Goal: Transaction & Acquisition: Book appointment/travel/reservation

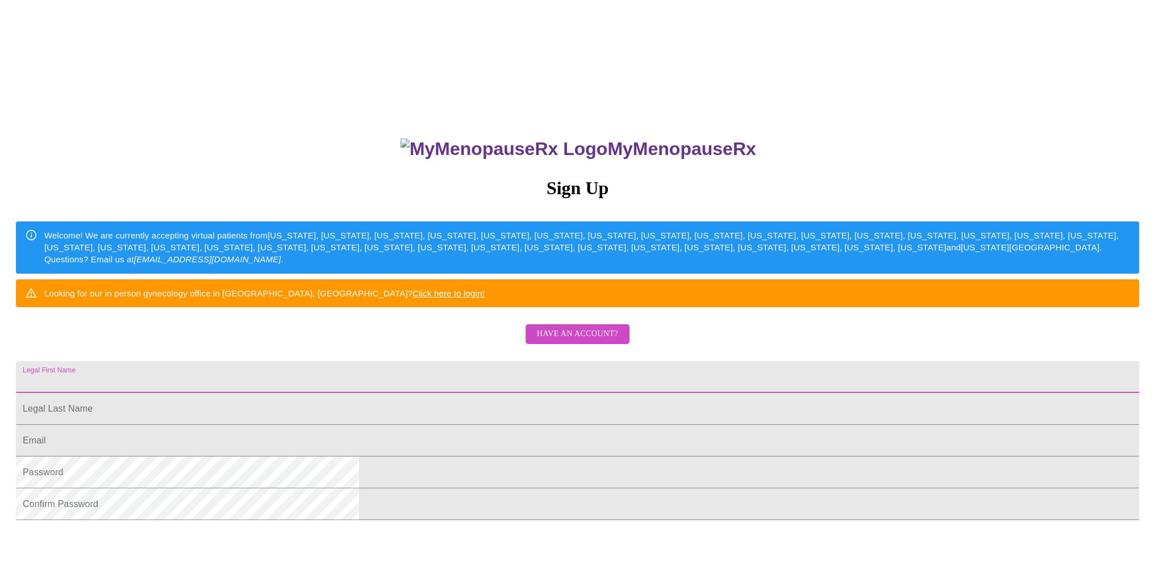
click at [541, 393] on input "Legal First Name" at bounding box center [577, 377] width 1123 height 32
click at [452, 425] on input "Legal First Name" at bounding box center [577, 409] width 1123 height 32
drag, startPoint x: 524, startPoint y: 427, endPoint x: 297, endPoint y: 440, distance: 227.6
click at [297, 440] on div "MyMenopauseRx Sign Up Welcome! We are currently accepting virtual patients from…" at bounding box center [578, 352] width 1146 height 694
type input "Amber"
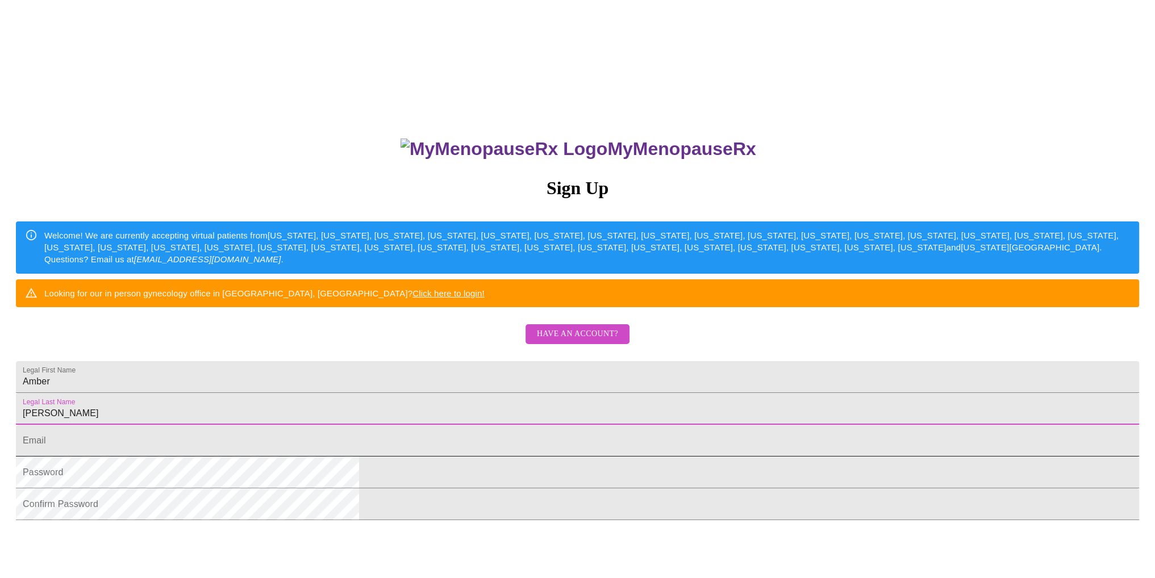
type input "[PERSON_NAME]"
click at [414, 457] on input "Legal First Name" at bounding box center [577, 441] width 1123 height 32
type input "[EMAIL_ADDRESS][DOMAIN_NAME]"
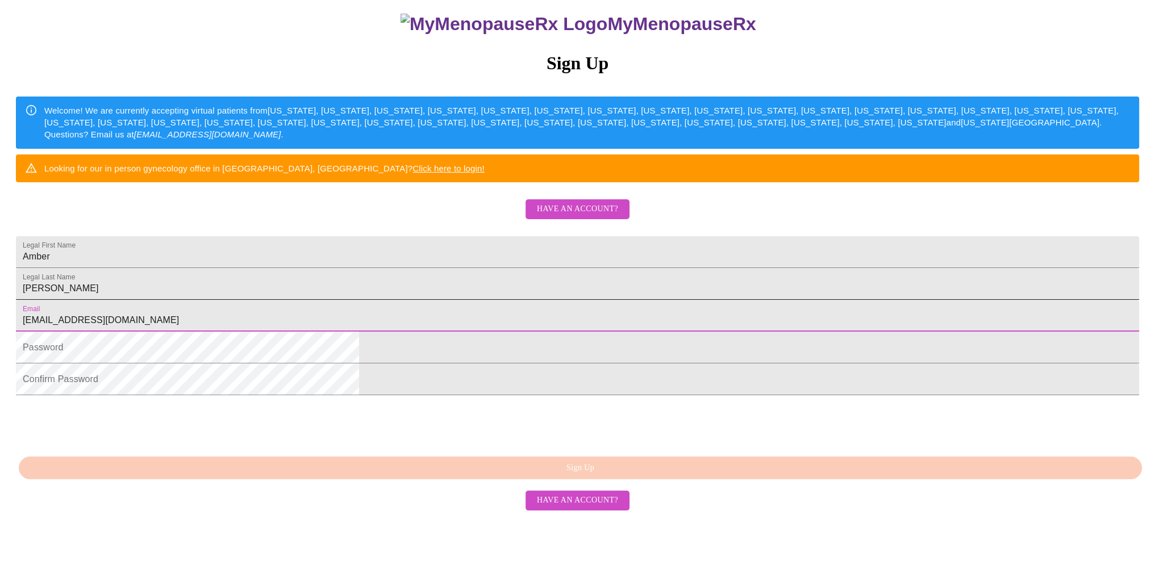
scroll to position [162, 0]
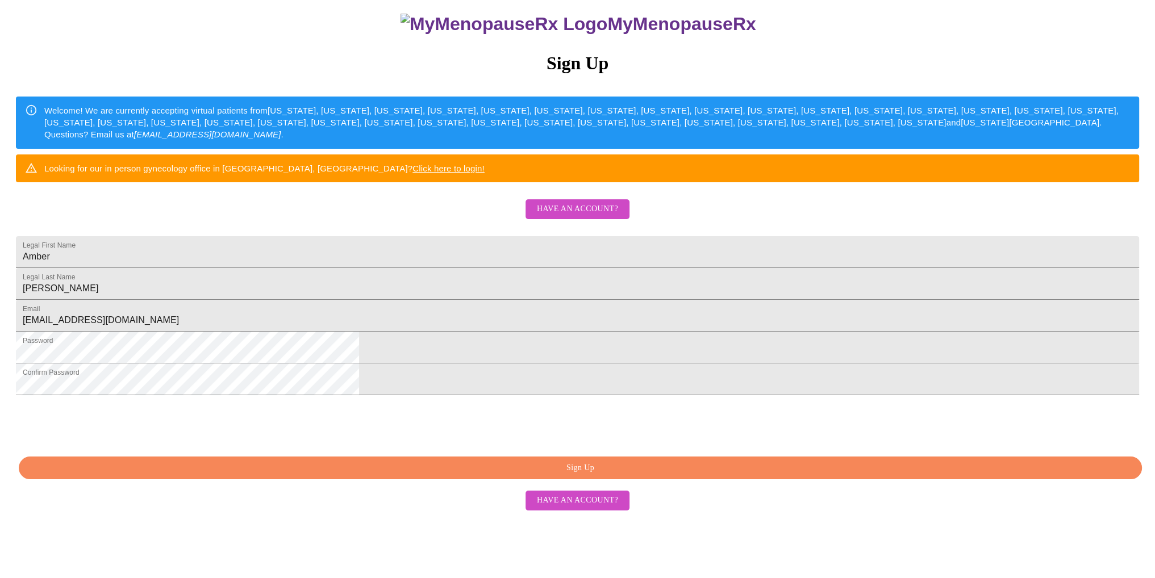
click at [610, 475] on span "Sign Up" at bounding box center [580, 468] width 1097 height 14
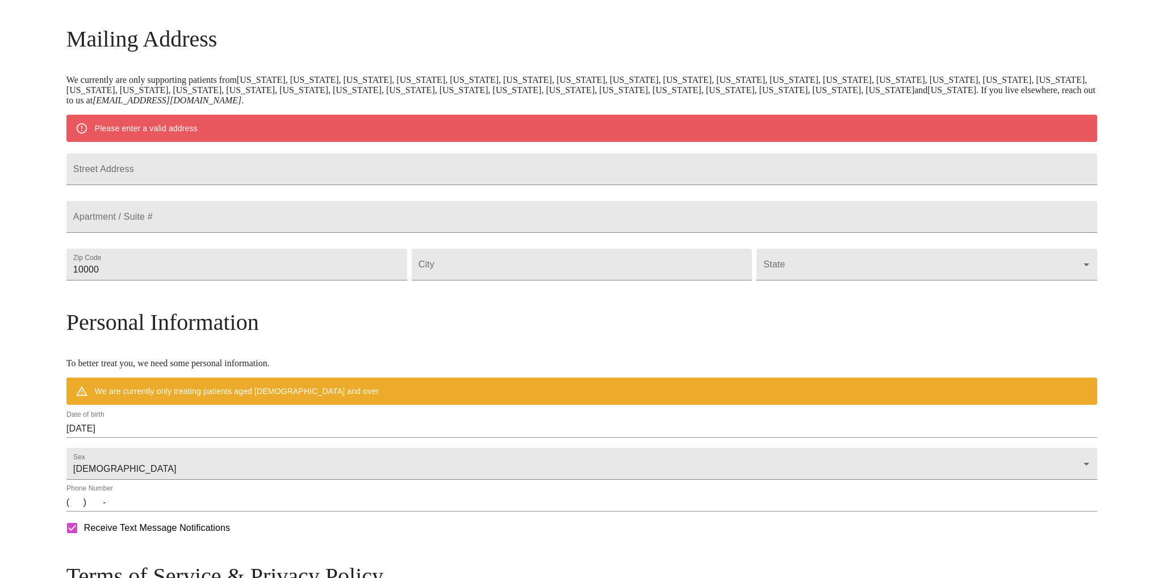
scroll to position [118, 0]
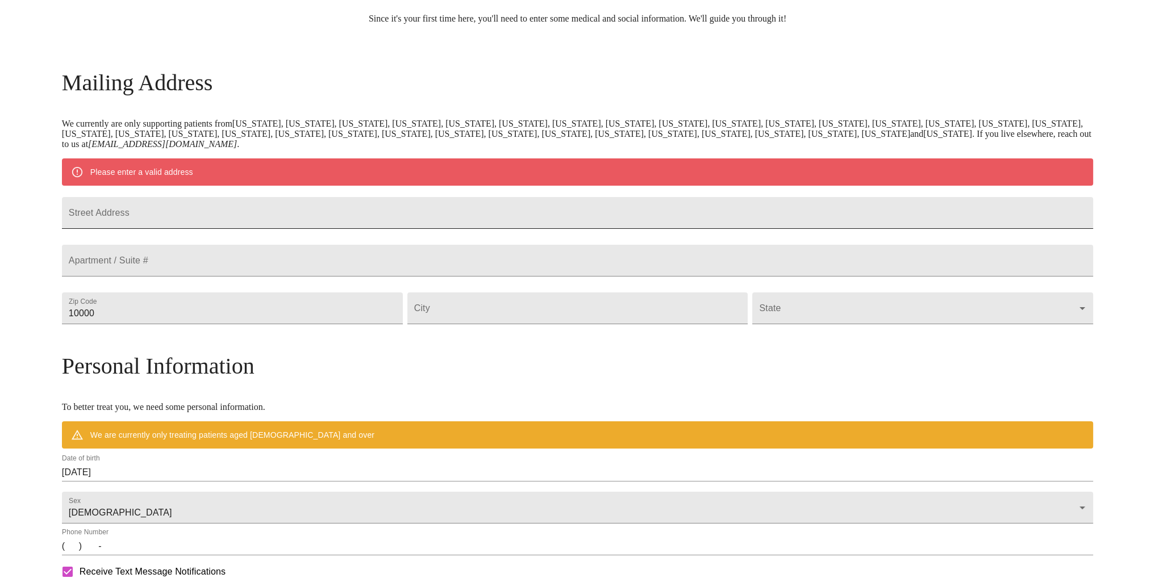
click at [212, 220] on input "Street Address" at bounding box center [577, 213] width 1031 height 32
type input "[STREET_ADDRESS]"
type input "98513"
click at [504, 324] on input "Street Address" at bounding box center [577, 309] width 341 height 32
type input "Lacey"
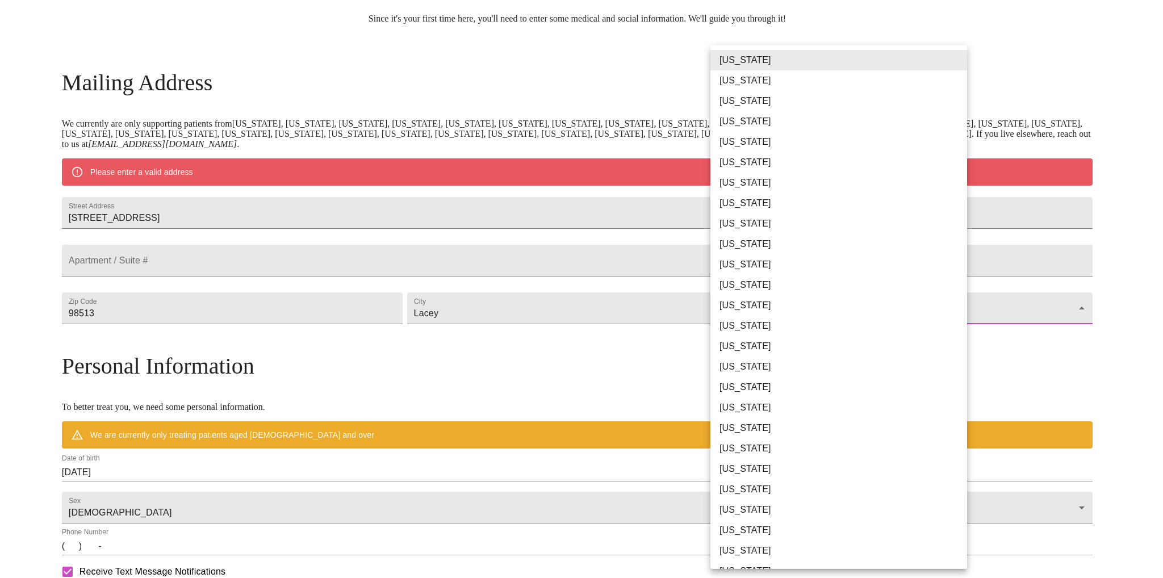
click at [758, 329] on body "MyMenopauseRx Welcome to MyMenopauseRx Since it's your first time here, you'll …" at bounding box center [582, 329] width 1154 height 886
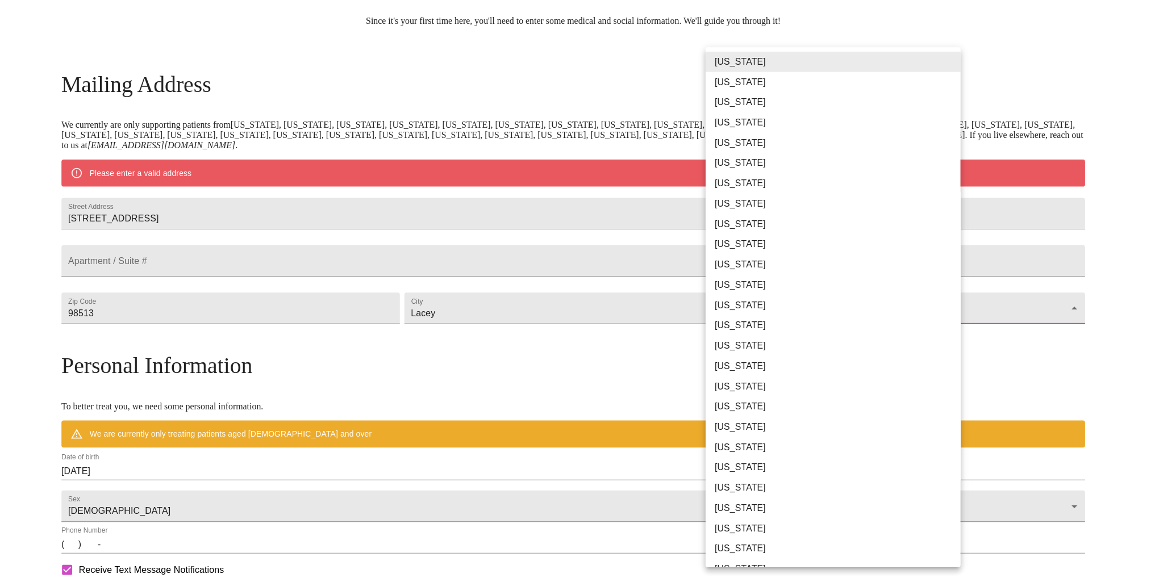
scroll to position [528, 0]
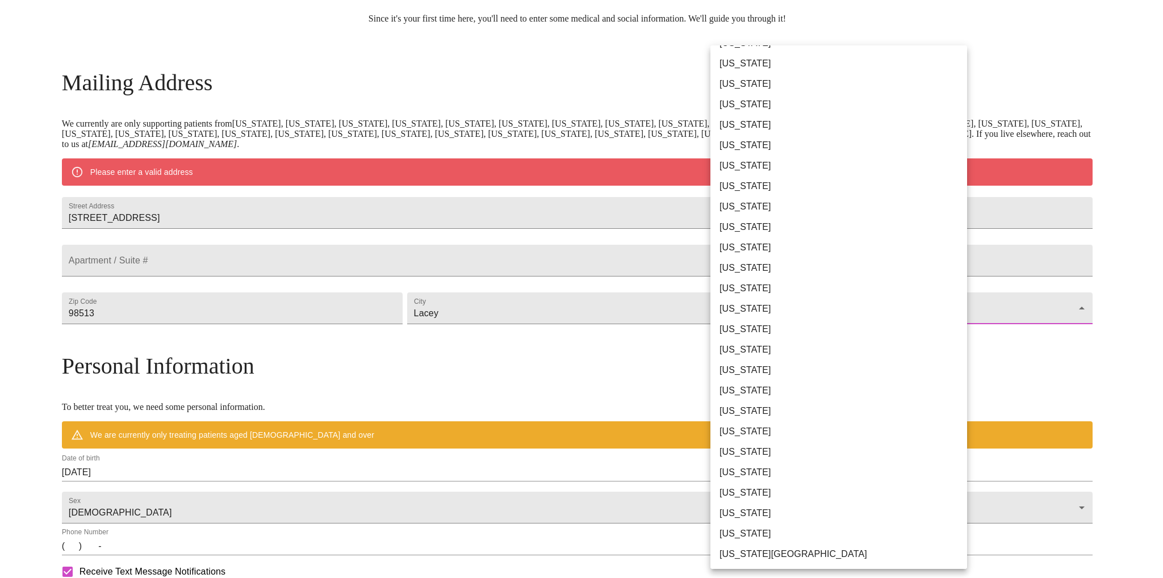
click at [758, 478] on li "[US_STATE]" at bounding box center [843, 472] width 265 height 20
type input "[US_STATE]"
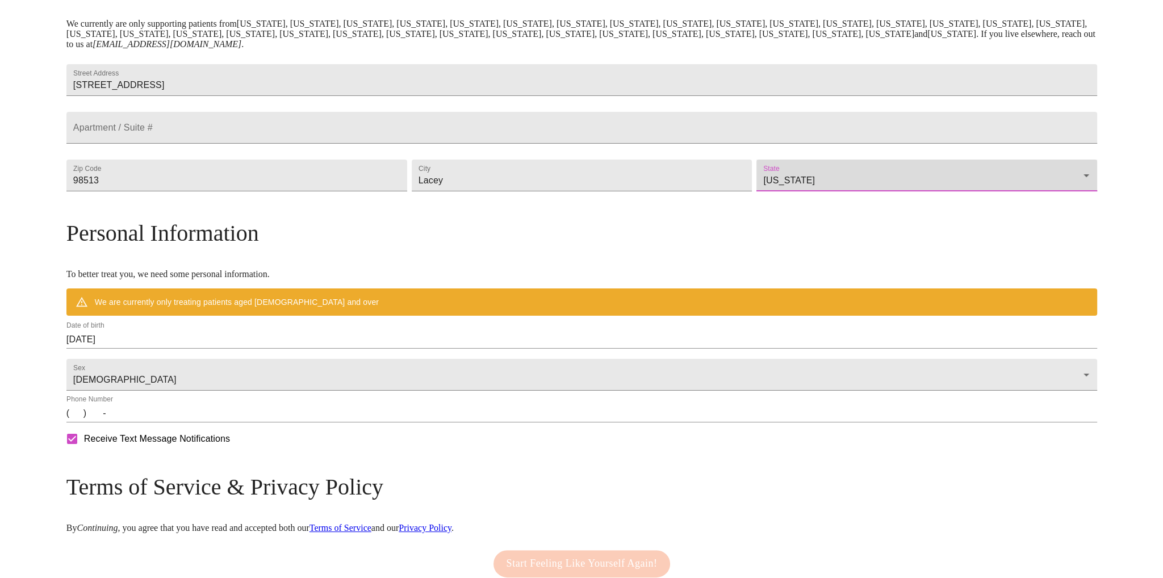
scroll to position [232, 0]
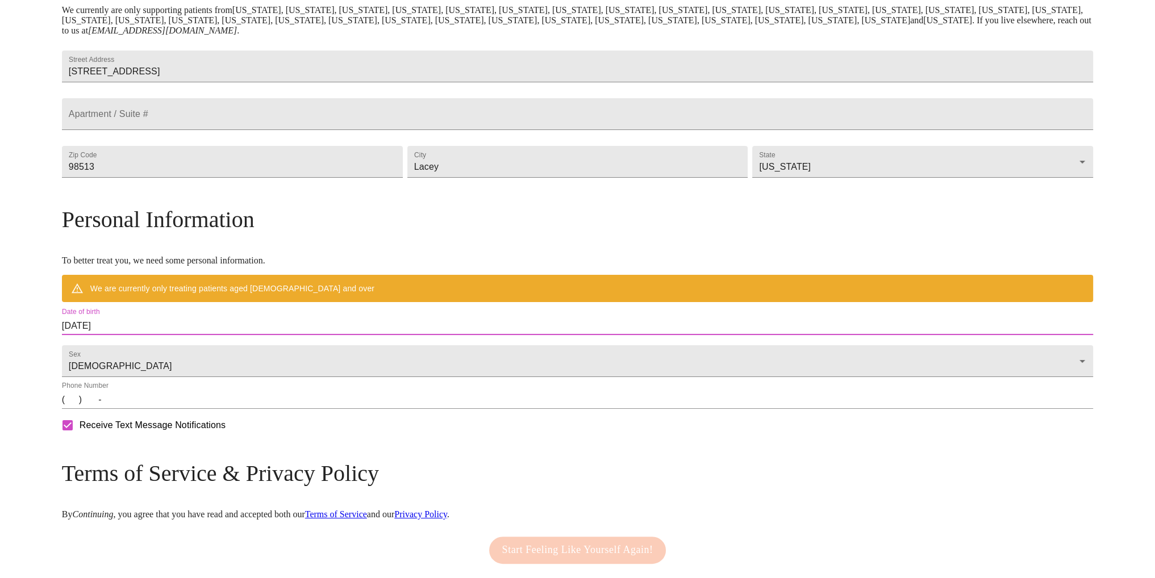
click at [195, 335] on input "[DATE]" at bounding box center [577, 326] width 1031 height 18
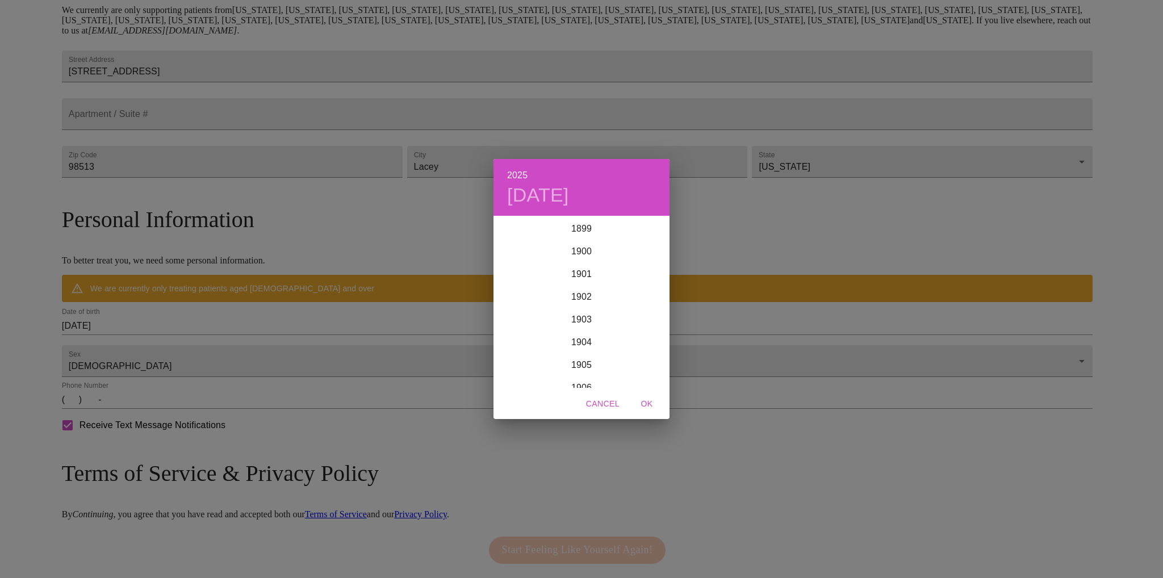
scroll to position [2795, 0]
drag, startPoint x: 576, startPoint y: 277, endPoint x: 571, endPoint y: 316, distance: 39.5
click at [571, 319] on div "1899 1900 1901 1902 1903 1904 1905 1906 1907 1908 1909 1910 1911 1912 1913 1914…" at bounding box center [582, 303] width 176 height 170
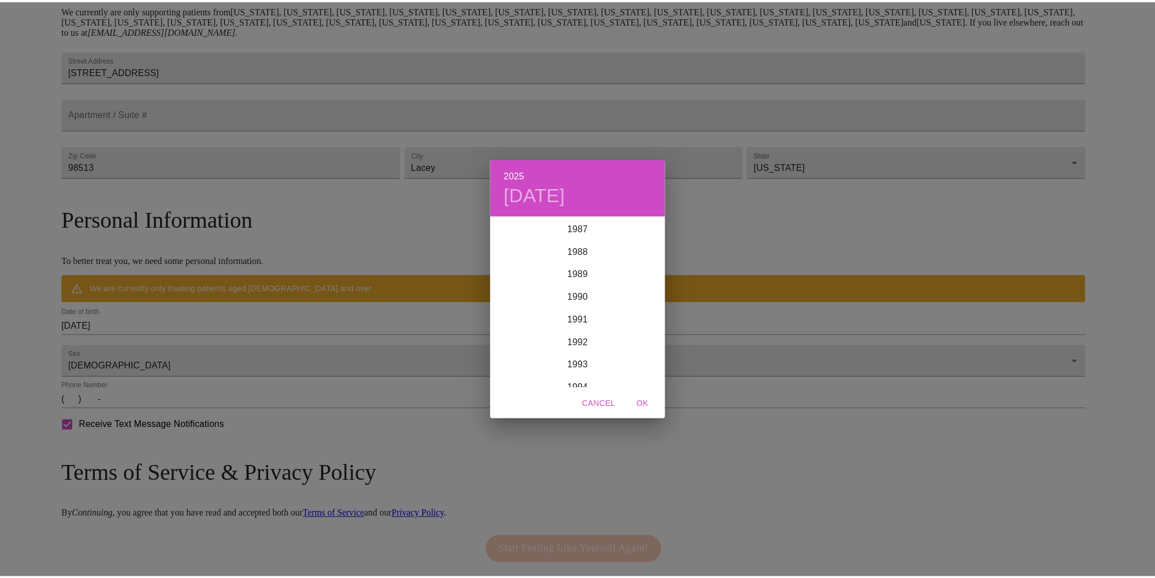
scroll to position [1772, 0]
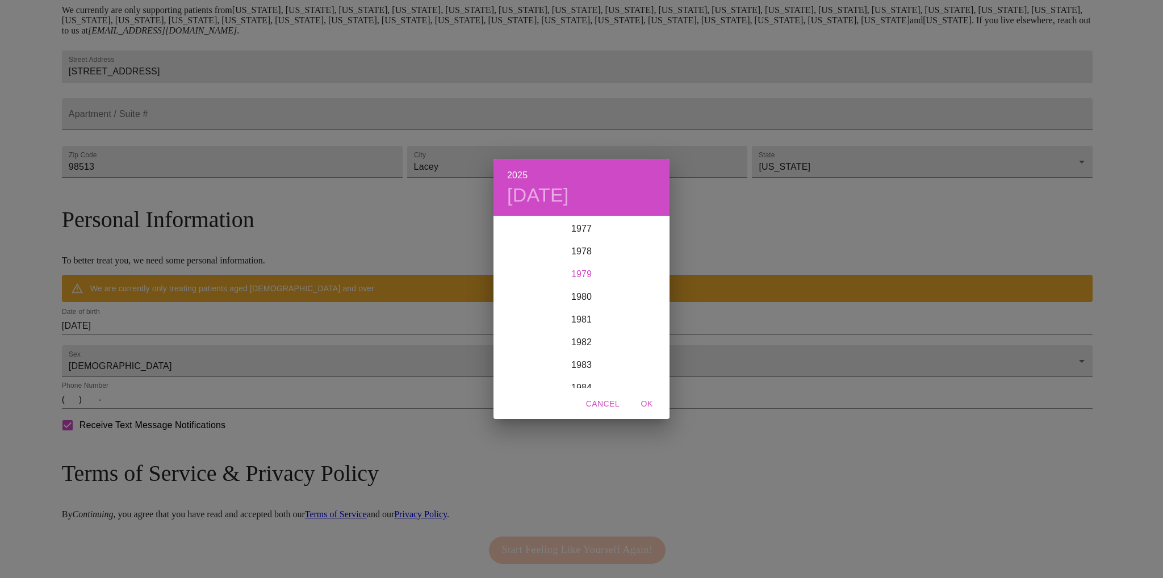
click at [584, 273] on div "1979" at bounding box center [582, 274] width 176 height 23
click at [590, 323] on div "Aug" at bounding box center [581, 324] width 59 height 43
click at [646, 336] on p "25" at bounding box center [649, 337] width 9 height 11
click at [648, 403] on span "OK" at bounding box center [646, 404] width 27 height 14
type input "[DATE]"
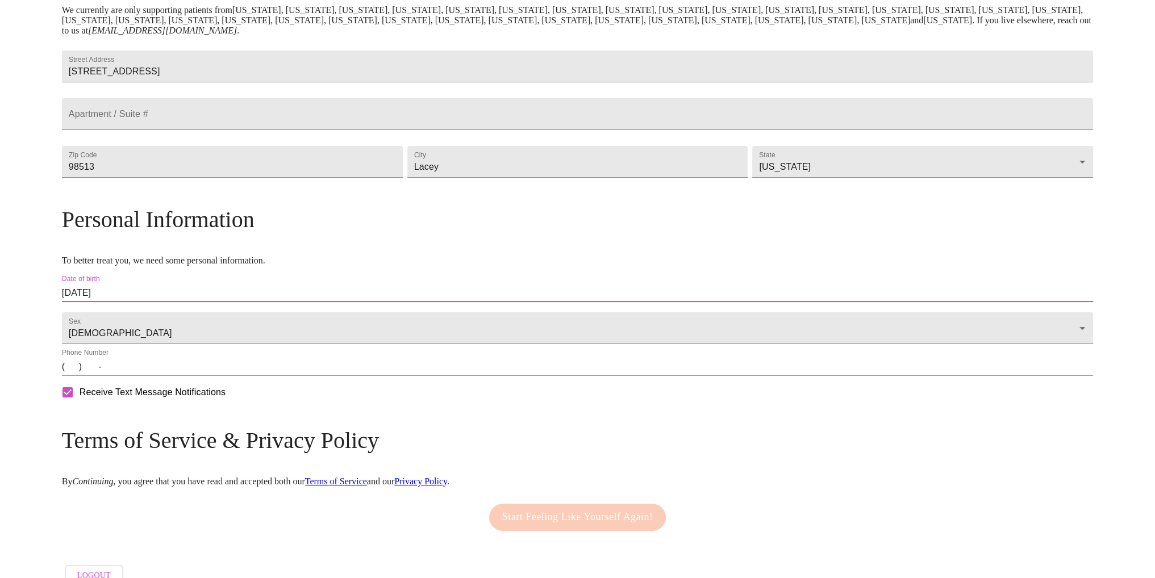
click at [200, 376] on input "(   )    -" at bounding box center [577, 367] width 1031 height 18
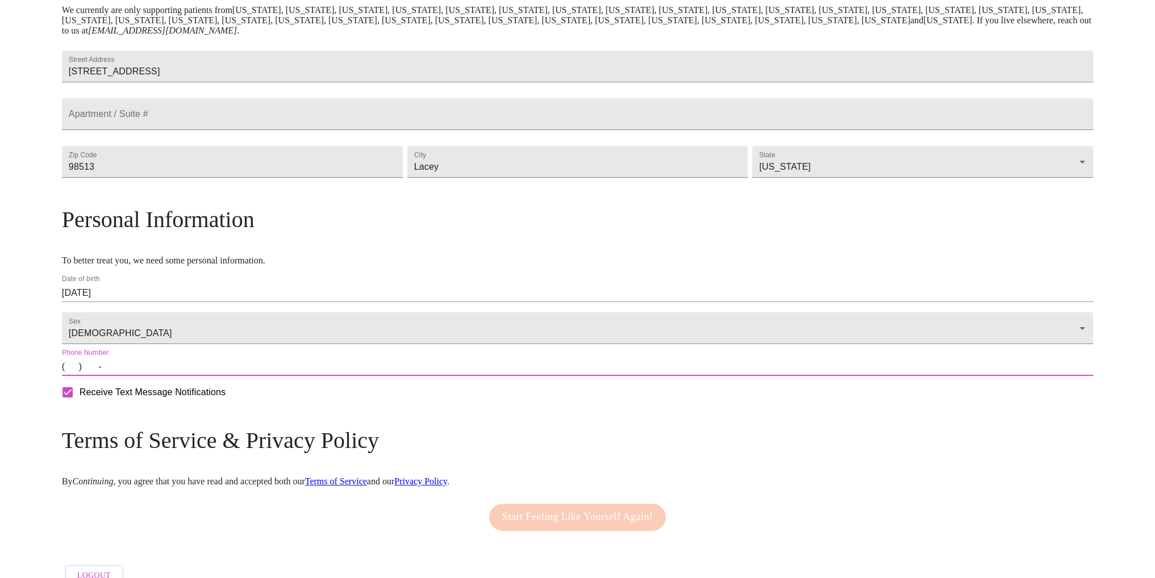
type input "[PHONE_NUMBER]"
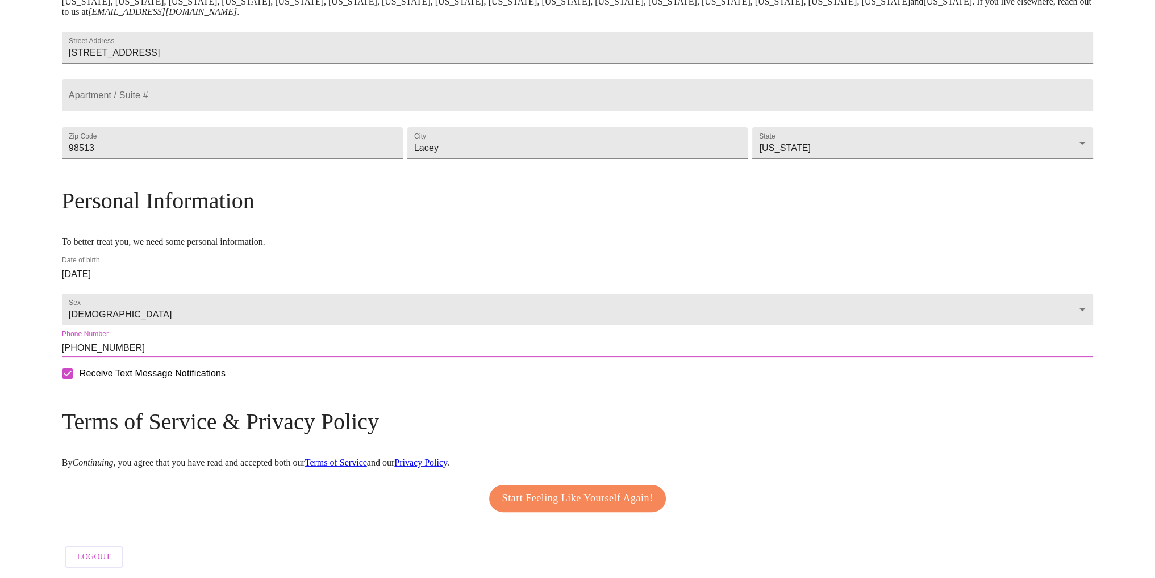
scroll to position [282, 0]
click at [550, 497] on span "Start Feeling Like Yourself Again!" at bounding box center [577, 499] width 151 height 18
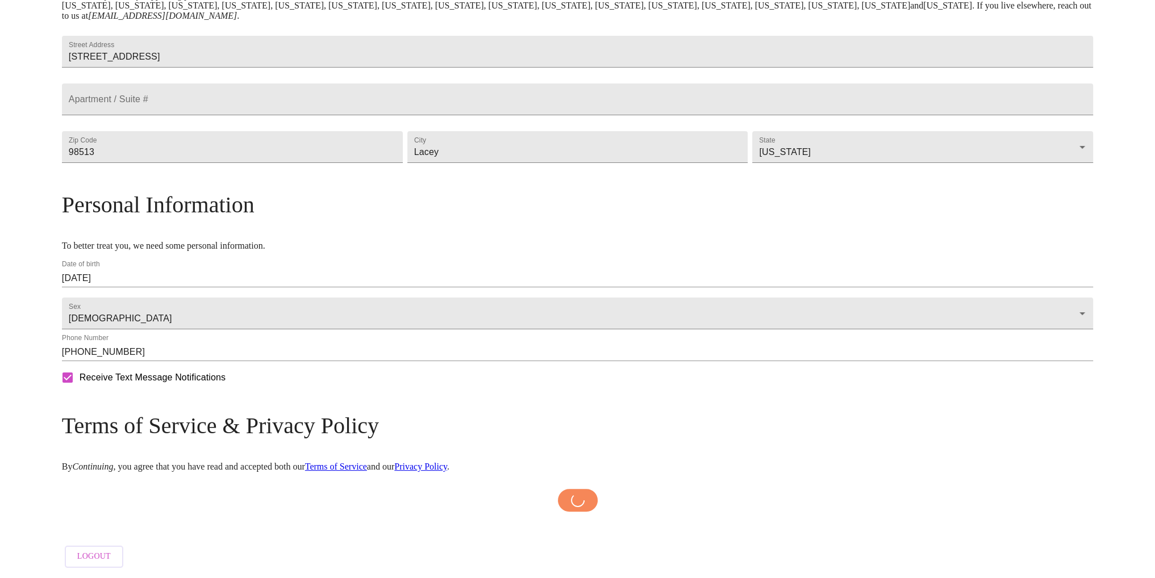
scroll to position [277, 0]
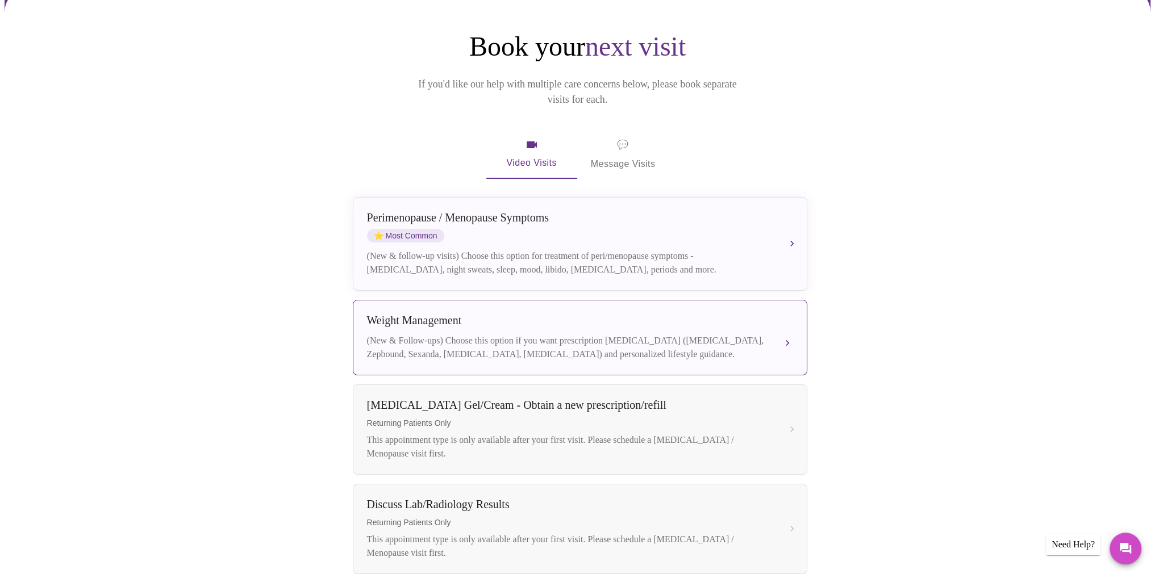
scroll to position [114, 0]
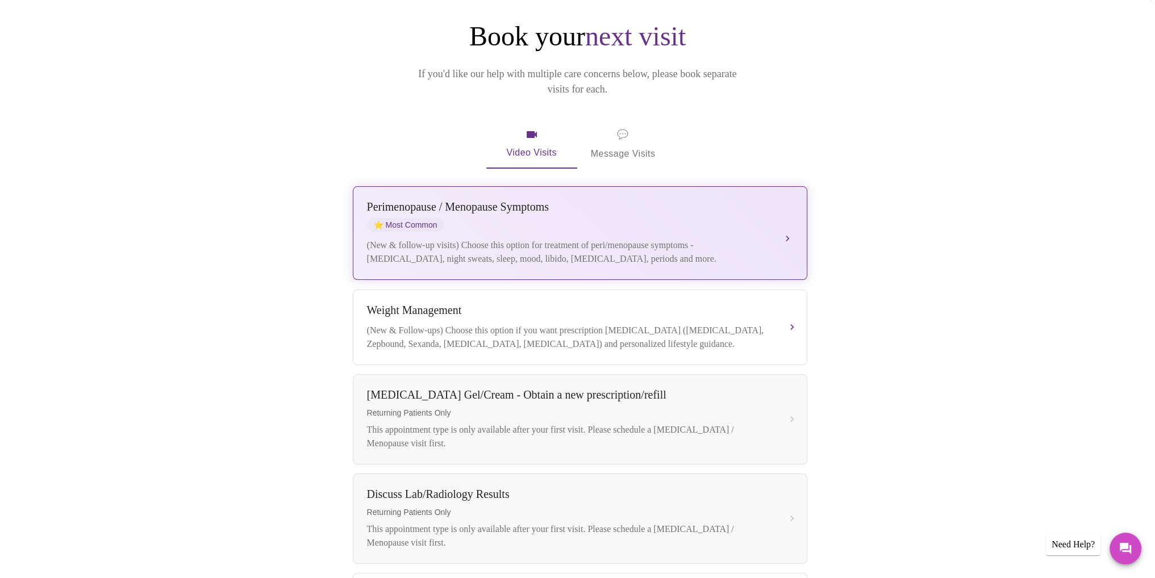
click at [595, 239] on div "(New & follow-up visits) Choose this option for treatment of peri/menopause sym…" at bounding box center [568, 252] width 403 height 27
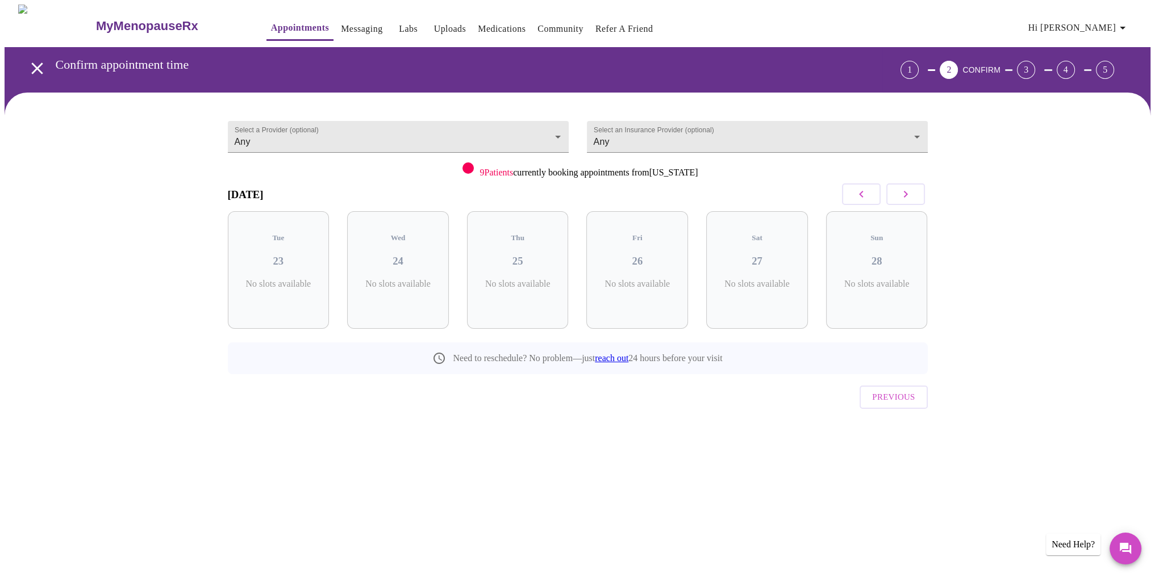
scroll to position [0, 0]
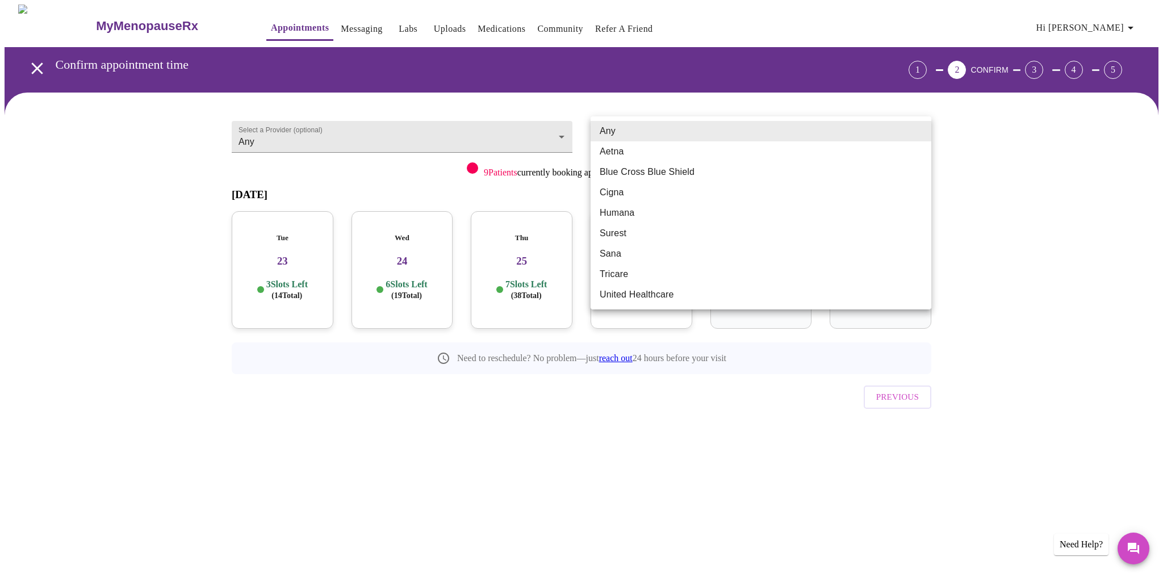
click at [683, 136] on body "MyMenopauseRx Appointments Messaging Labs Uploads Medications Community Refer a…" at bounding box center [582, 235] width 1154 height 461
click at [739, 434] on div at bounding box center [581, 289] width 1163 height 578
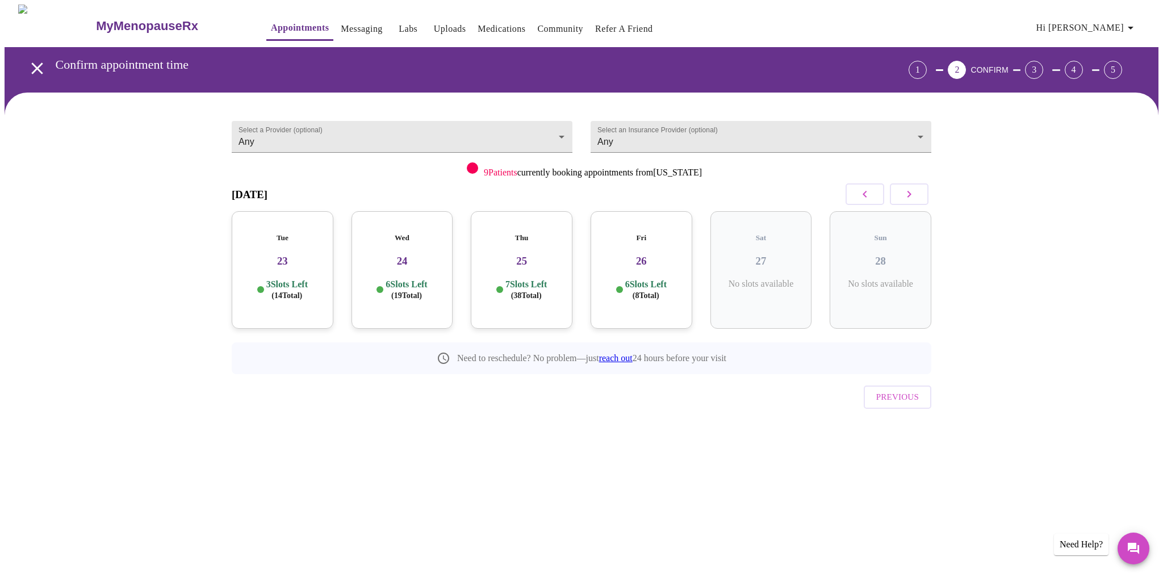
click at [278, 279] on p "3 Slots Left ( 14 Total)" at bounding box center [286, 290] width 41 height 22
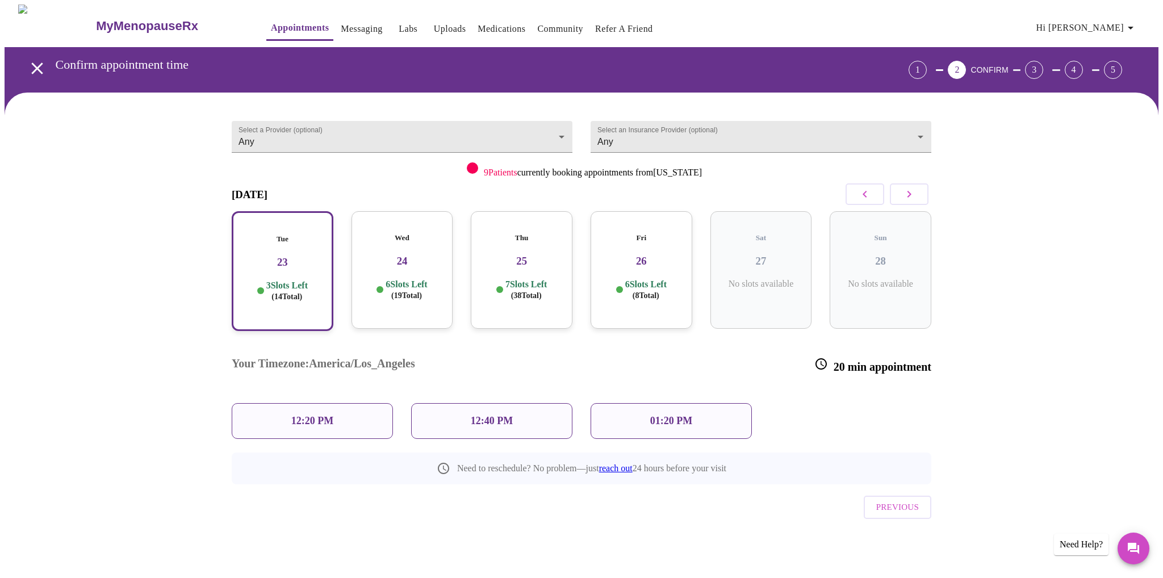
click at [448, 253] on div "Wed 24 6 Slots Left ( 19 Total)" at bounding box center [403, 270] width 102 height 118
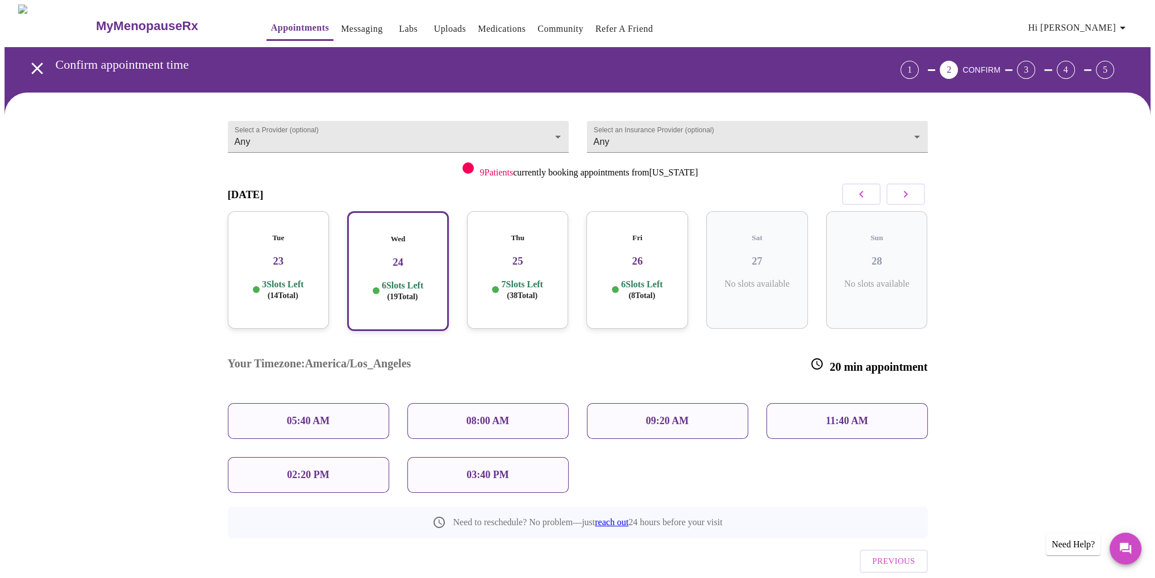
click at [834, 415] on p "11:40 AM" at bounding box center [846, 421] width 43 height 12
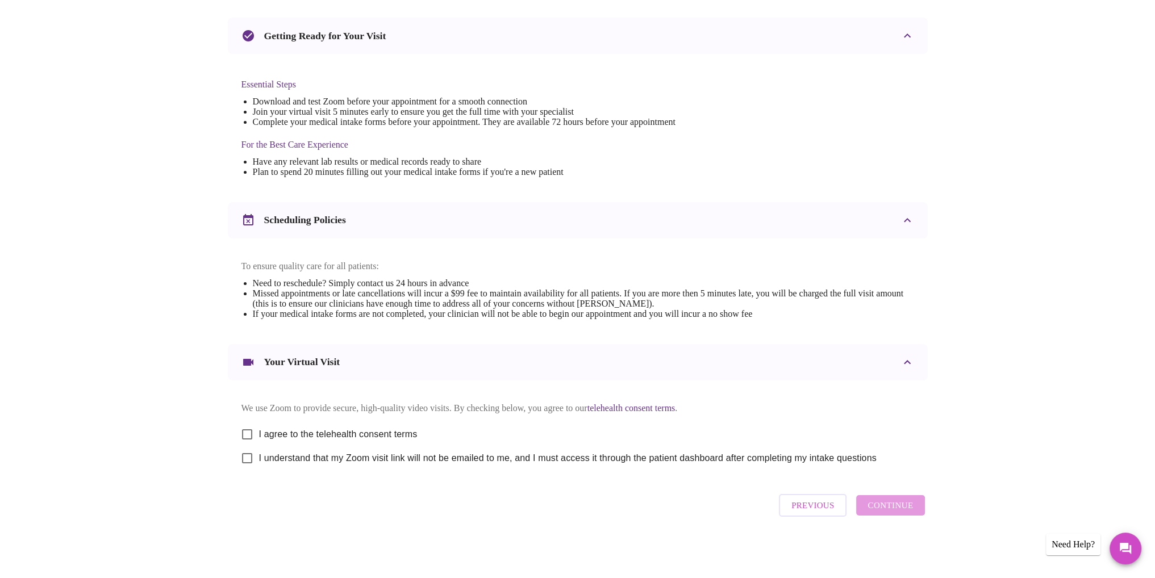
scroll to position [245, 0]
click at [248, 428] on input "I agree to the telehealth consent terms" at bounding box center [247, 435] width 24 height 24
checkbox input "true"
click at [243, 456] on input "I understand that my Zoom visit link will not be emailed to me, and I must acce…" at bounding box center [247, 458] width 24 height 24
checkbox input "true"
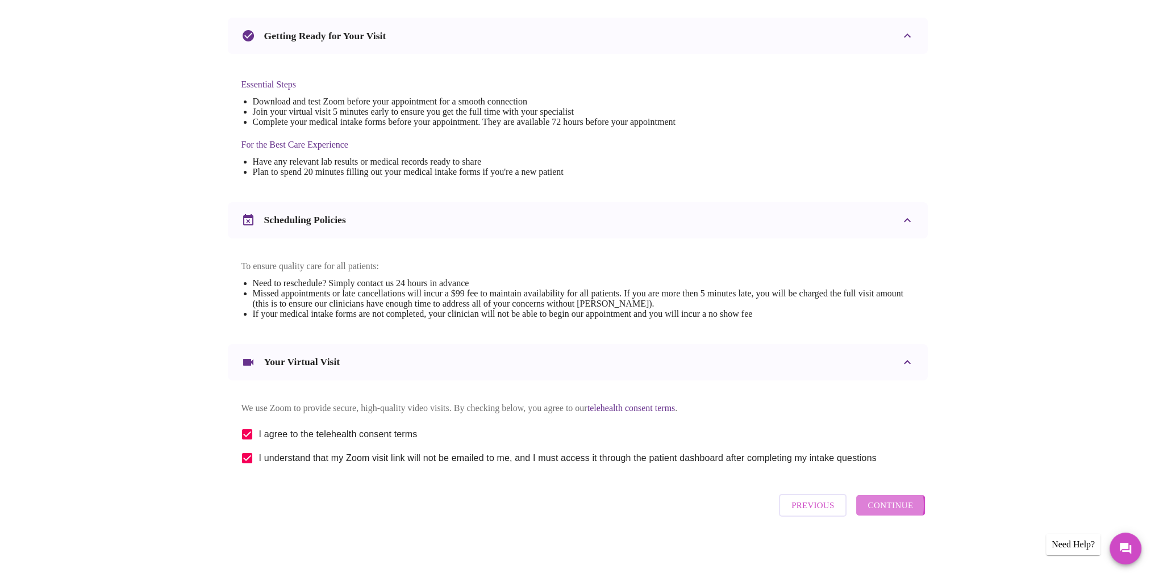
click at [872, 510] on span "Continue" at bounding box center [889, 505] width 45 height 15
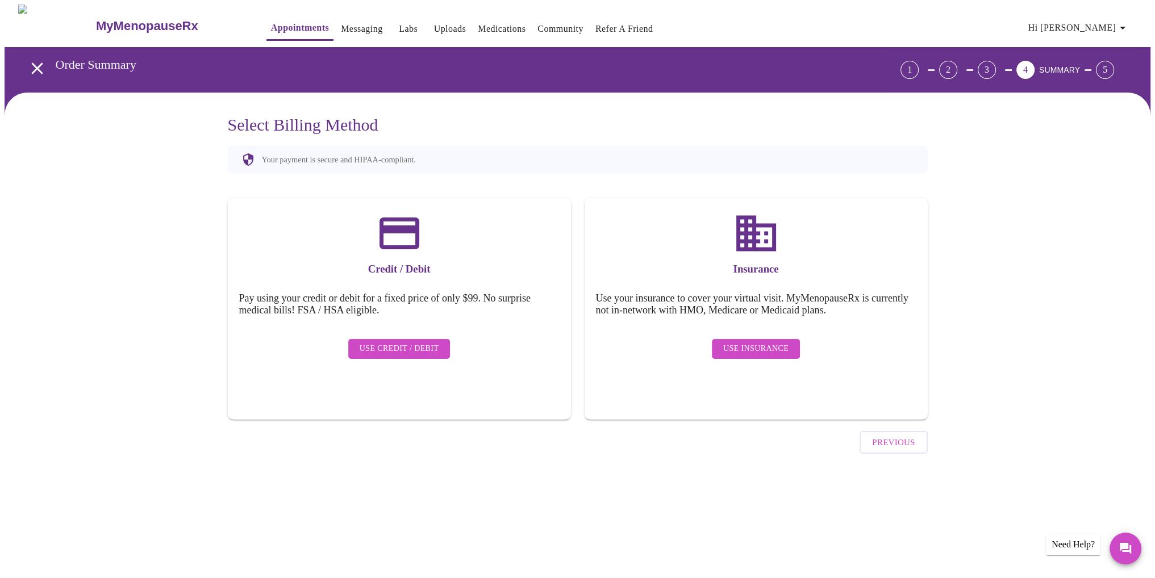
scroll to position [0, 0]
click at [391, 342] on span "Use Credit / Debit" at bounding box center [404, 349] width 80 height 14
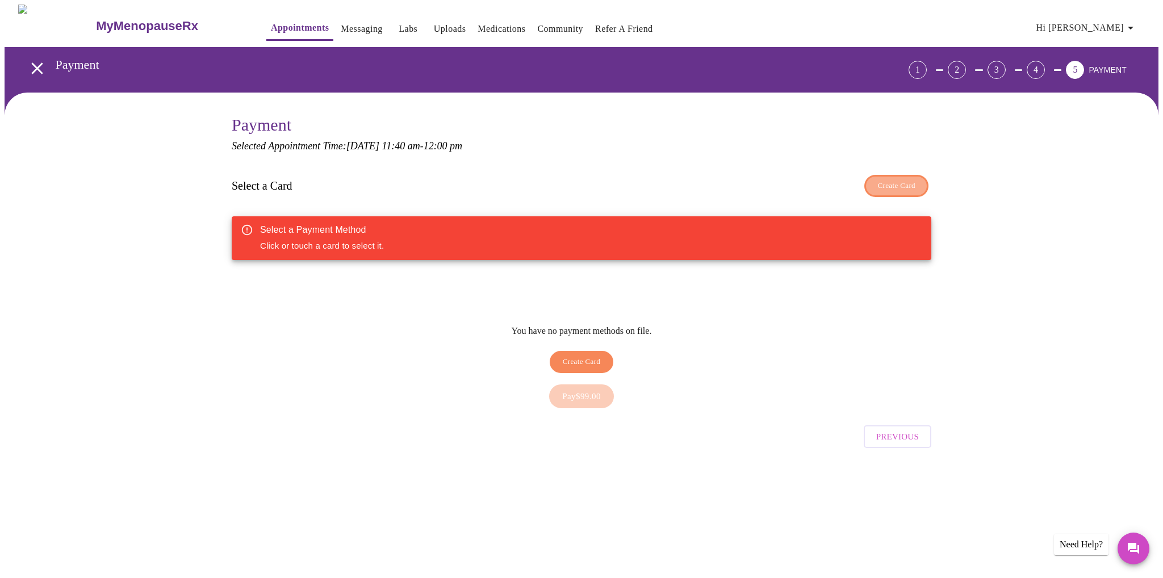
click at [883, 187] on span "Create Card" at bounding box center [897, 185] width 38 height 13
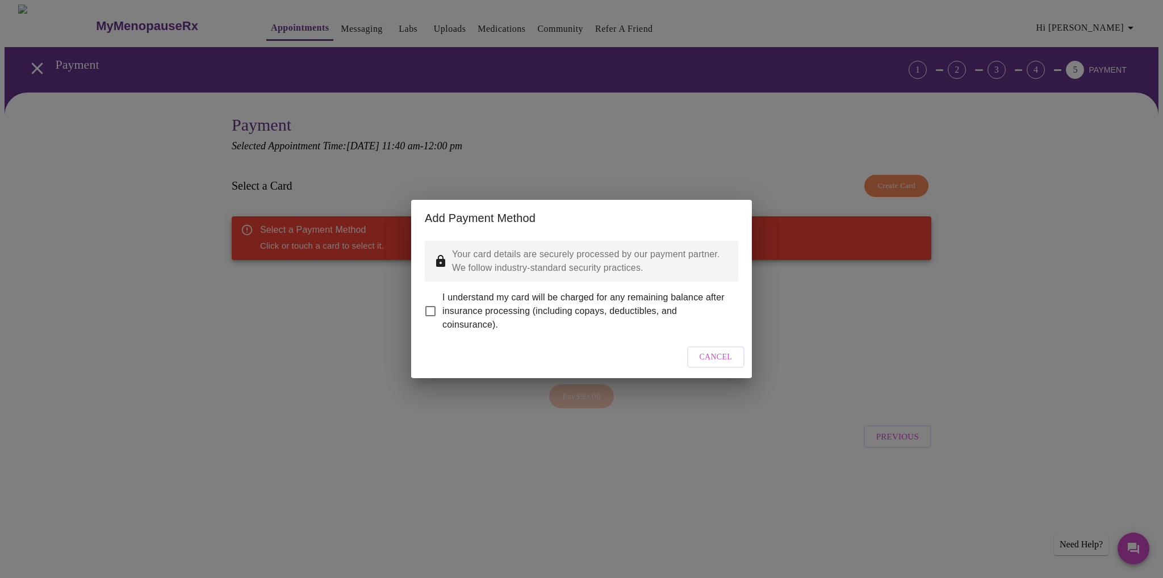
click at [433, 303] on input "I understand my card will be charged for any remaining balance after insurance …" at bounding box center [431, 311] width 24 height 24
checkbox input "true"
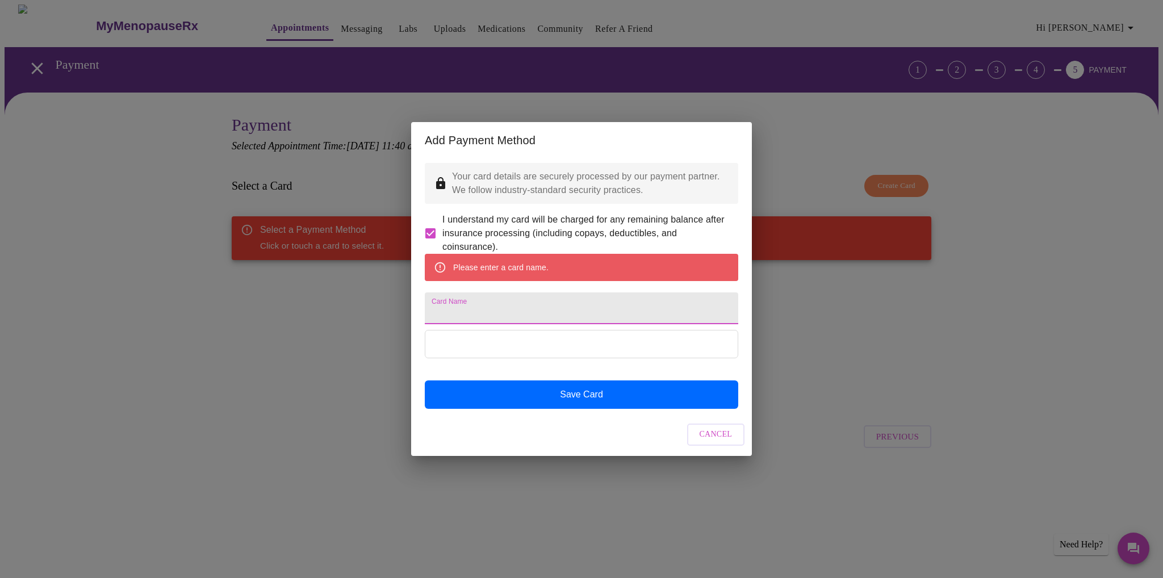
click at [482, 308] on input "Card Name" at bounding box center [582, 309] width 314 height 32
click at [492, 309] on input "Card Name" at bounding box center [582, 309] width 314 height 32
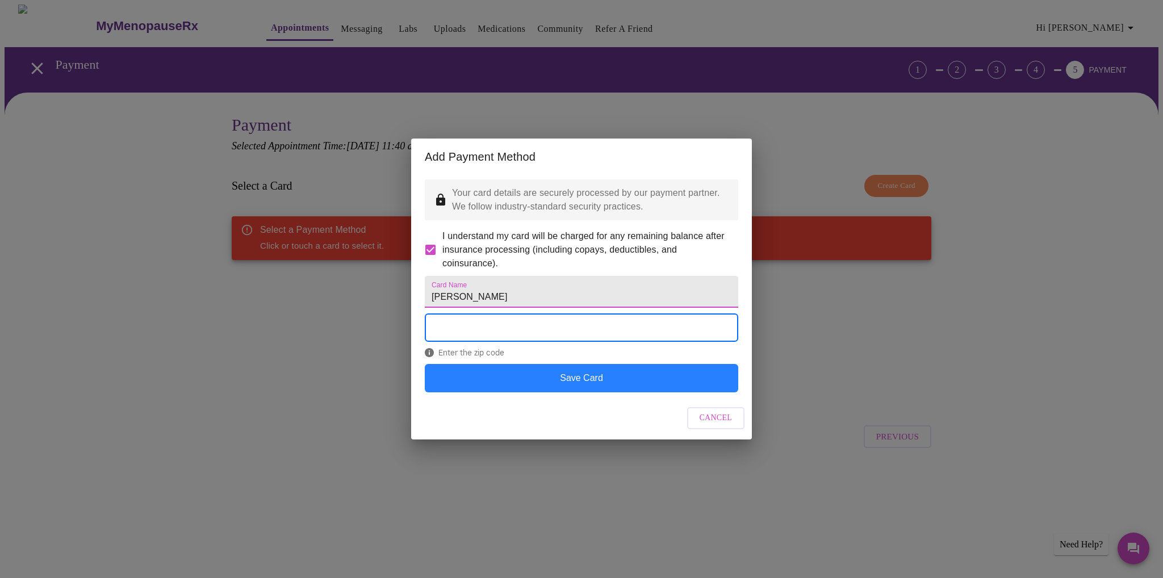
type input "[PERSON_NAME]"
click at [593, 392] on button "Save Card" at bounding box center [582, 378] width 314 height 28
click at [634, 392] on button "Save Card" at bounding box center [582, 378] width 314 height 28
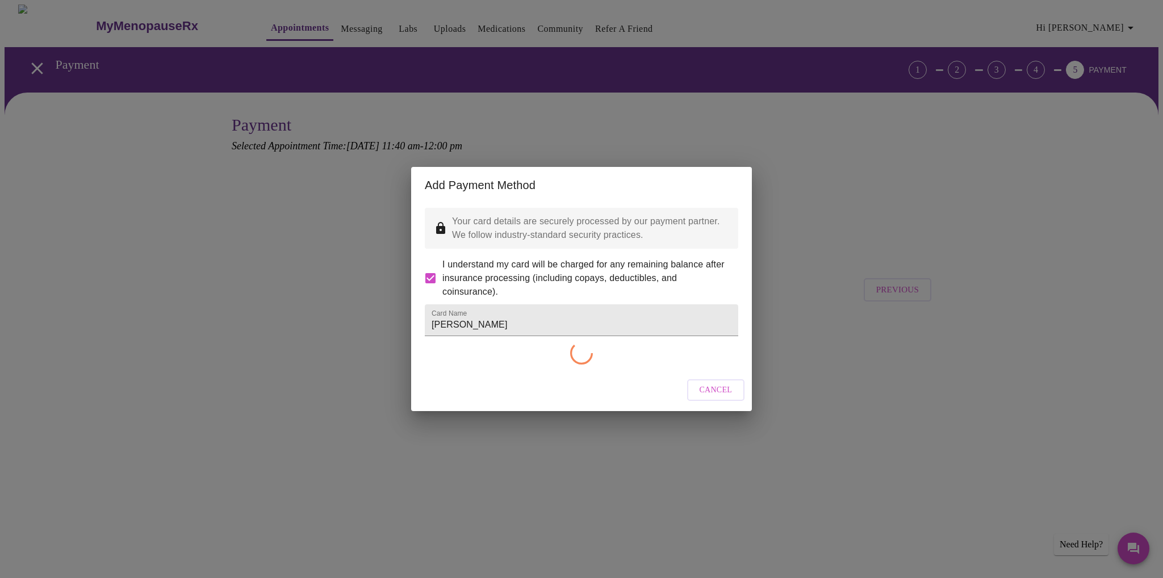
checkbox input "false"
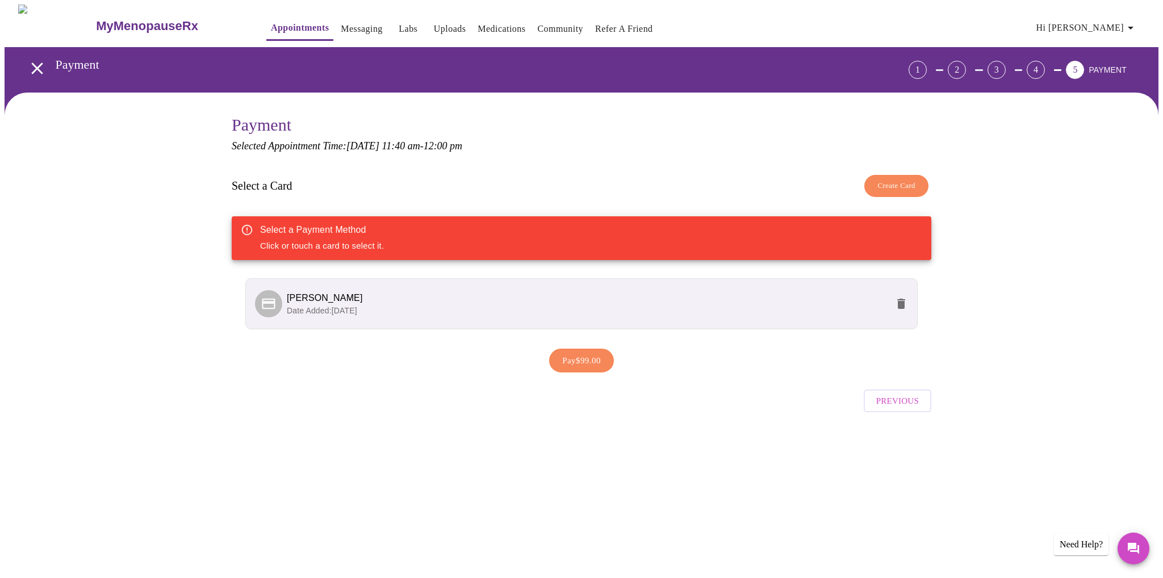
click at [578, 355] on span "Pay $99.00" at bounding box center [581, 360] width 39 height 15
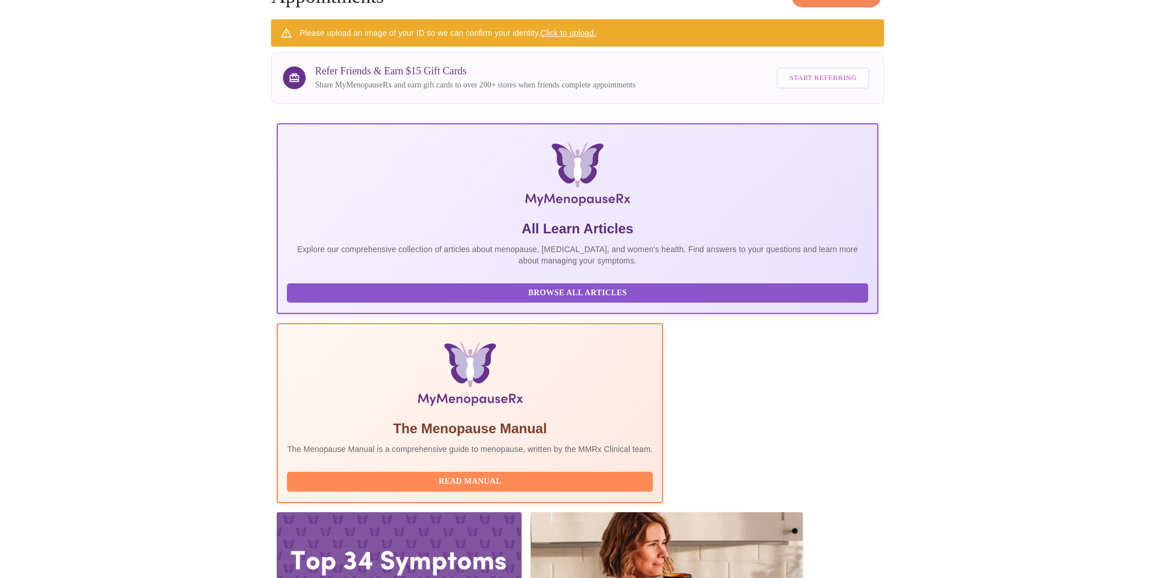
scroll to position [75, 0]
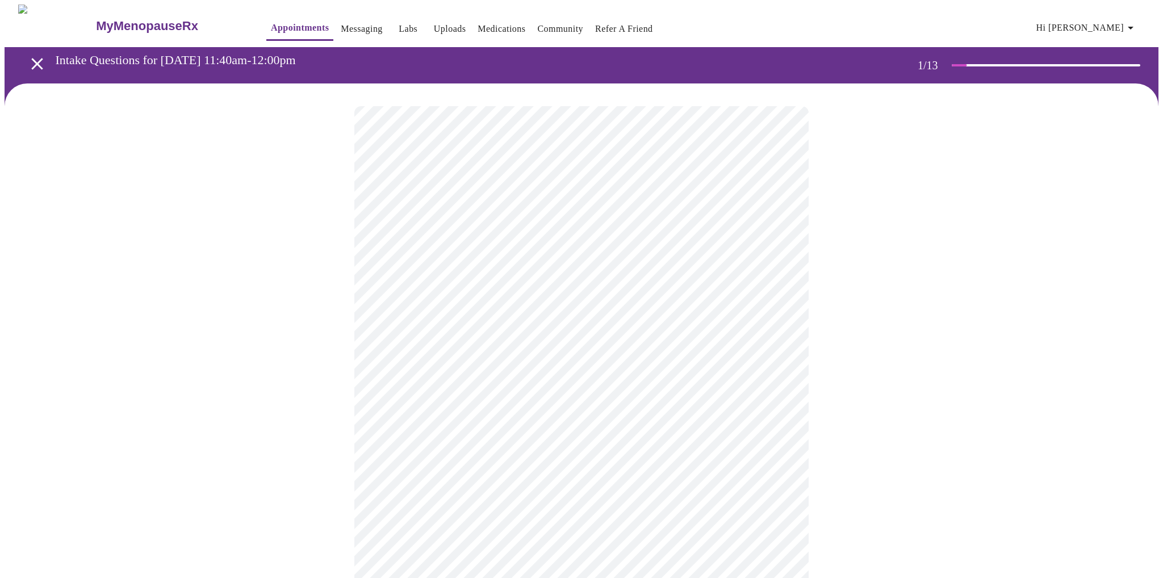
click at [423, 250] on body "MyMenopauseRx Appointments Messaging Labs Uploads Medications Community Refer a…" at bounding box center [582, 526] width 1154 height 1043
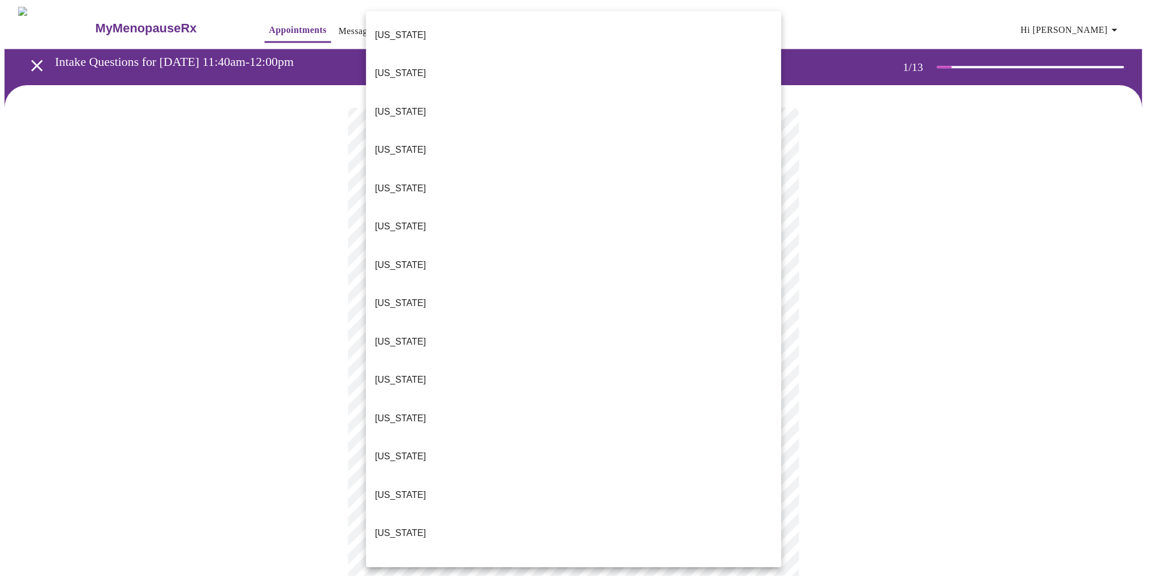
scroll to position [926, 0]
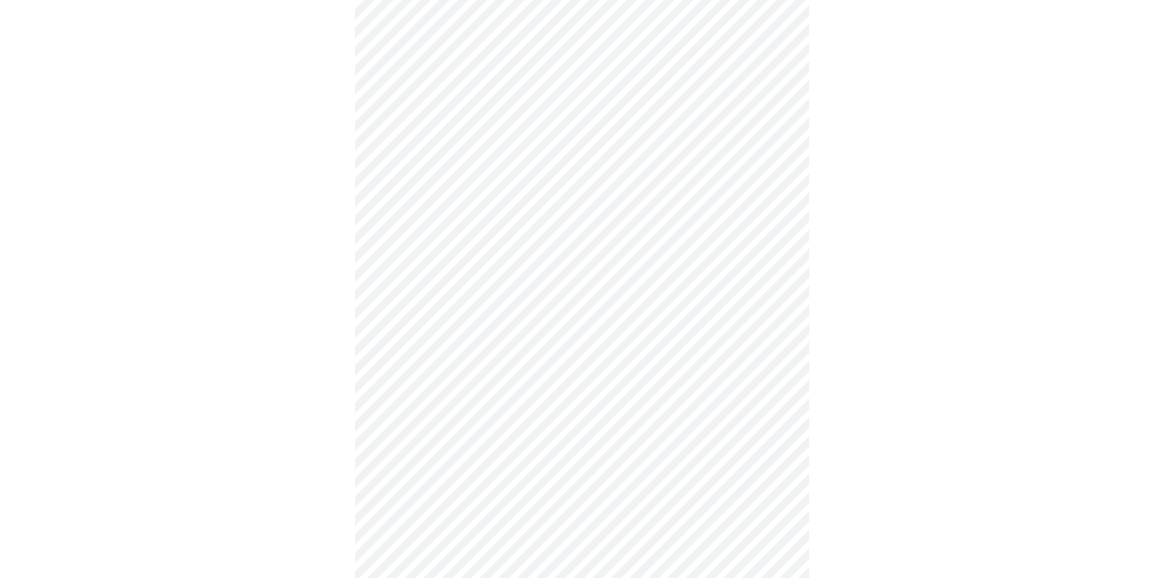
scroll to position [454, 0]
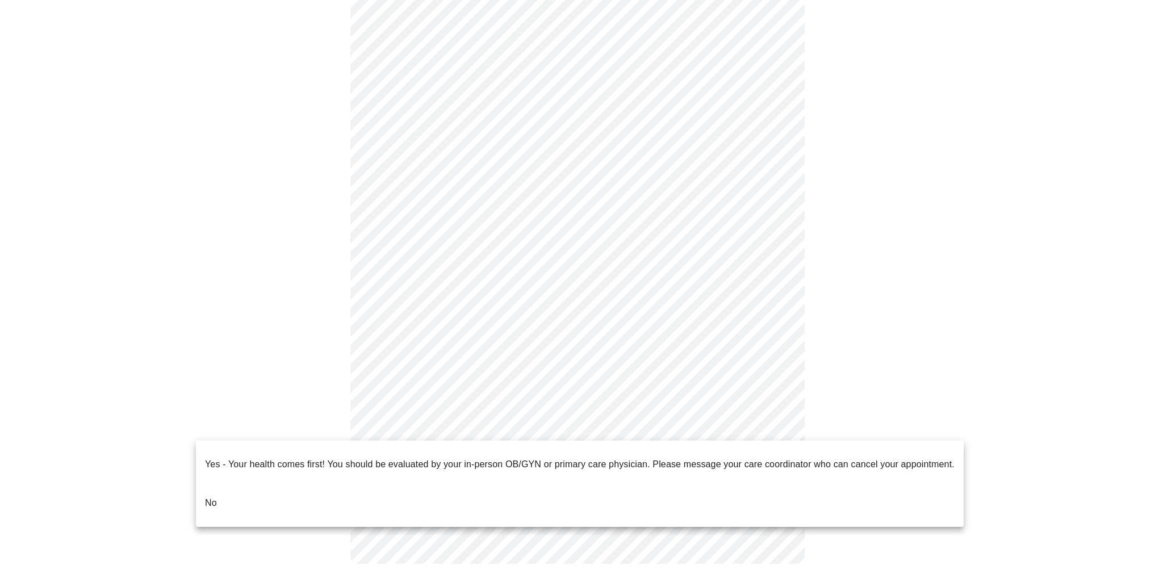
click at [607, 424] on body "MyMenopauseRx Appointments Messaging Labs Uploads Medications Community Refer a…" at bounding box center [582, 68] width 1154 height 1037
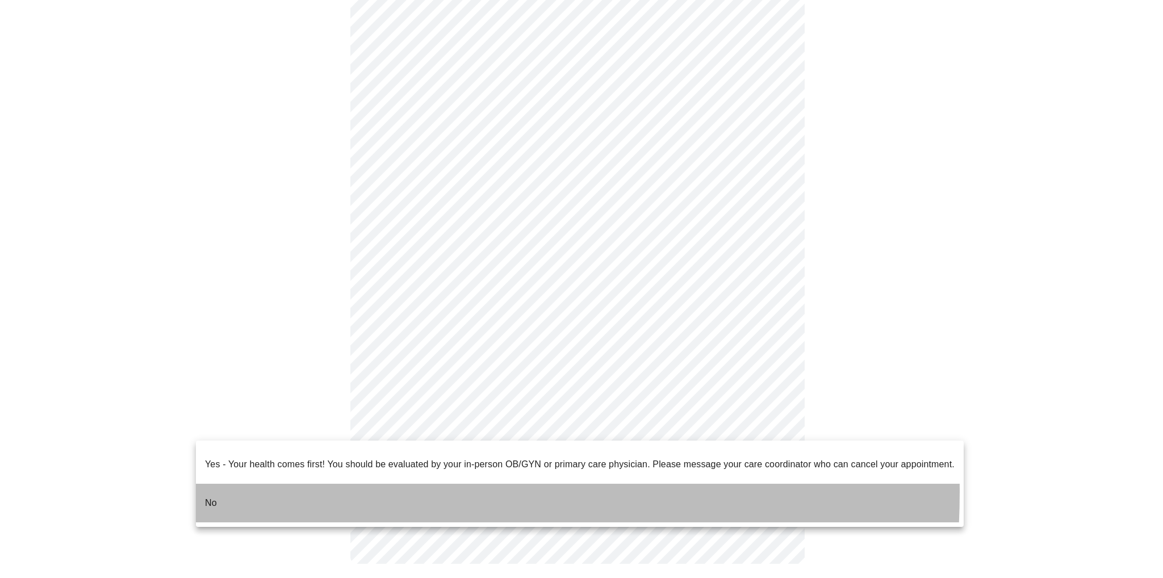
click at [289, 484] on li "No" at bounding box center [580, 503] width 768 height 39
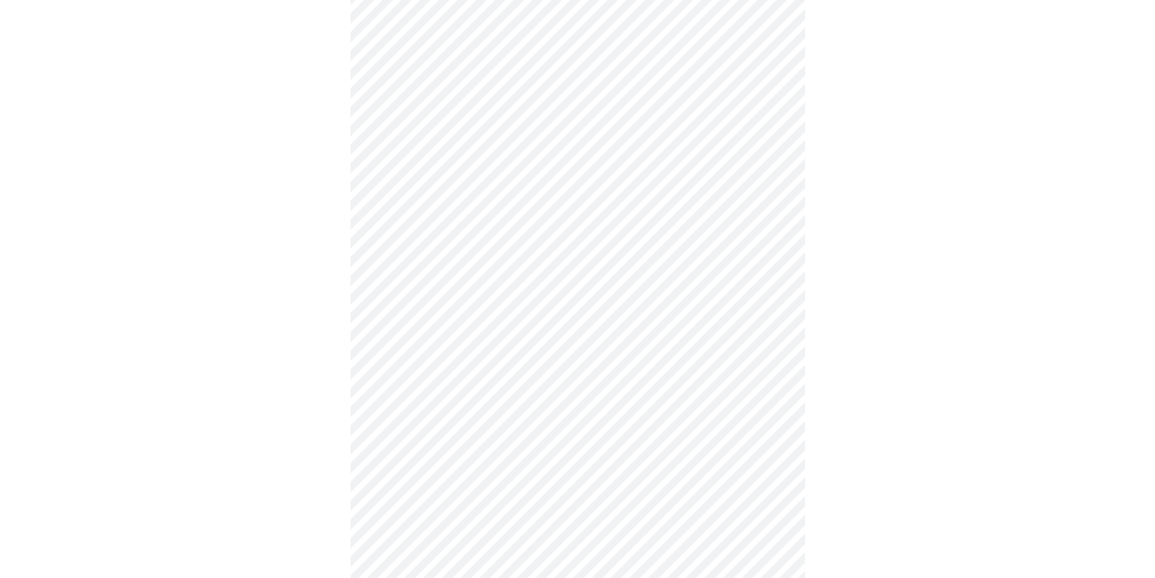
scroll to position [111, 0]
click at [515, 224] on body "MyMenopauseRx Appointments Messaging Labs Uploads Medications Community Refer a…" at bounding box center [582, 409] width 1154 height 1030
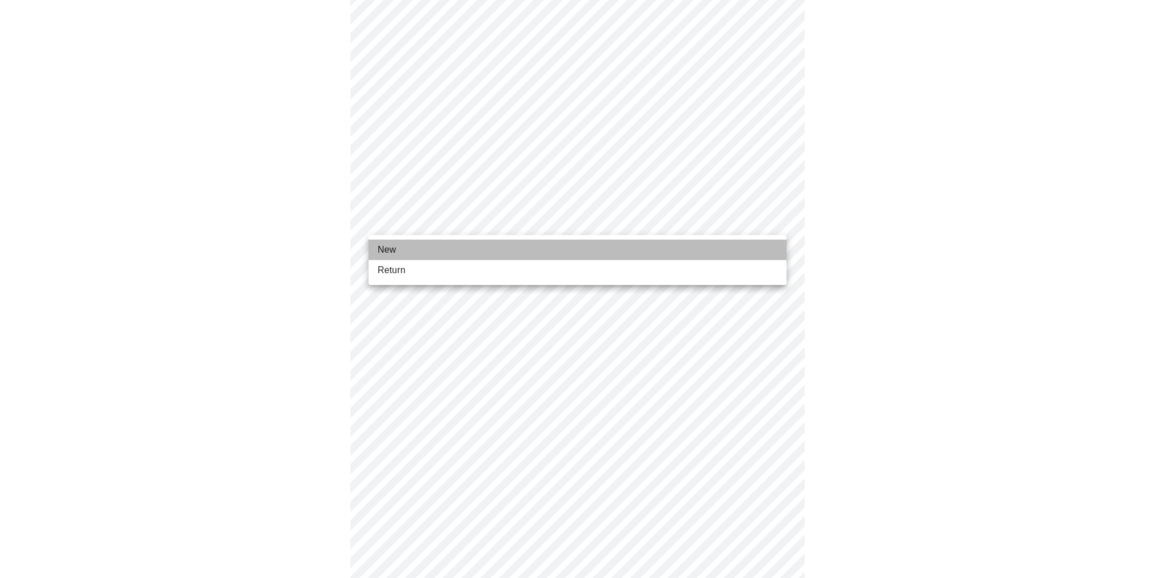
click at [457, 250] on li "New" at bounding box center [578, 250] width 418 height 20
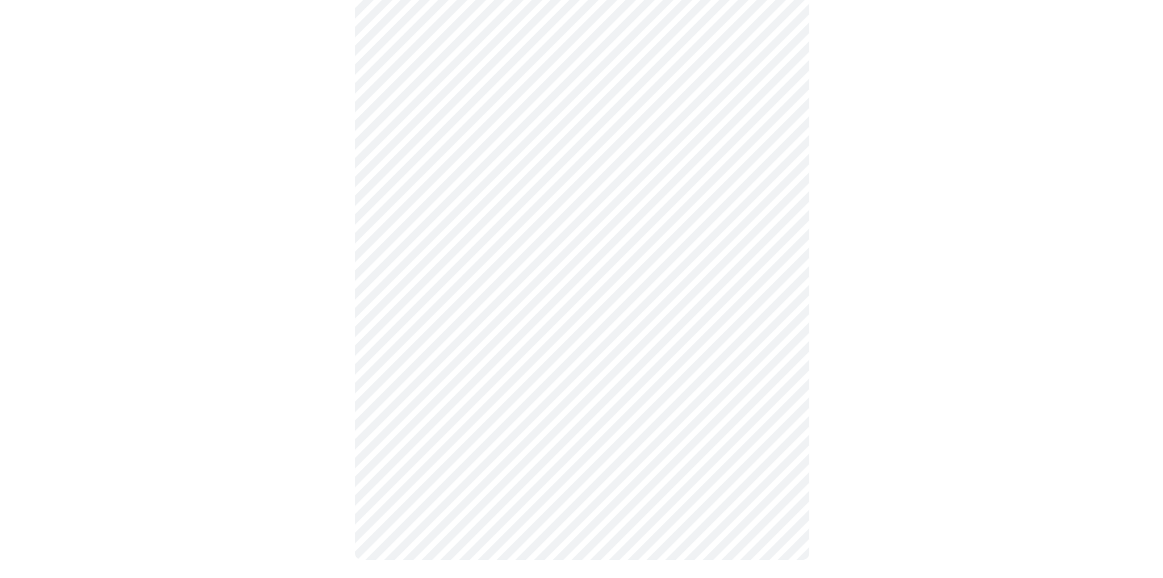
scroll to position [0, 0]
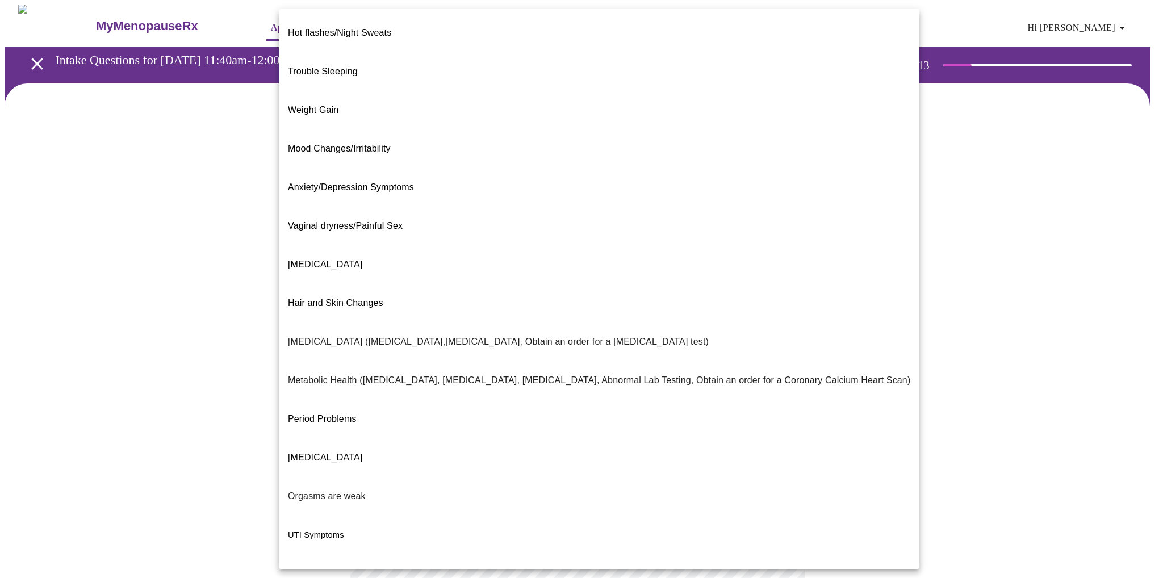
click at [561, 230] on body "MyMenopauseRx Appointments Messaging Labs Uploads Medications Community Refer a…" at bounding box center [582, 346] width 1154 height 682
click at [303, 105] on span "Weight Gain" at bounding box center [313, 110] width 51 height 10
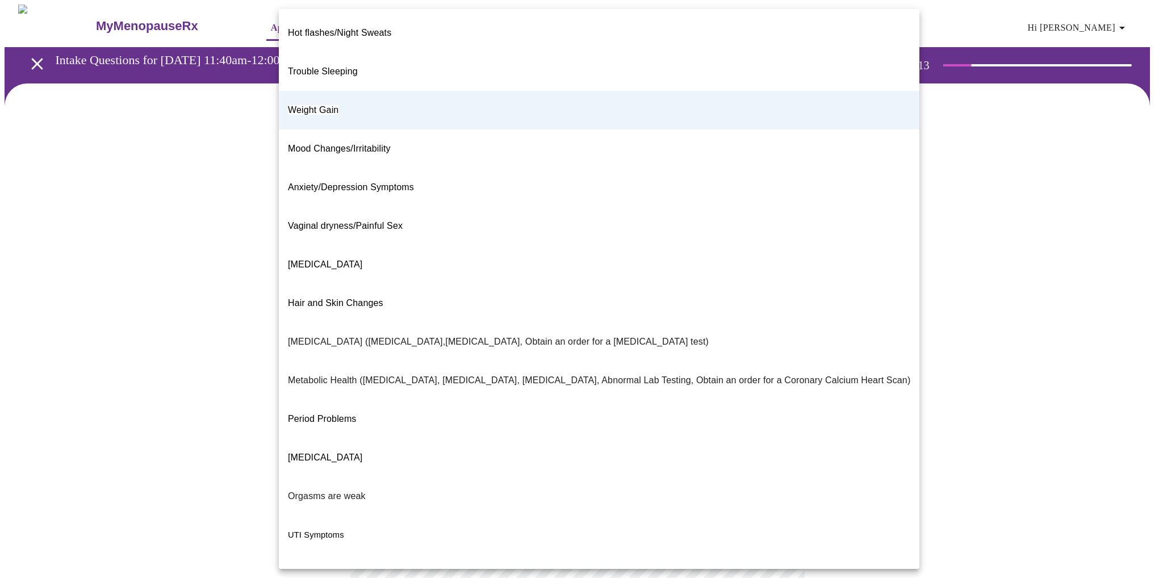
click at [494, 240] on body "MyMenopauseRx Appointments Messaging Labs Uploads Medications Community Refer a…" at bounding box center [582, 342] width 1154 height 675
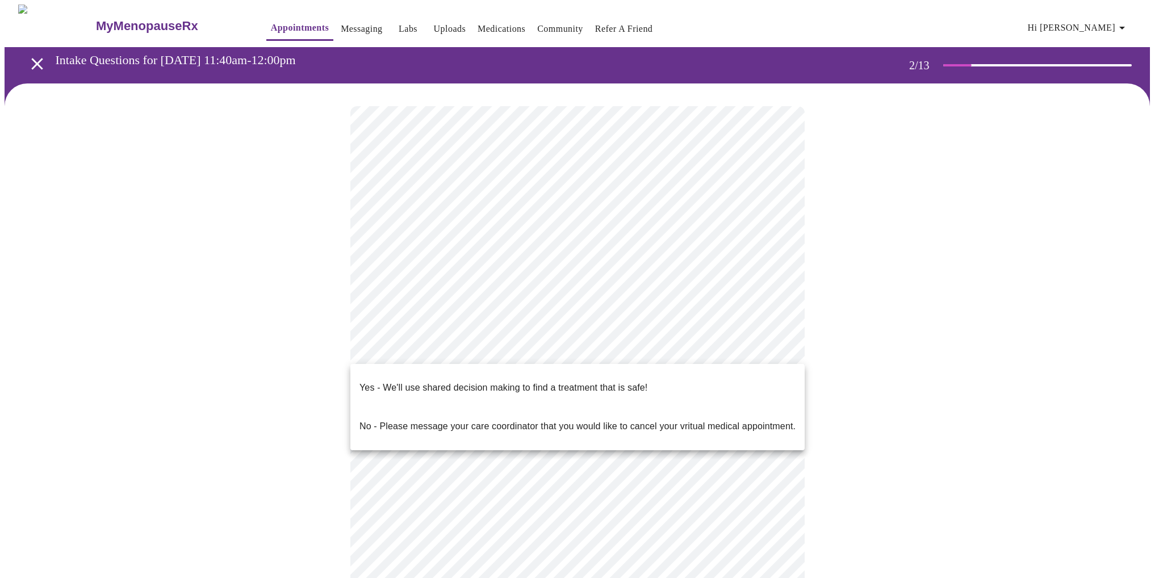
click at [486, 350] on body "MyMenopauseRx Appointments Messaging Labs Uploads Medications Community Refer a…" at bounding box center [582, 342] width 1154 height 675
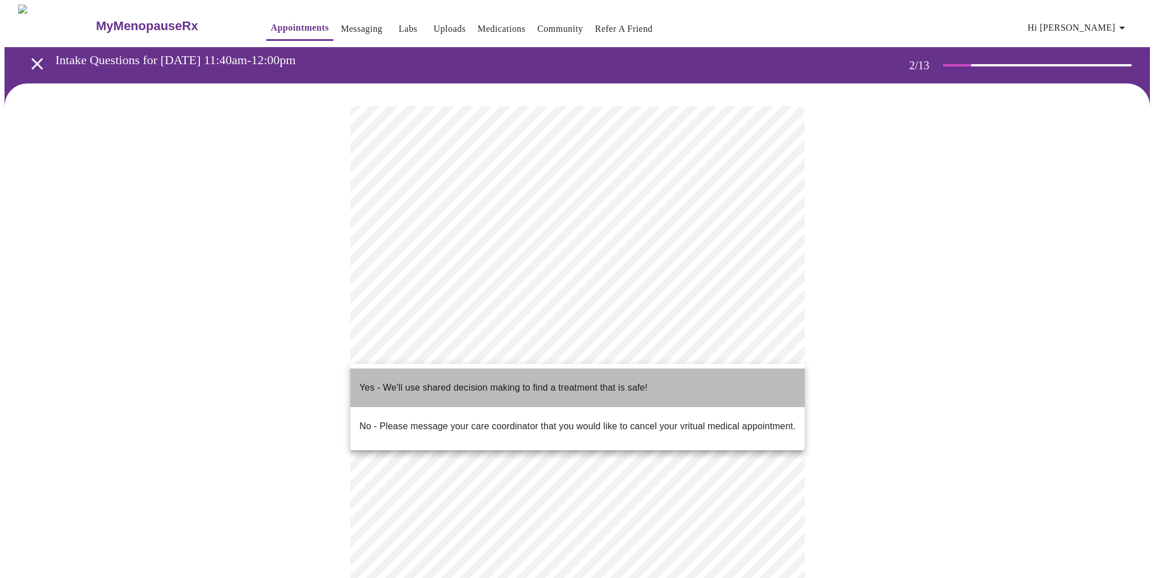
click at [454, 381] on p "Yes - We'll use shared decision making to find a treatment that is safe!" at bounding box center [504, 388] width 288 height 14
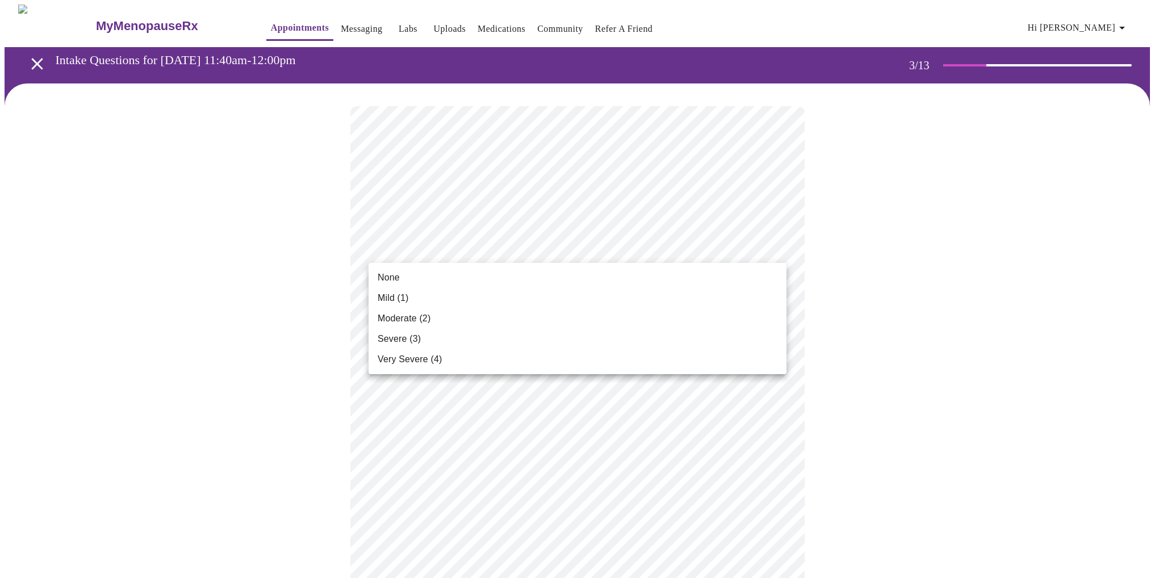
click at [832, 203] on div at bounding box center [581, 289] width 1163 height 578
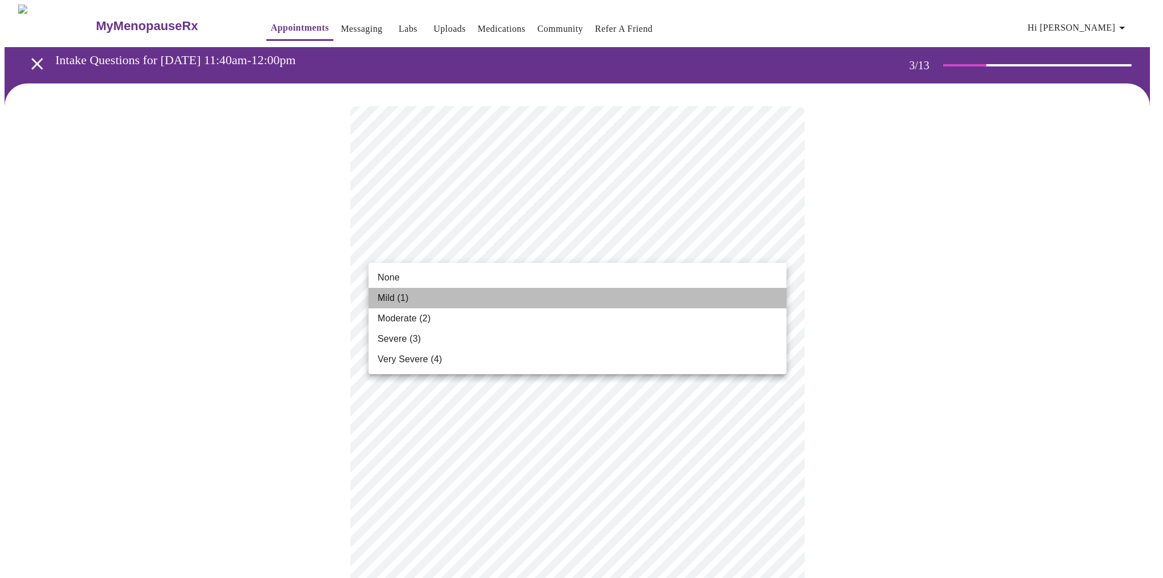
click at [391, 299] on span "Mild (1)" at bounding box center [393, 298] width 31 height 14
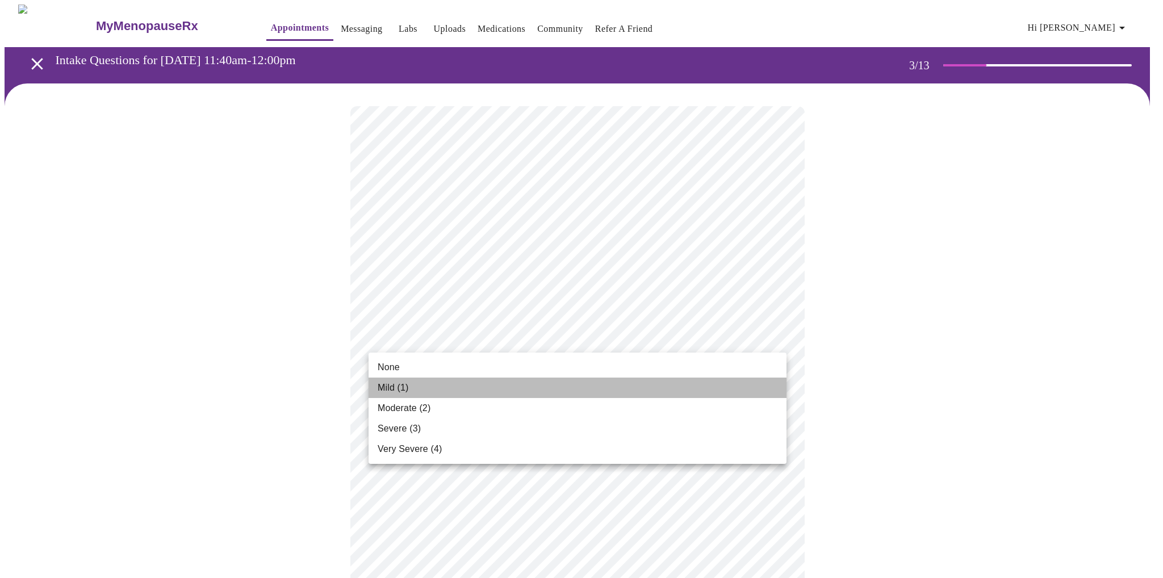
click at [396, 386] on span "Mild (1)" at bounding box center [393, 388] width 31 height 14
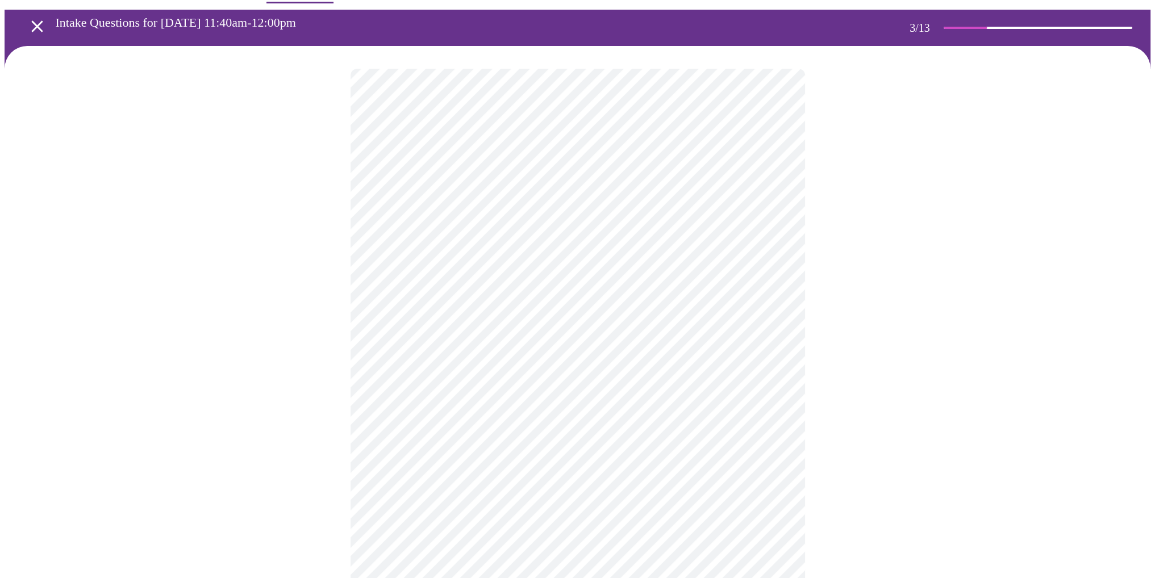
scroll to position [57, 0]
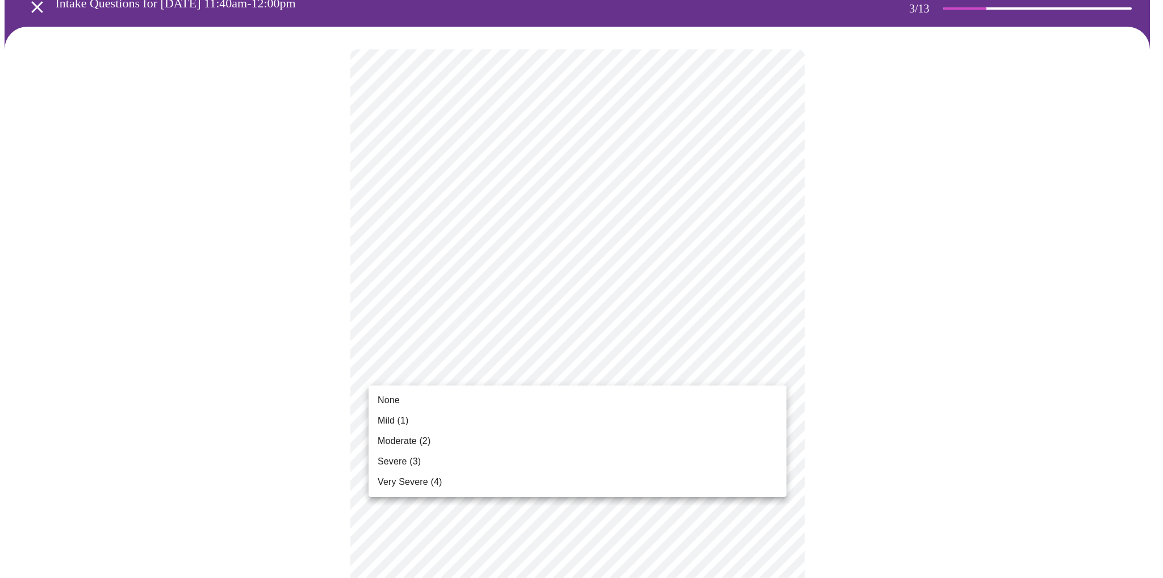
click at [408, 462] on span "Severe (3)" at bounding box center [399, 462] width 43 height 14
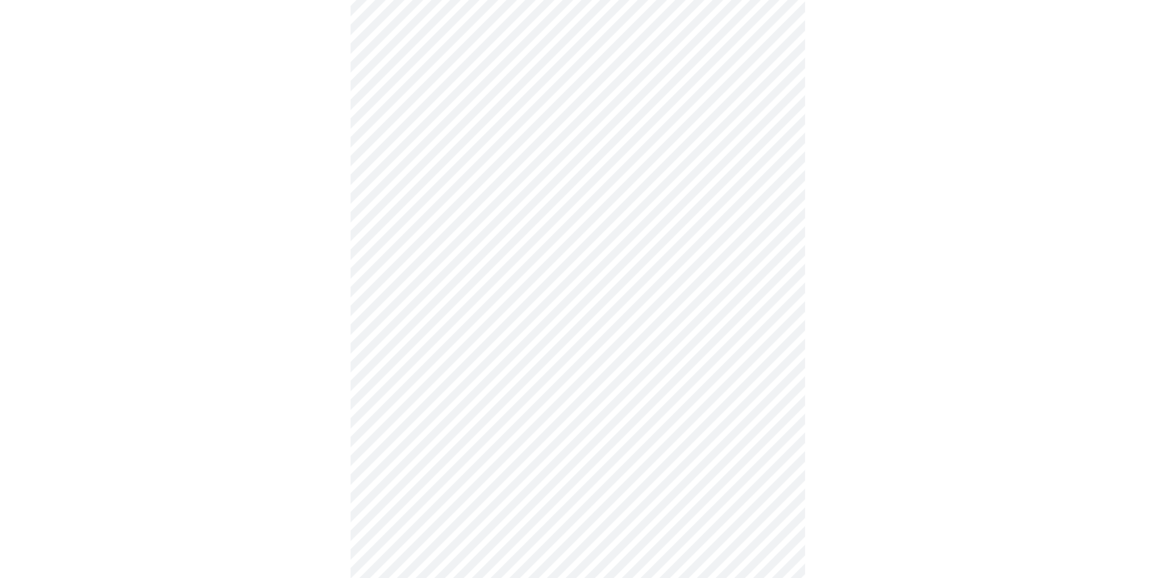
scroll to position [170, 0]
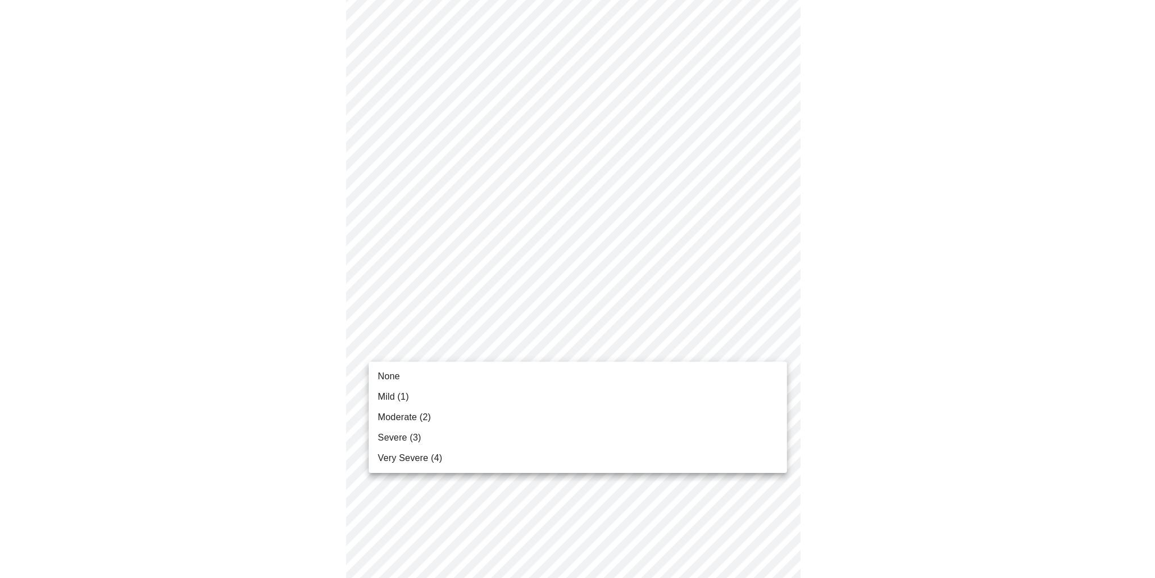
click at [570, 347] on body "MyMenopauseRx Appointments Messaging Labs Uploads Medications Community Refer a…" at bounding box center [578, 565] width 1146 height 1463
click at [416, 378] on li "None" at bounding box center [578, 376] width 418 height 20
click at [493, 347] on body "MyMenopauseRx Appointments Messaging Labs Uploads Medications Community Refer a…" at bounding box center [582, 557] width 1154 height 1447
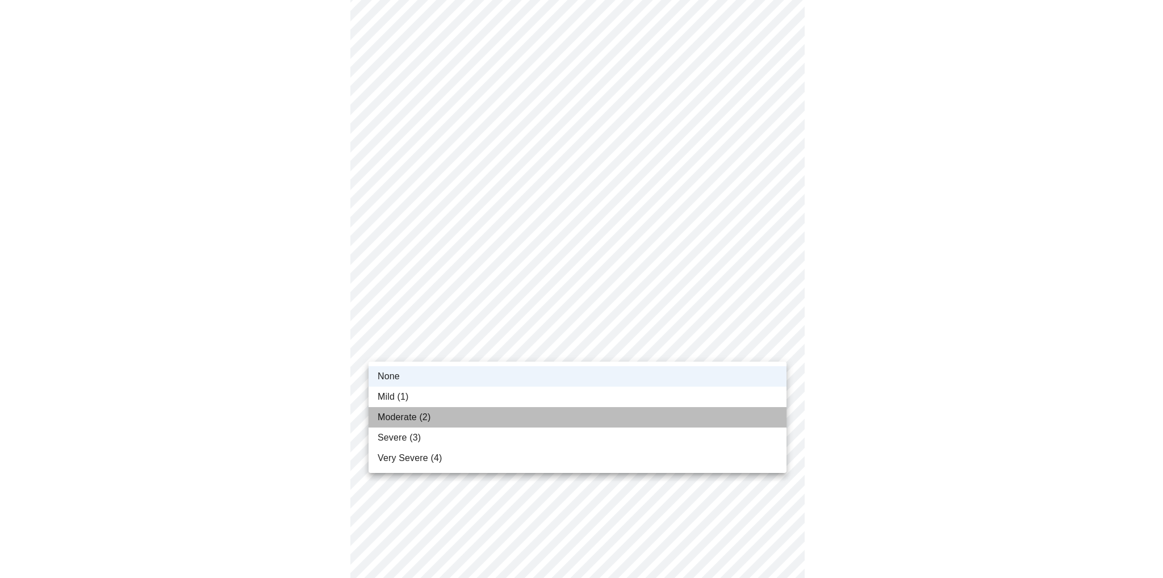
click at [421, 419] on span "Moderate (2)" at bounding box center [404, 418] width 53 height 14
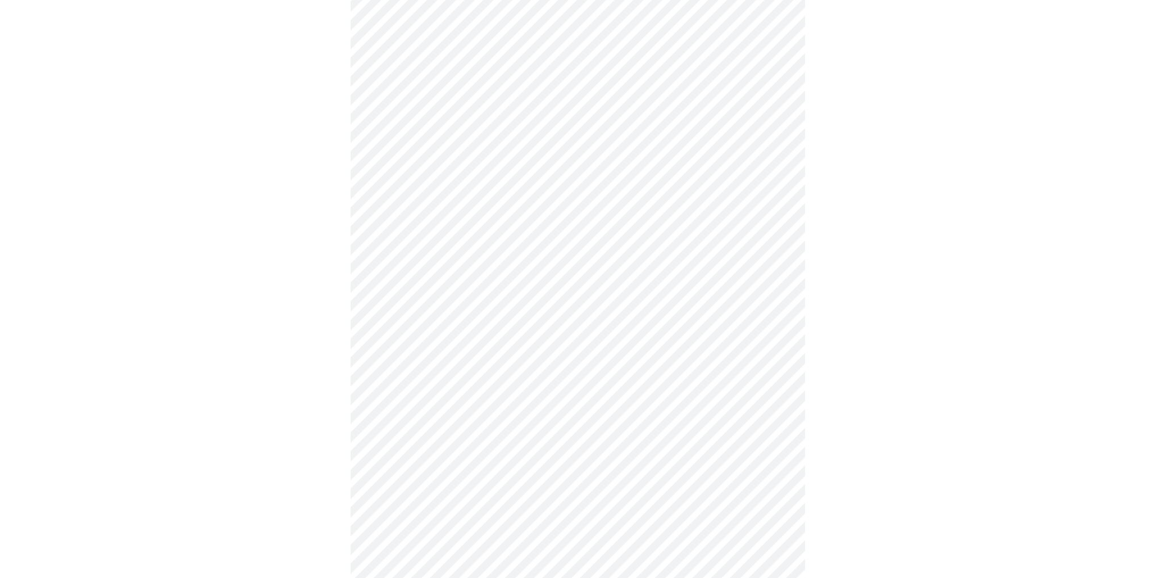
scroll to position [284, 0]
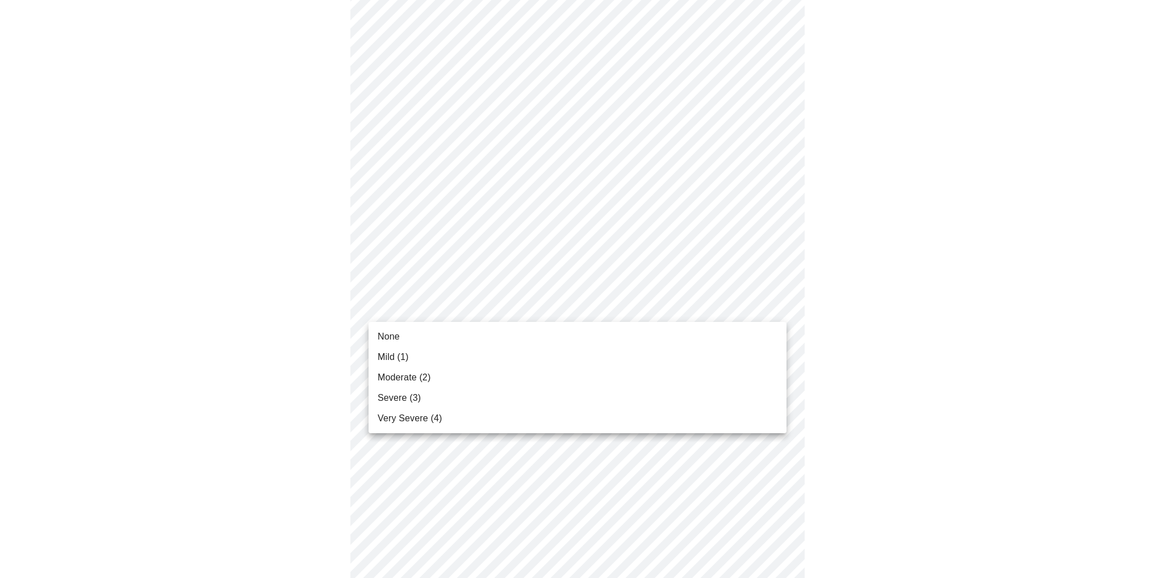
click at [556, 304] on body "MyMenopauseRx Appointments Messaging Labs Uploads Medications Community Refer a…" at bounding box center [582, 444] width 1154 height 1447
click at [403, 375] on span "Moderate (2)" at bounding box center [404, 378] width 53 height 14
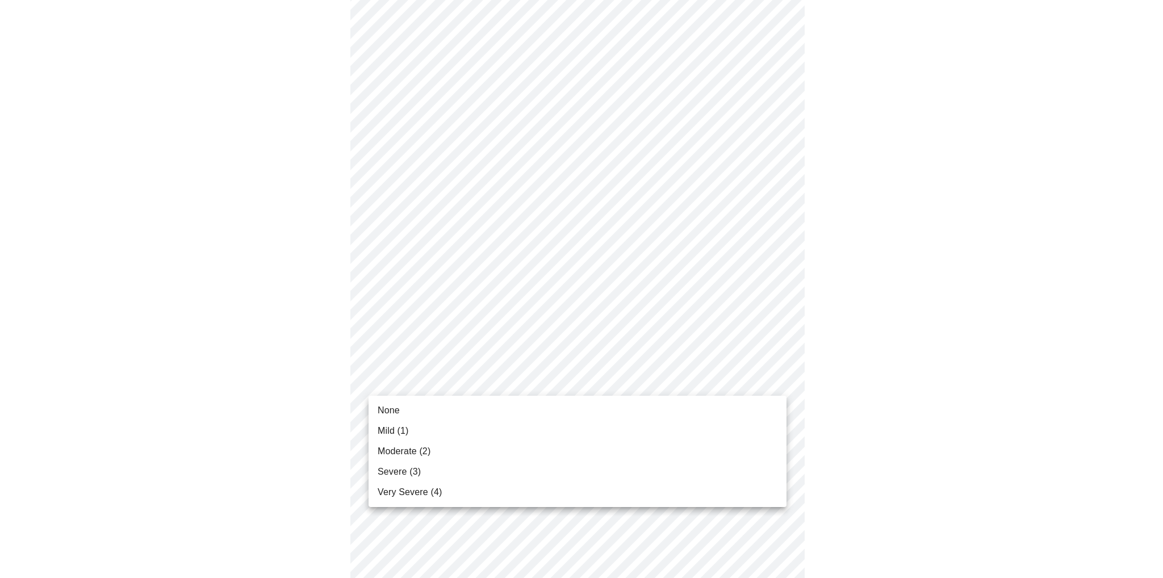
click at [567, 378] on body "MyMenopauseRx Appointments Messaging Labs Uploads Medications Community Refer a…" at bounding box center [582, 436] width 1154 height 1431
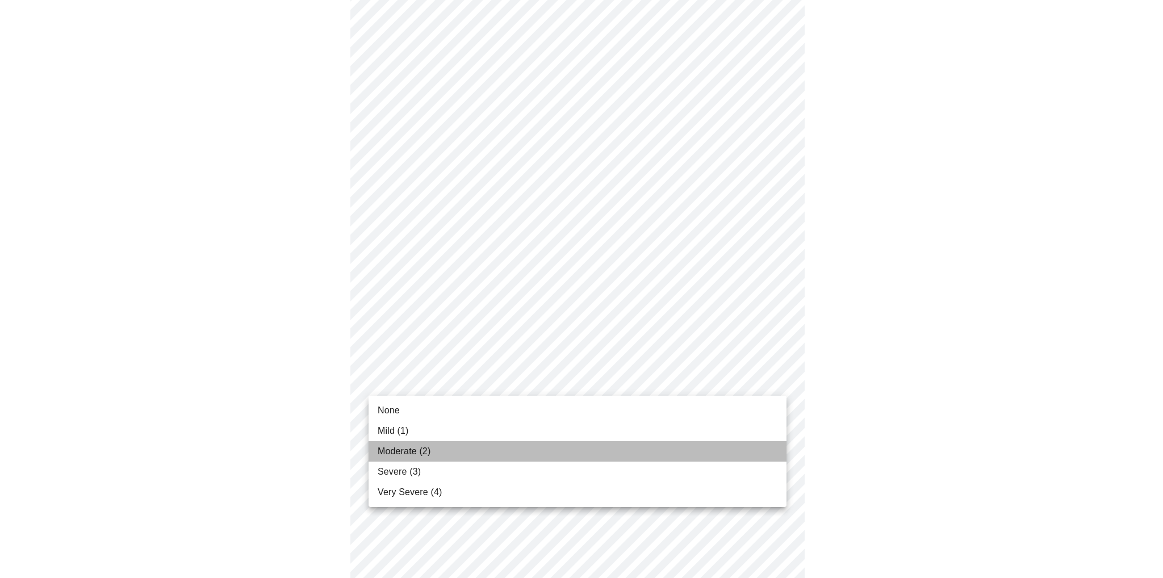
click at [407, 450] on span "Moderate (2)" at bounding box center [404, 452] width 53 height 14
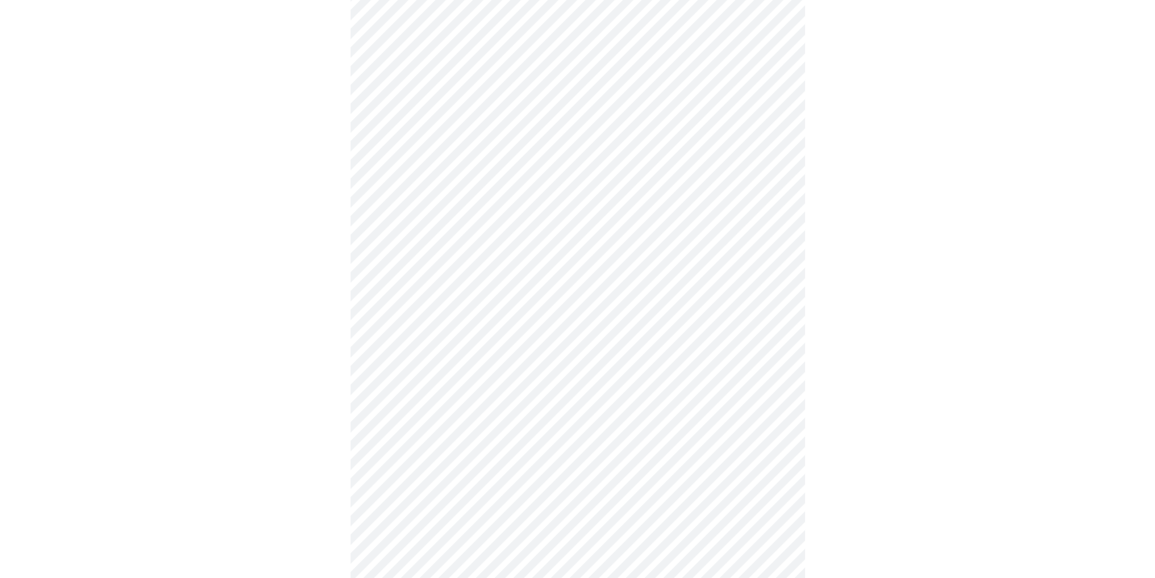
scroll to position [398, 0]
click at [488, 359] on body "MyMenopauseRx Appointments Messaging Labs Uploads Medications Community Refer a…" at bounding box center [582, 314] width 1154 height 1415
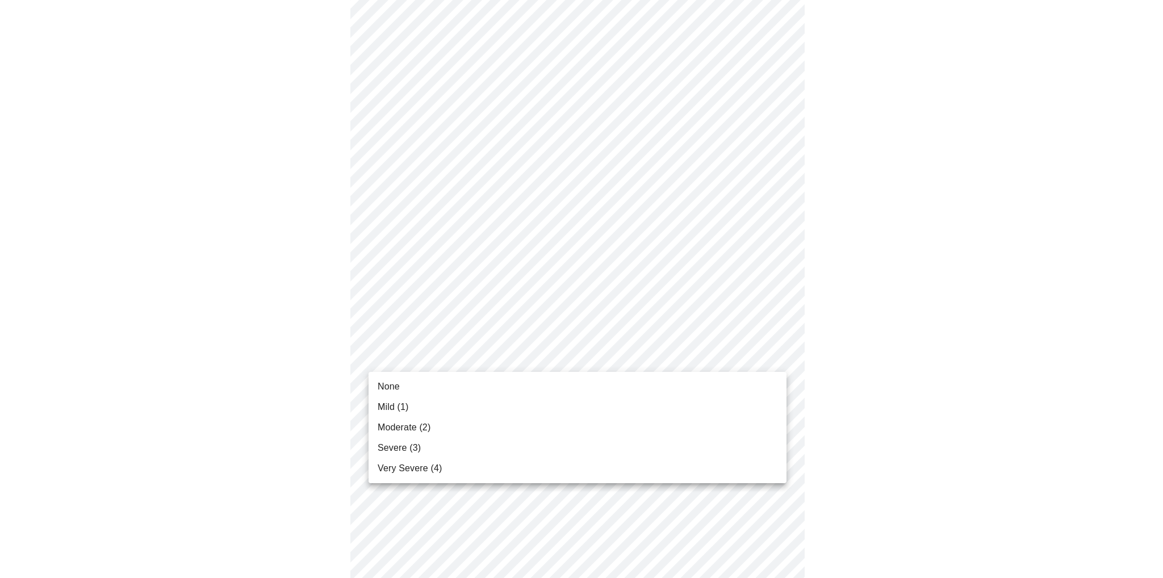
click at [398, 404] on span "Mild (1)" at bounding box center [393, 407] width 31 height 14
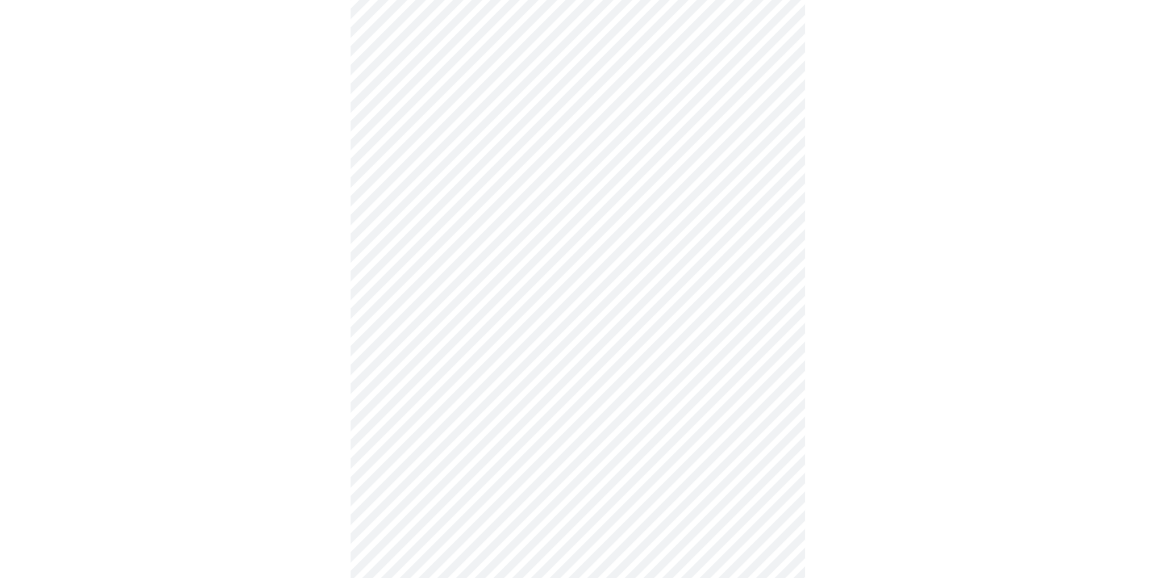
scroll to position [454, 0]
click at [524, 389] on body "MyMenopauseRx Appointments Messaging Labs Uploads Medications Community Refer a…" at bounding box center [578, 249] width 1146 height 1399
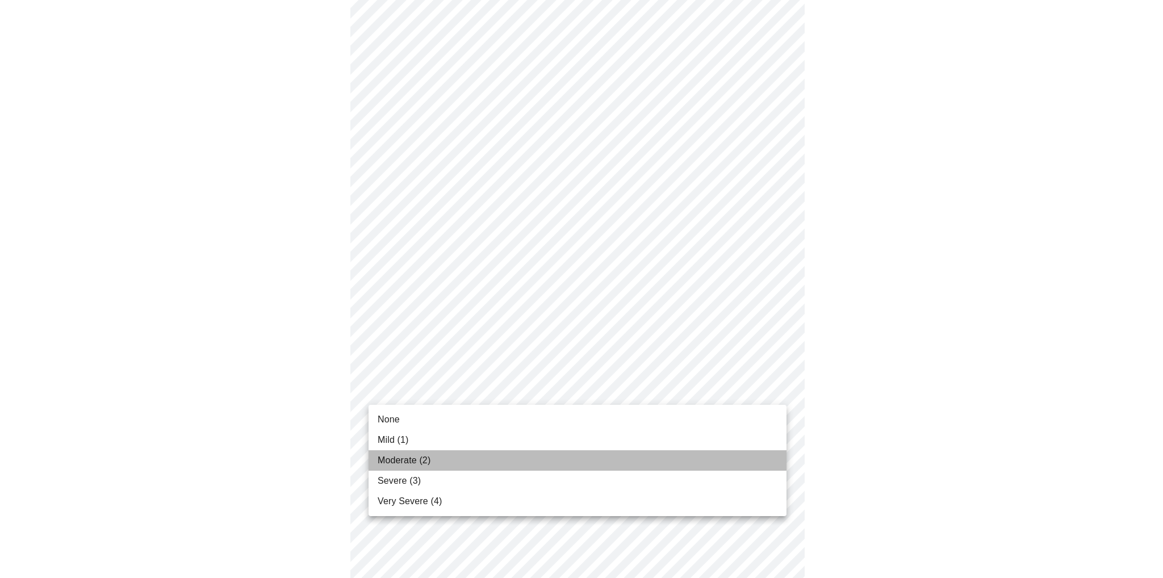
click at [396, 456] on span "Moderate (2)" at bounding box center [404, 461] width 53 height 14
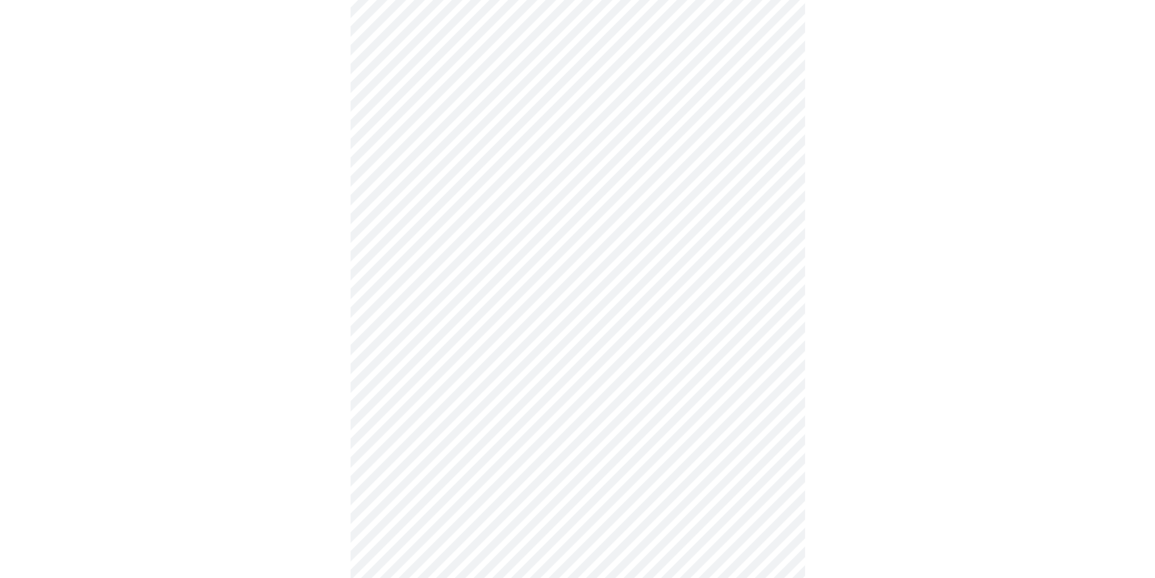
scroll to position [568, 0]
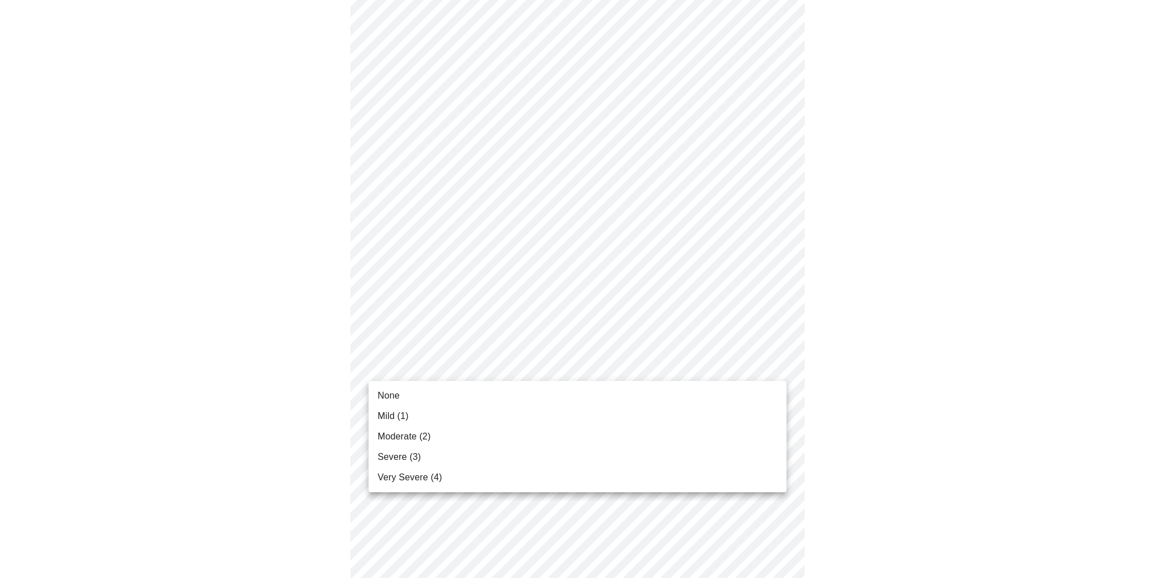
click at [541, 371] on body "MyMenopauseRx Appointments Messaging Labs Uploads Medications Community Refer a…" at bounding box center [582, 128] width 1154 height 1383
click at [384, 414] on span "Mild (1)" at bounding box center [393, 417] width 31 height 14
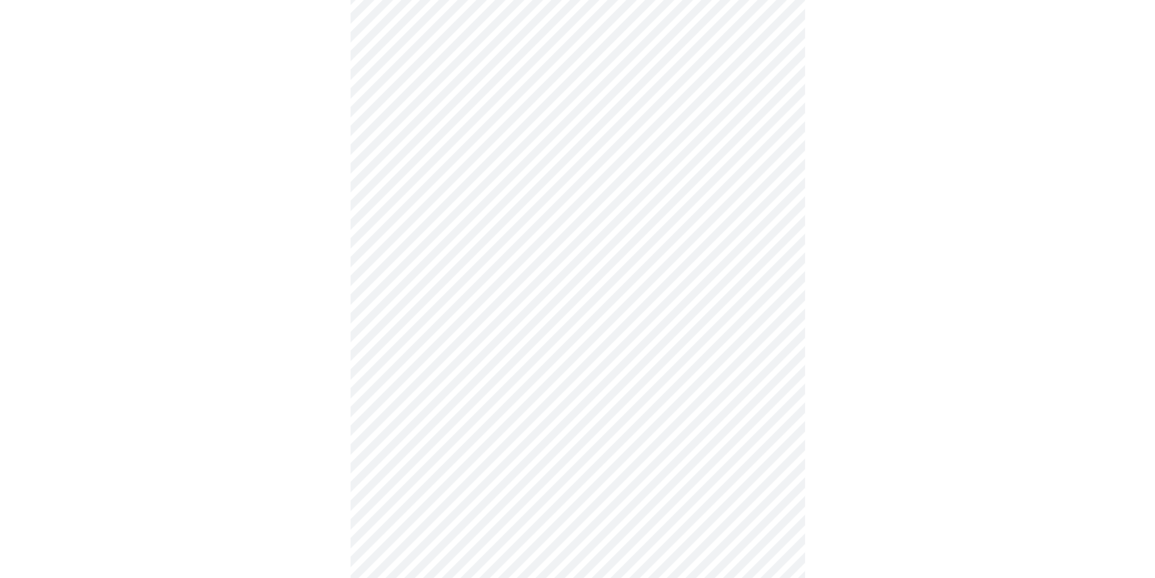
scroll to position [625, 0]
click at [421, 403] on body "MyMenopauseRx Appointments Messaging Labs Uploads Medications Community Refer a…" at bounding box center [578, 63] width 1146 height 1367
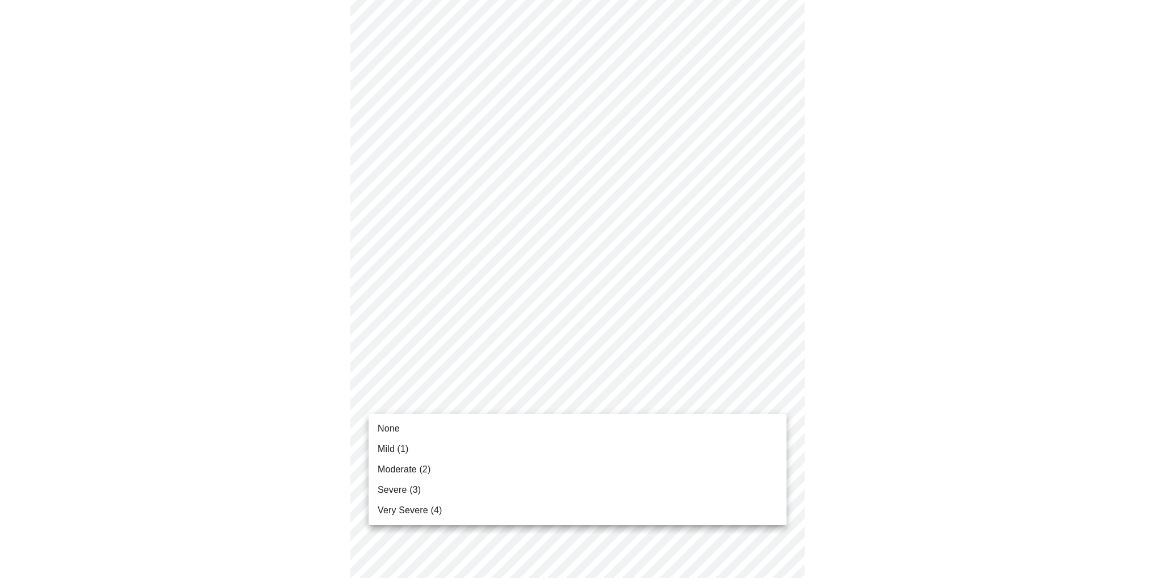
click at [391, 427] on span "None" at bounding box center [389, 429] width 22 height 14
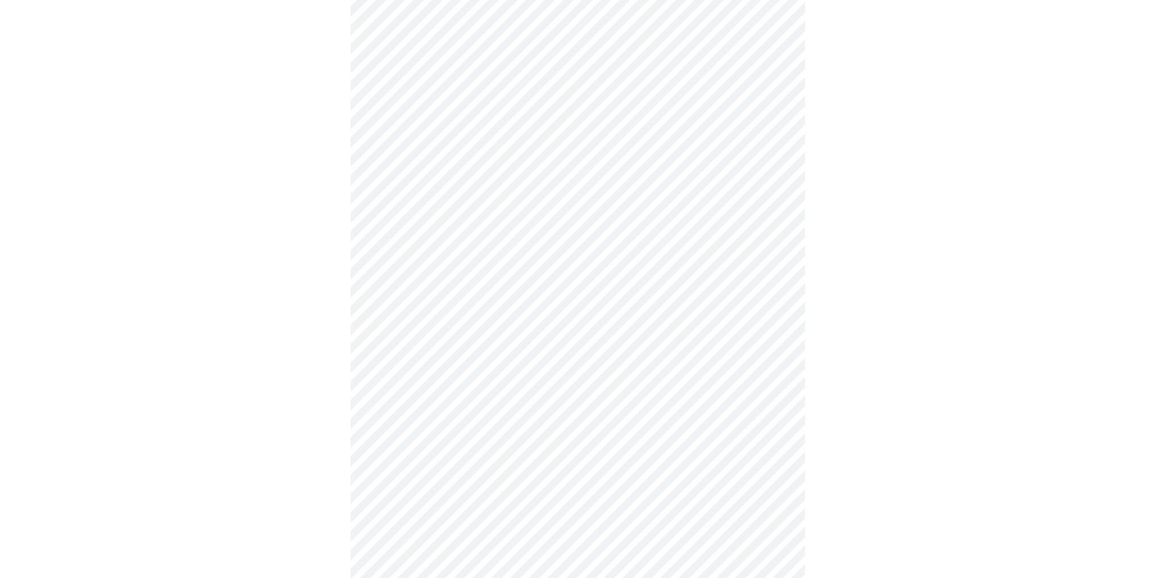
click at [406, 391] on body "MyMenopauseRx Appointments Messaging Labs Uploads Medications Community Refer a…" at bounding box center [578, 55] width 1146 height 1351
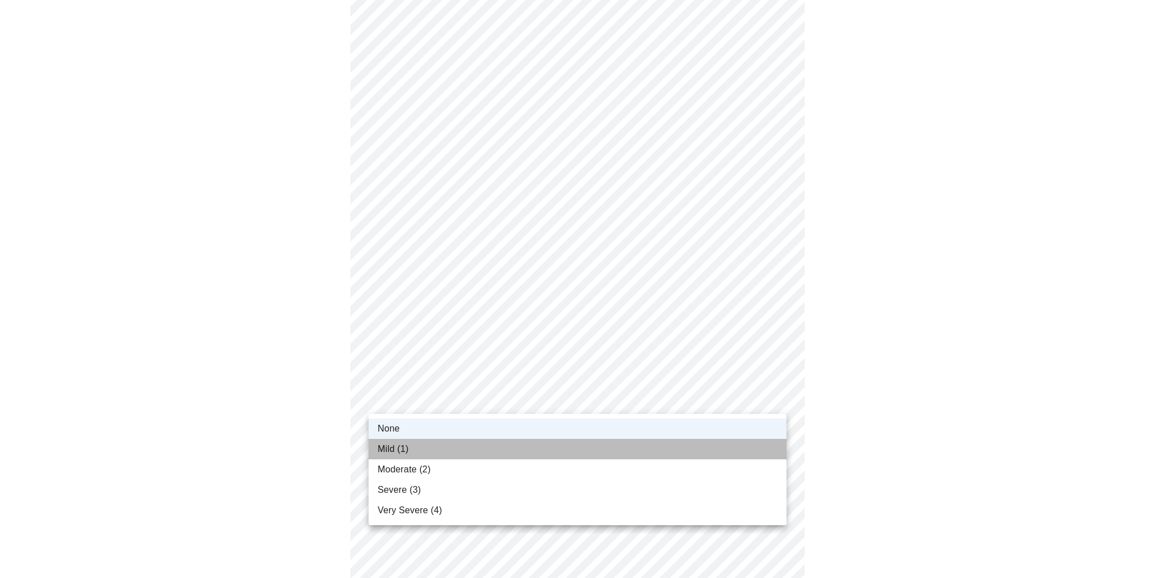
drag, startPoint x: 381, startPoint y: 454, endPoint x: 386, endPoint y: 448, distance: 8.4
click at [384, 450] on span "Mild (1)" at bounding box center [393, 449] width 31 height 14
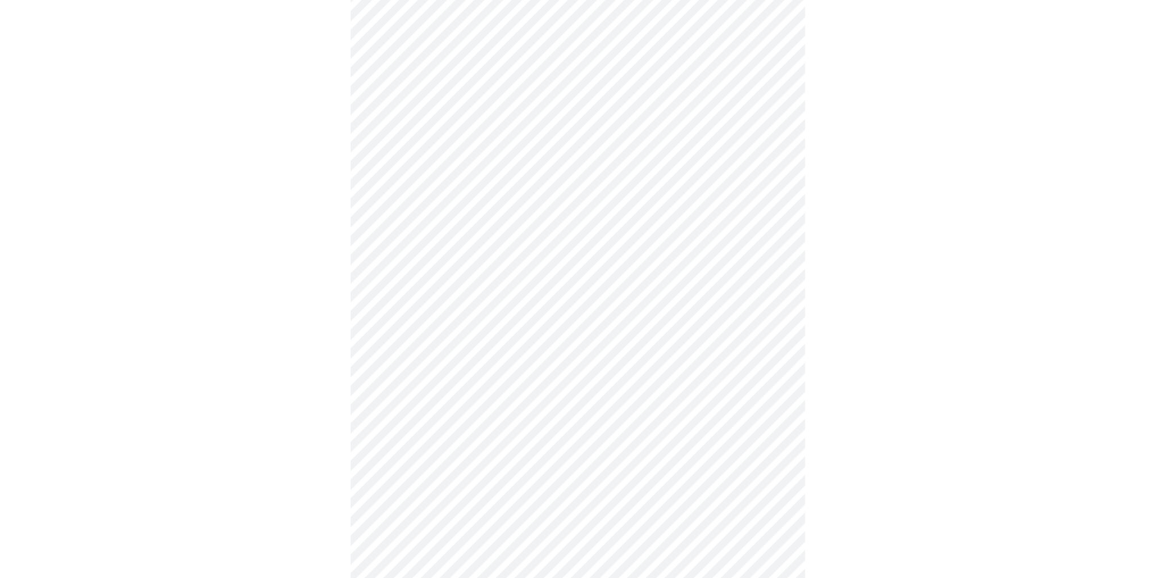
scroll to position [738, 0]
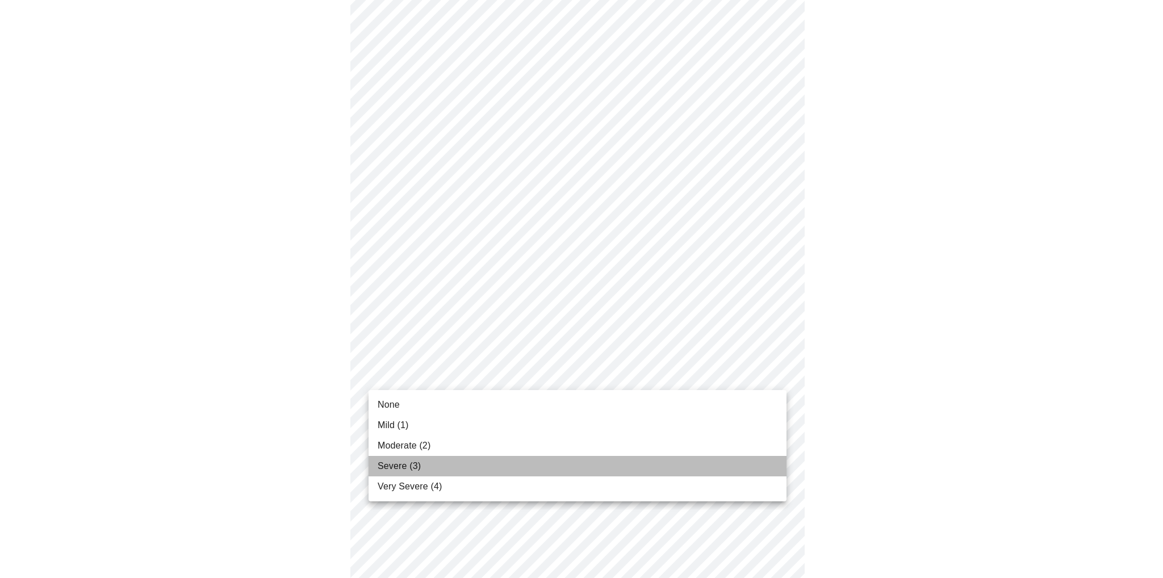
click at [389, 462] on span "Severe (3)" at bounding box center [399, 467] width 43 height 14
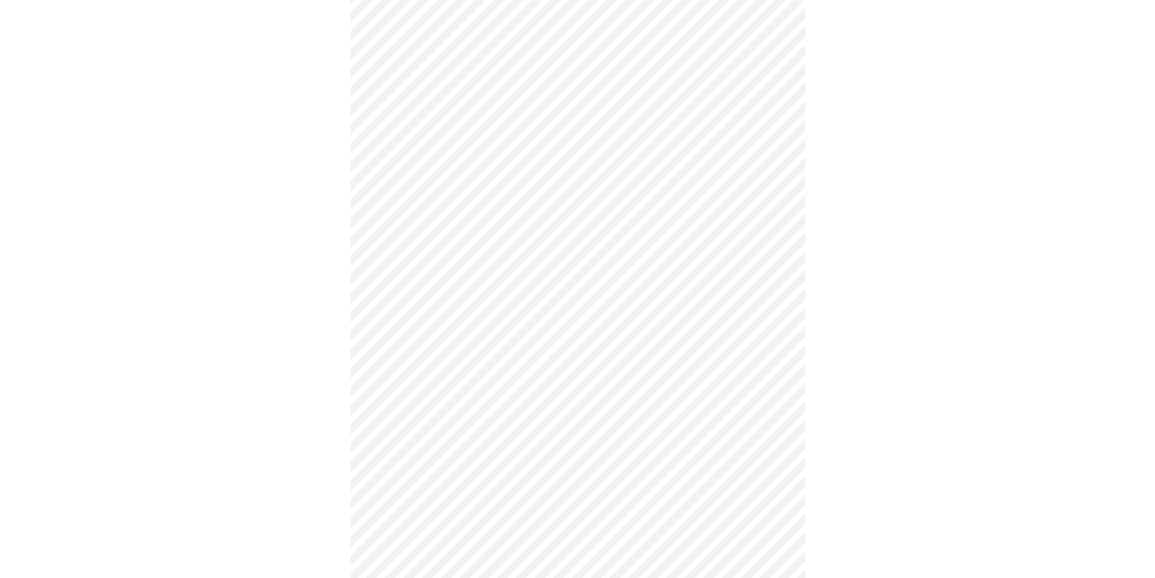
scroll to position [284, 0]
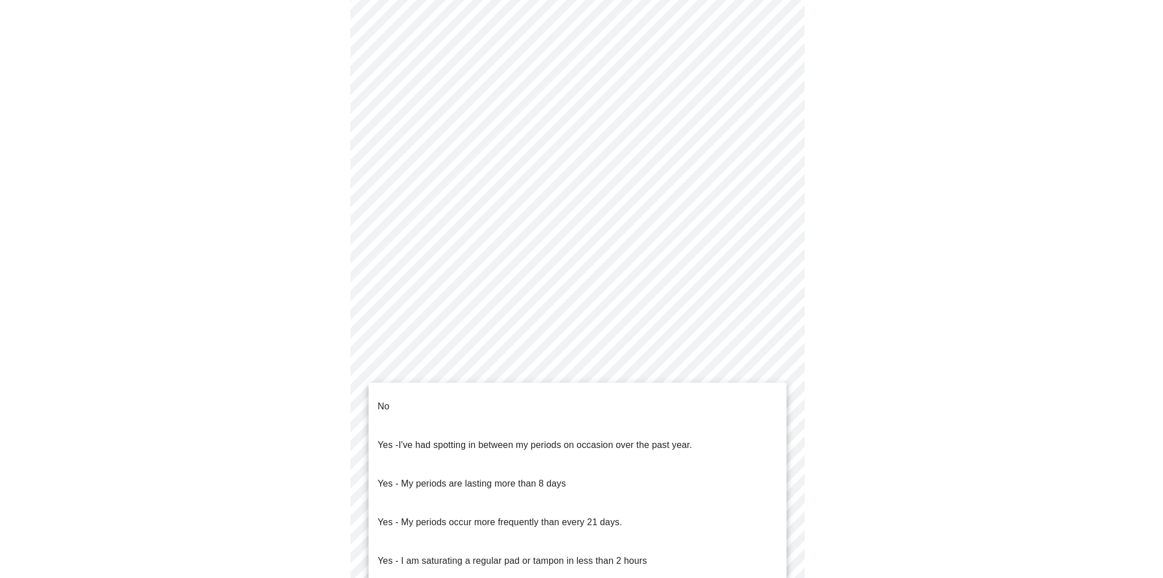
click at [640, 411] on body "MyMenopauseRx Appointments Messaging Labs Uploads Medications Community Refer a…" at bounding box center [582, 281] width 1154 height 1120
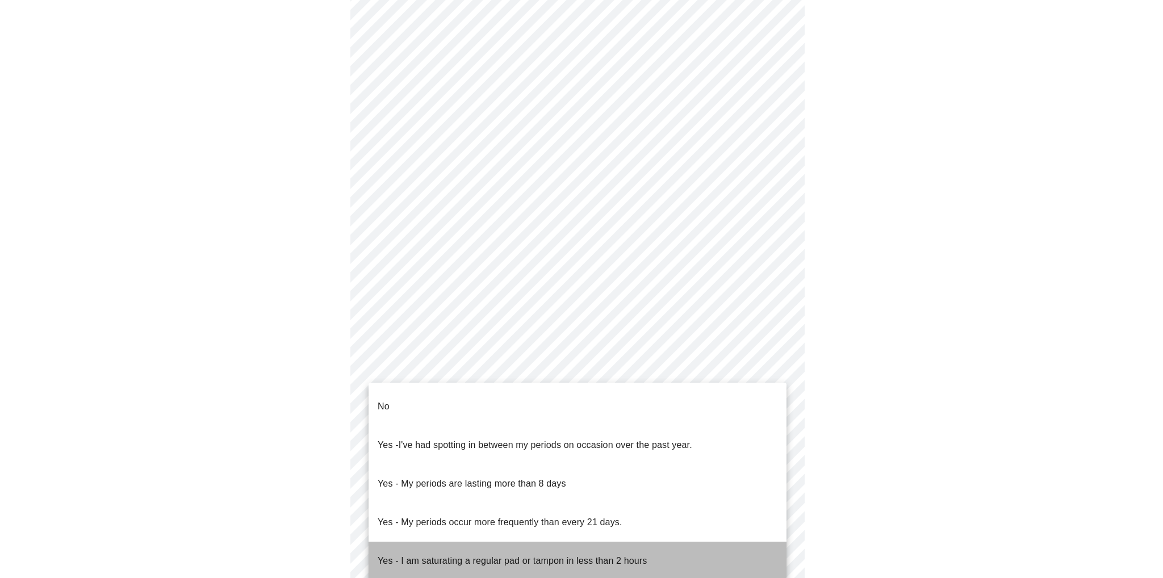
click at [496, 554] on p "Yes - I am saturating a regular pad or tampon in less than 2 hours" at bounding box center [512, 561] width 269 height 14
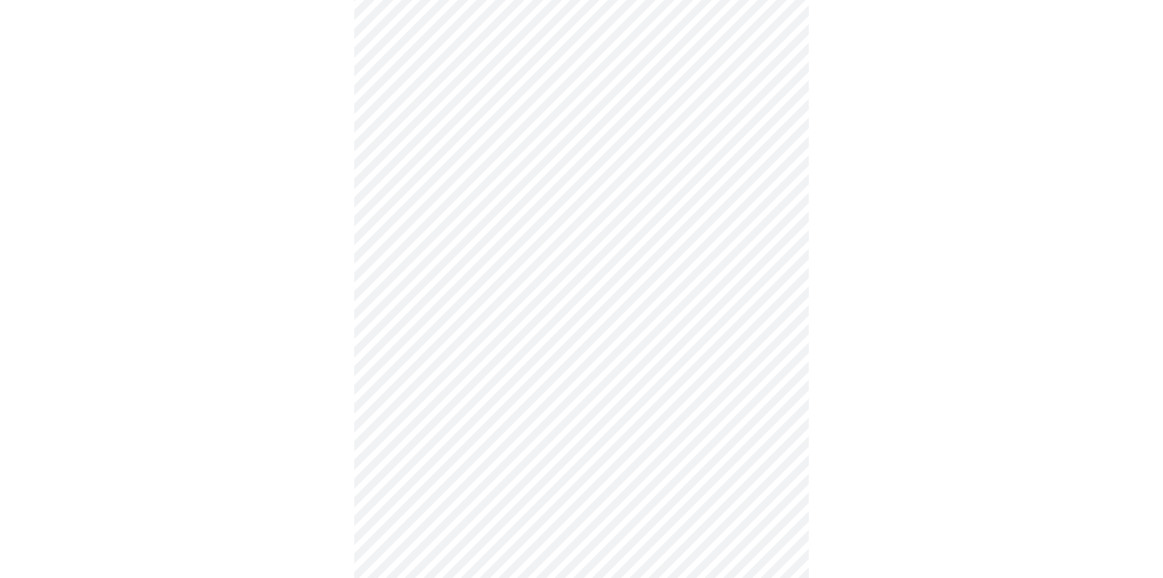
click at [487, 496] on body "MyMenopauseRx Appointments Messaging Labs Uploads Medications Community Refer a…" at bounding box center [582, 277] width 1154 height 1113
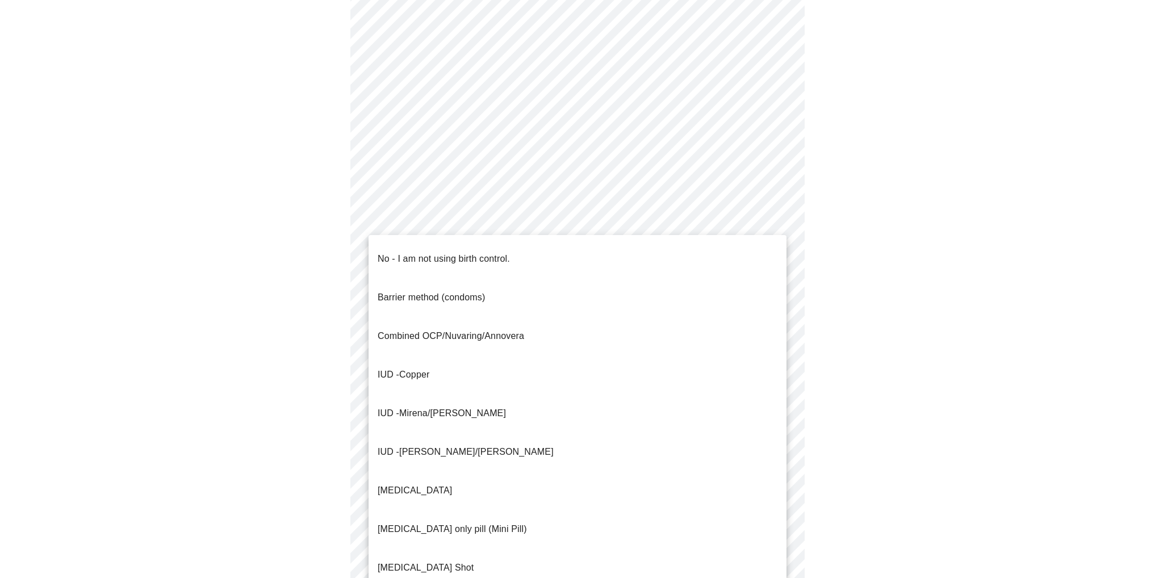
click at [425, 252] on p "No - I am not using birth control." at bounding box center [444, 259] width 132 height 14
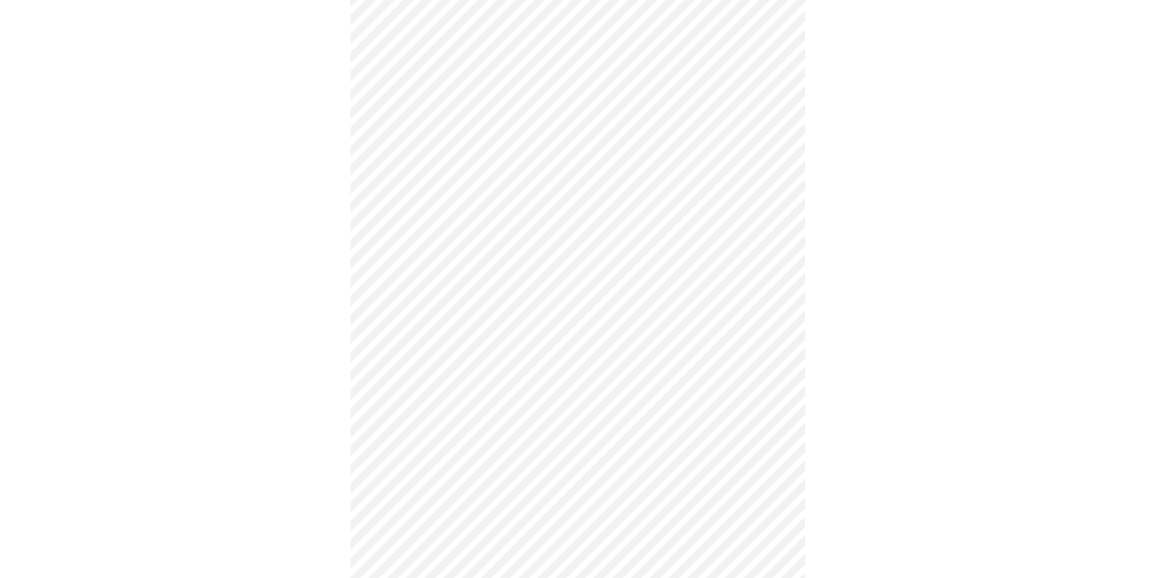
scroll to position [454, 0]
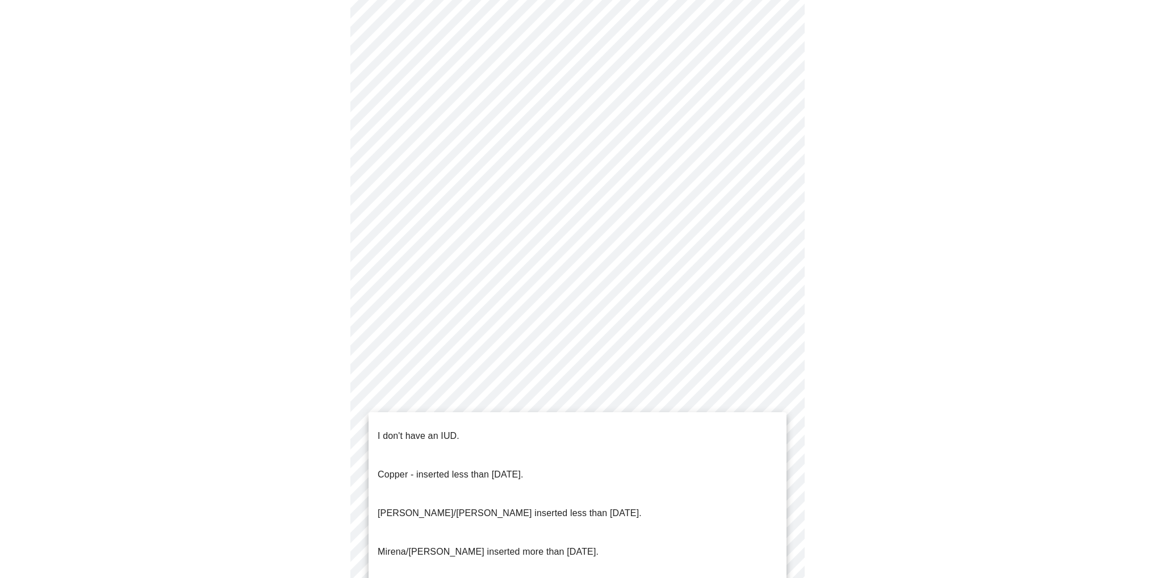
click at [557, 400] on body "MyMenopauseRx Appointments Messaging Labs Uploads Medications Community Refer a…" at bounding box center [582, 103] width 1154 height 1106
click at [443, 429] on p "I don't have an IUD." at bounding box center [419, 436] width 82 height 14
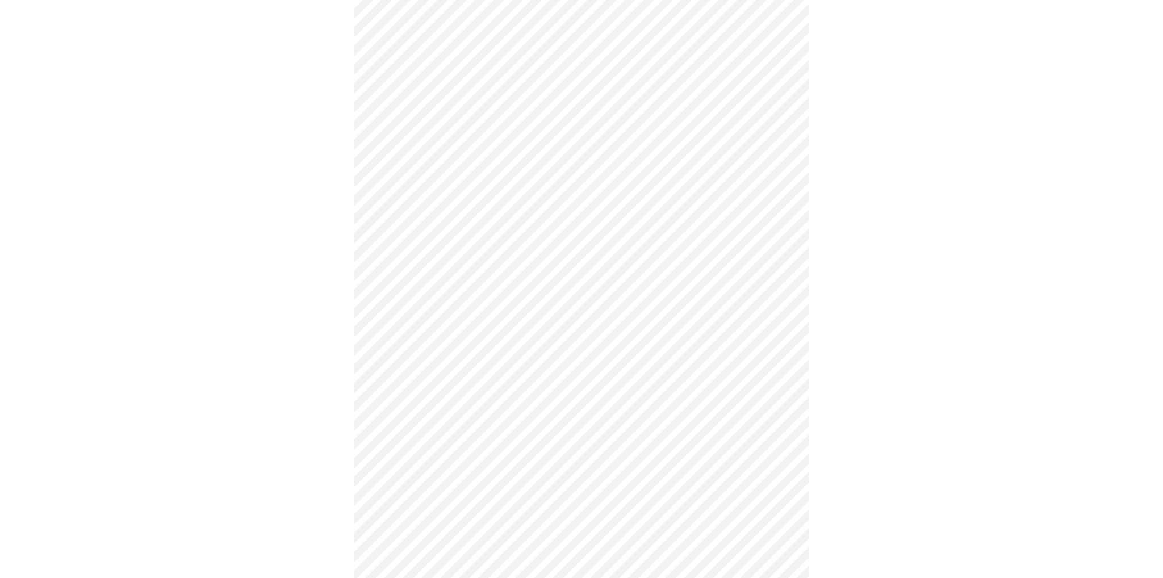
click at [490, 486] on body "MyMenopauseRx Appointments Messaging Labs Uploads Medications Community Refer a…" at bounding box center [582, 100] width 1154 height 1100
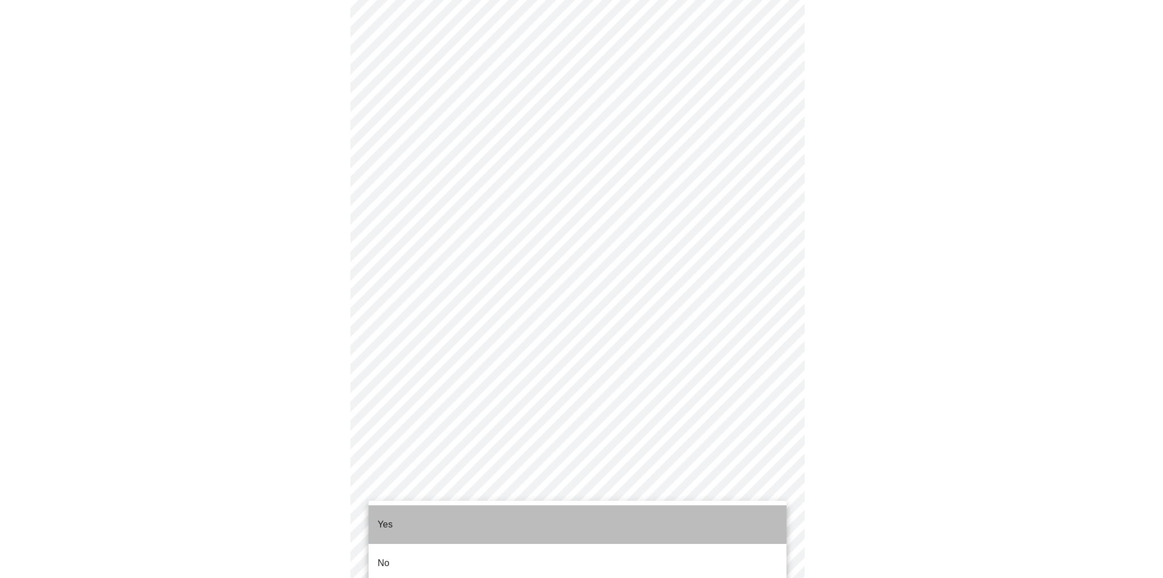
click at [401, 514] on li "Yes" at bounding box center [578, 525] width 418 height 39
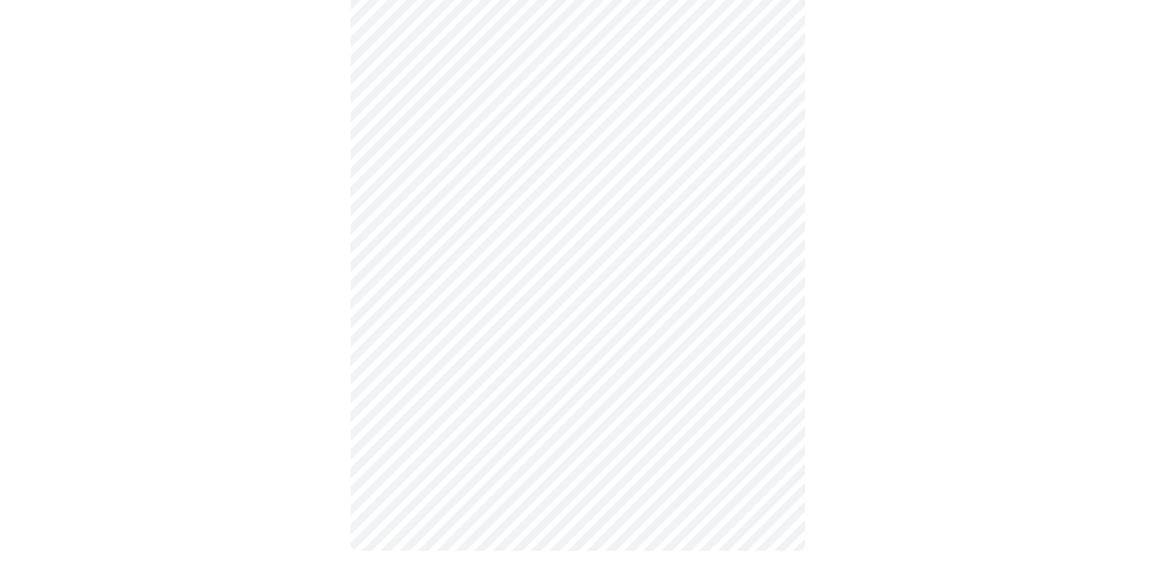
scroll to position [0, 0]
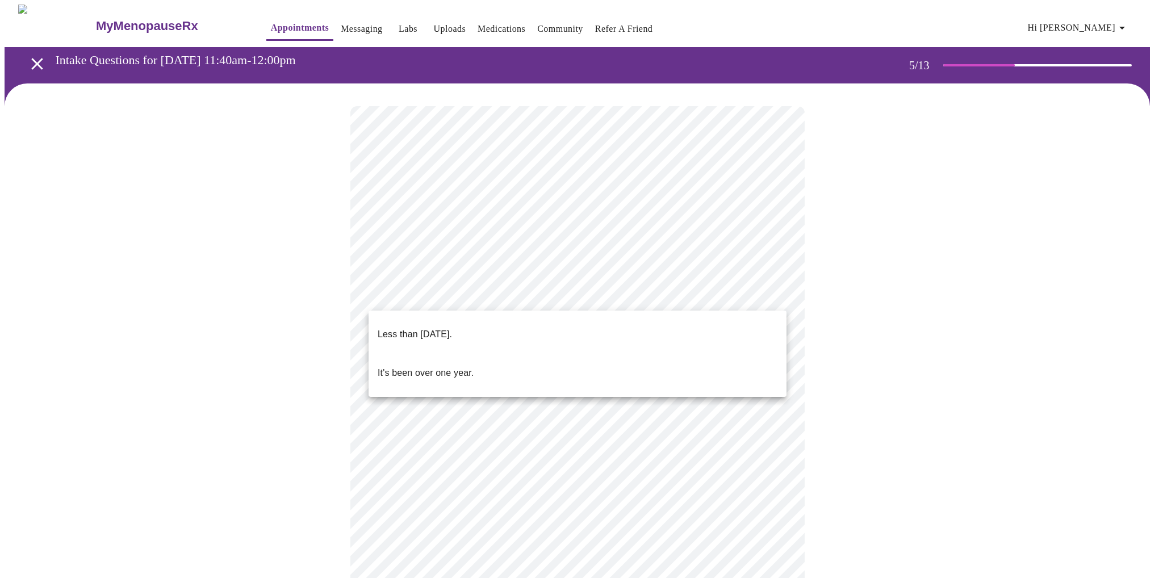
click at [549, 294] on body "MyMenopauseRx Appointments Messaging Labs Uploads Medications Community Refer a…" at bounding box center [582, 465] width 1154 height 920
click at [445, 328] on p "Less than [DATE]." at bounding box center [415, 335] width 74 height 14
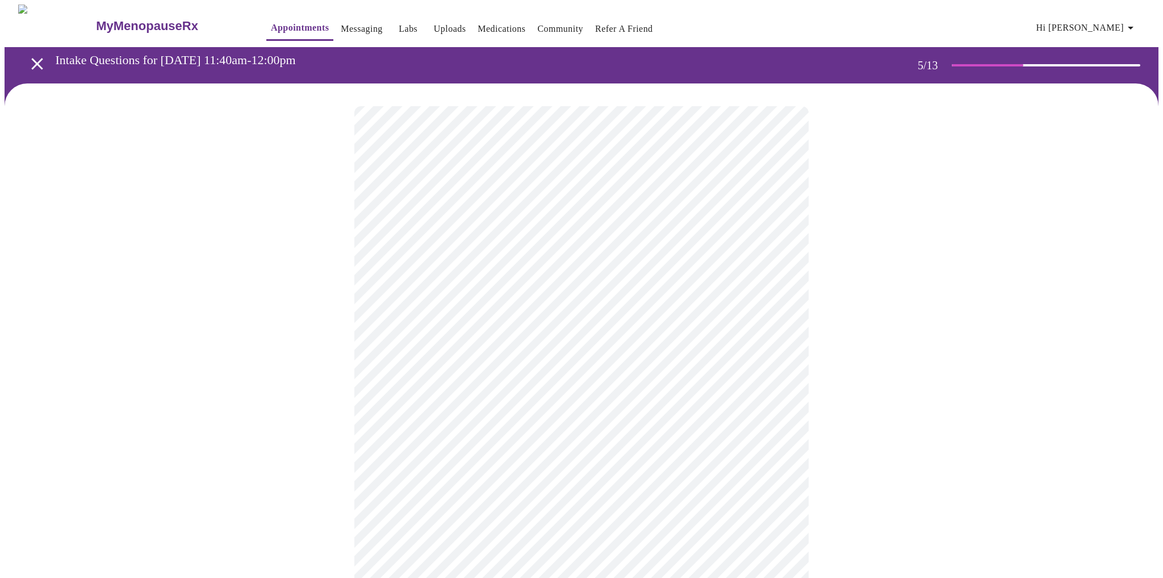
click at [500, 396] on body "MyMenopauseRx Appointments Messaging Labs Uploads Medications Community Refer a…" at bounding box center [582, 461] width 1154 height 913
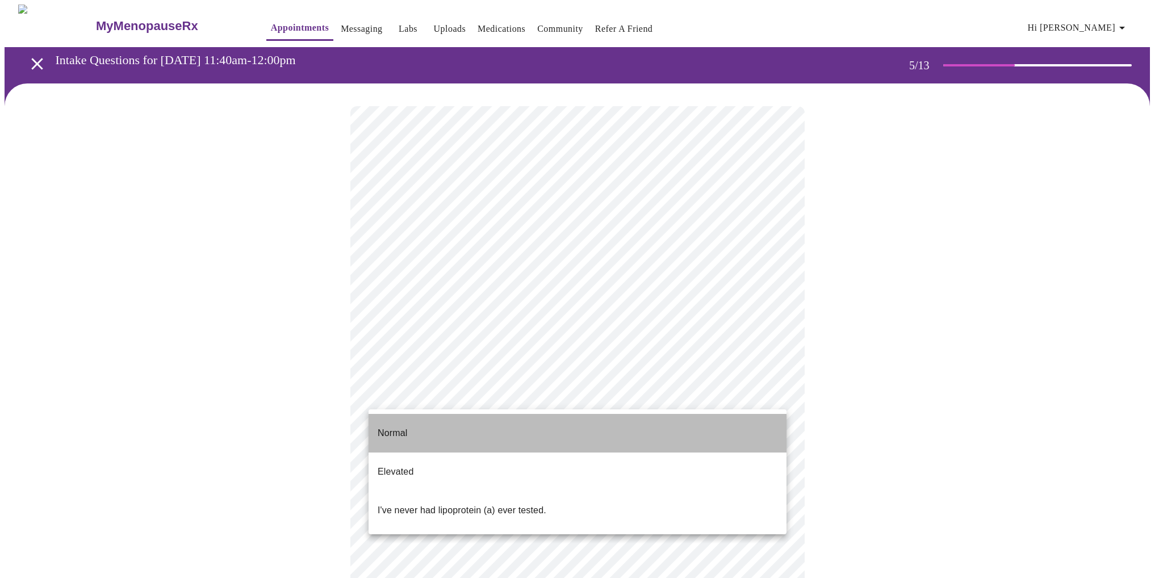
click at [398, 427] on p "Normal" at bounding box center [393, 434] width 30 height 14
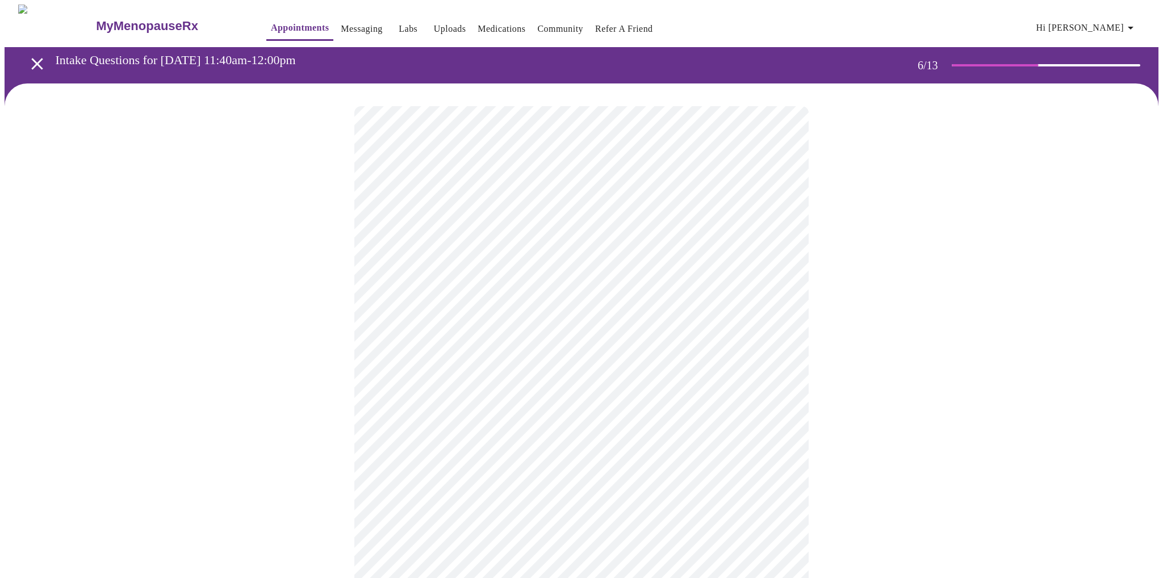
click at [432, 328] on body "MyMenopauseRx Appointments Messaging Labs Uploads Medications Community Refer a…" at bounding box center [582, 308] width 1154 height 606
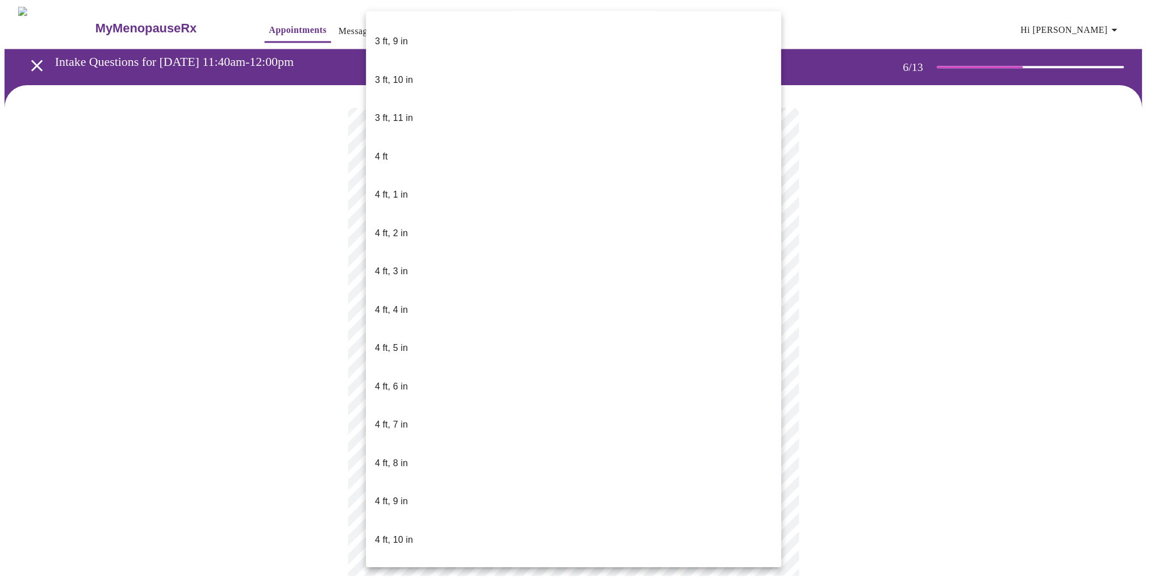
scroll to position [511, 0]
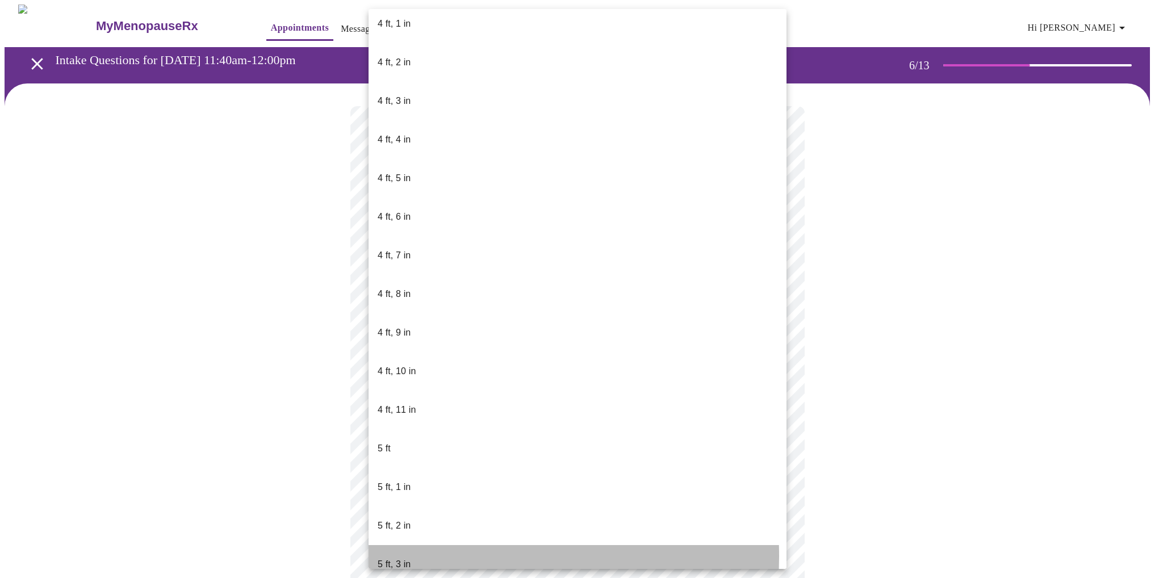
click at [404, 558] on p "5 ft, 3 in" at bounding box center [394, 565] width 33 height 14
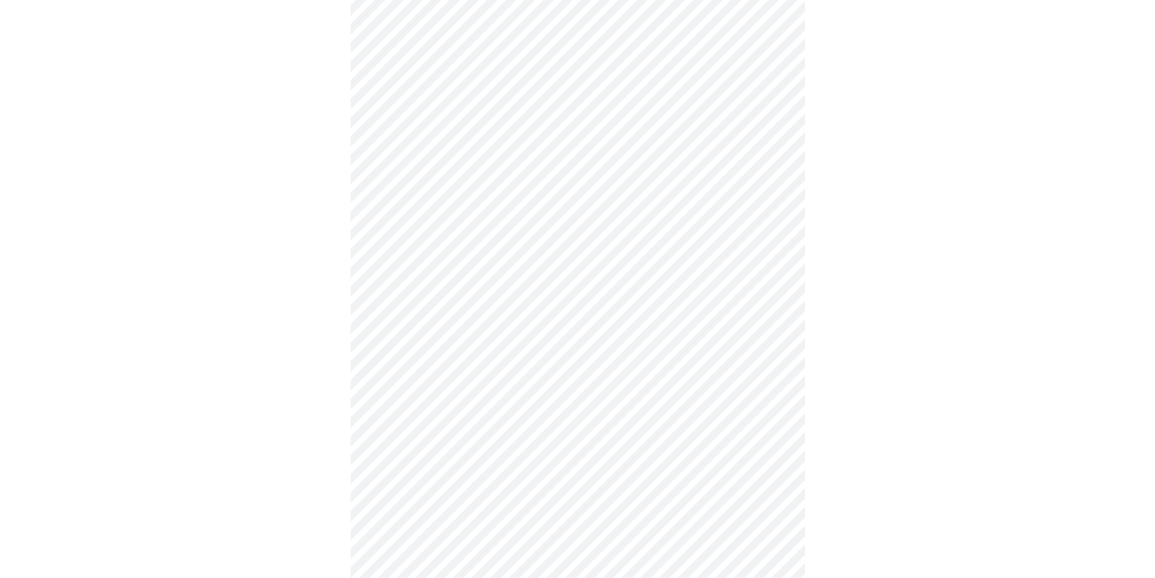
scroll to position [2726, 0]
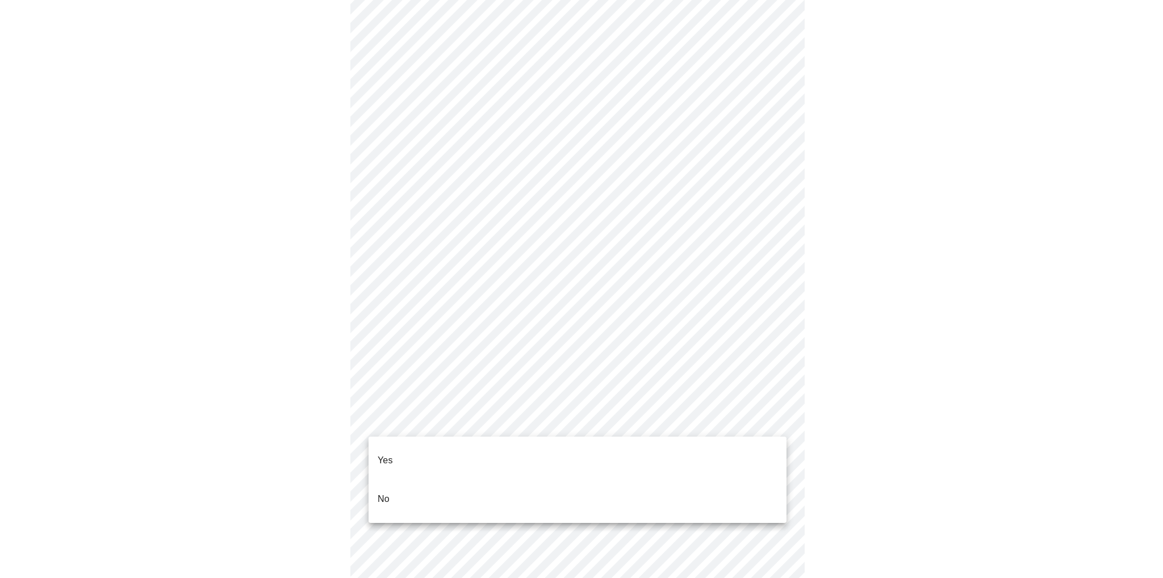
click at [421, 481] on li "No" at bounding box center [578, 499] width 418 height 39
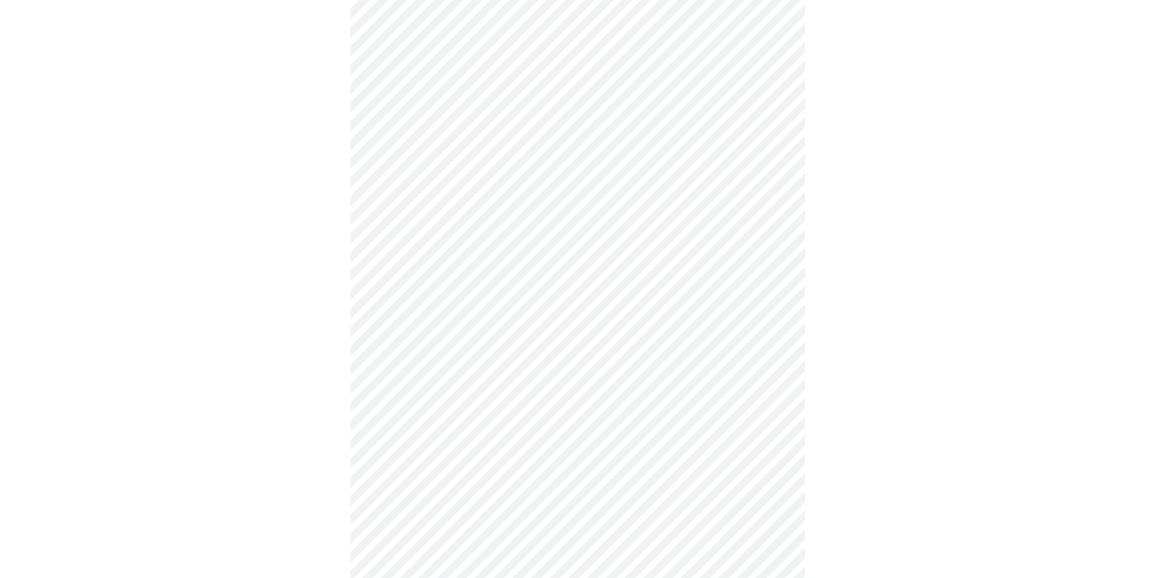
scroll to position [454, 0]
click at [466, 492] on body "MyMenopauseRx Appointments Messaging Labs Uploads Medications Community Refer a…" at bounding box center [578, 103] width 1146 height 1107
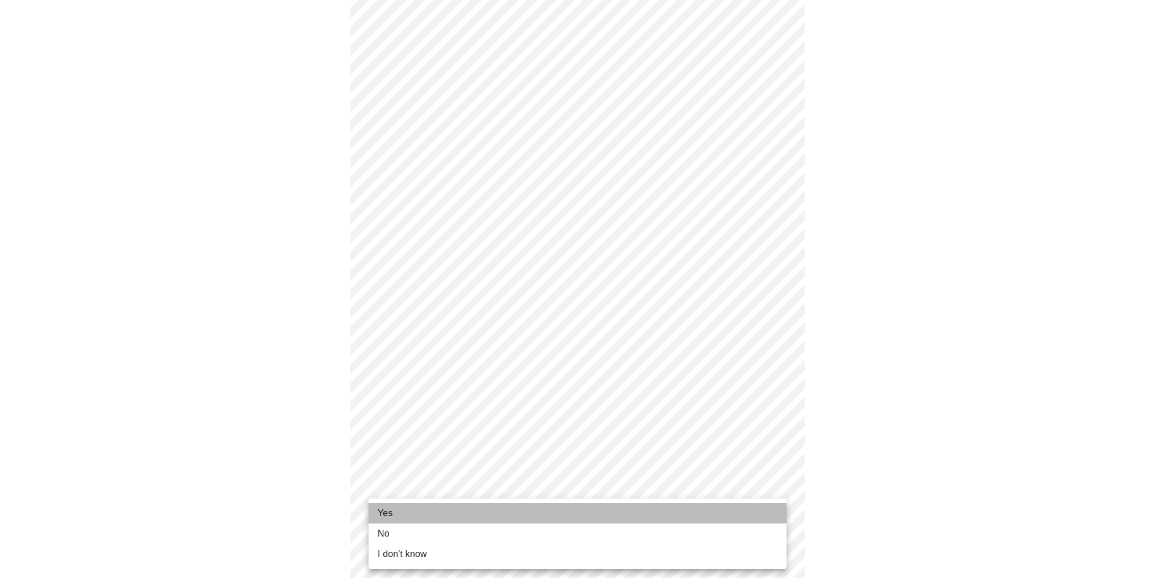
click at [410, 516] on li "Yes" at bounding box center [578, 513] width 418 height 20
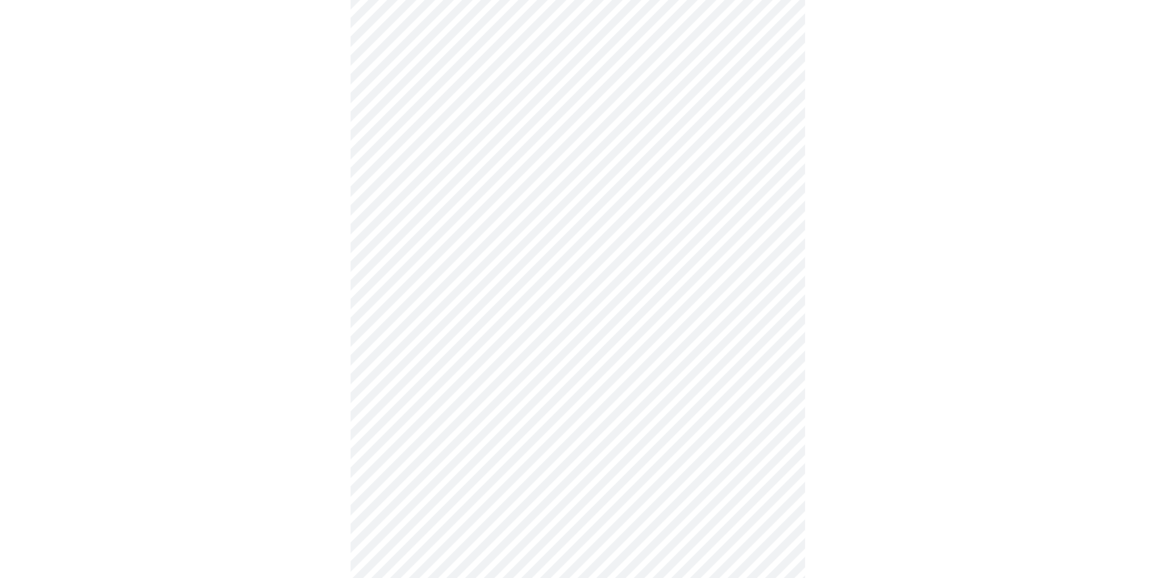
scroll to position [0, 0]
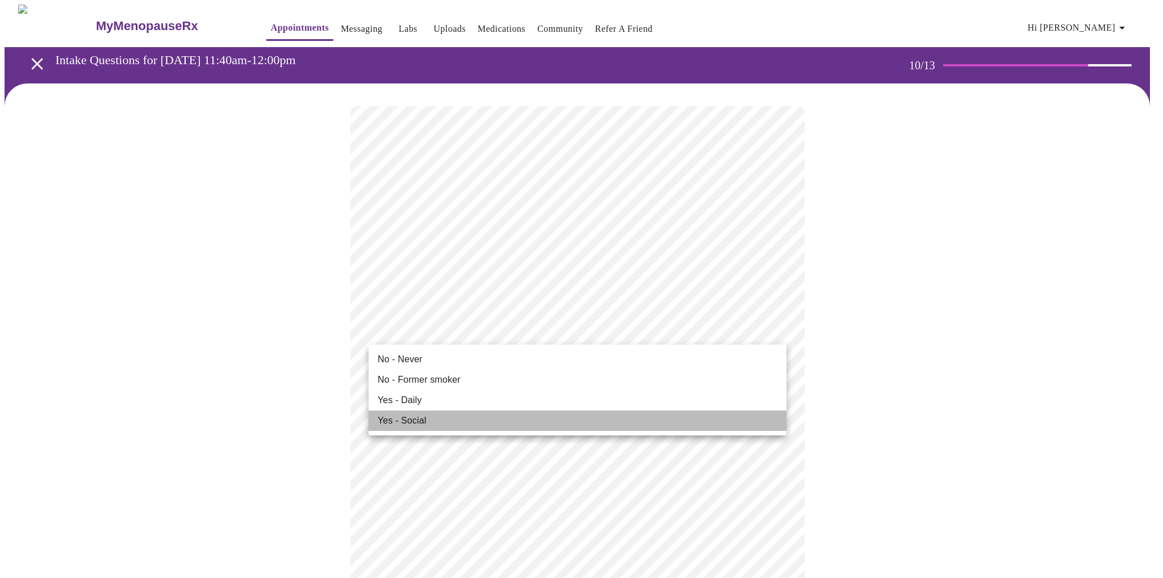
click at [395, 421] on span "Yes - Social" at bounding box center [402, 421] width 49 height 14
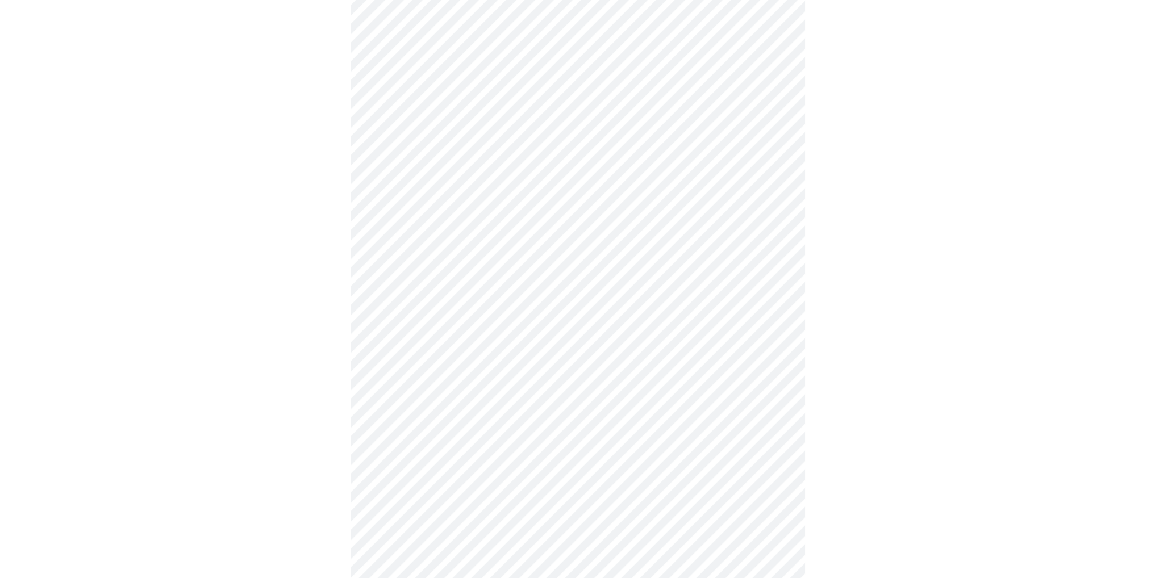
scroll to position [795, 0]
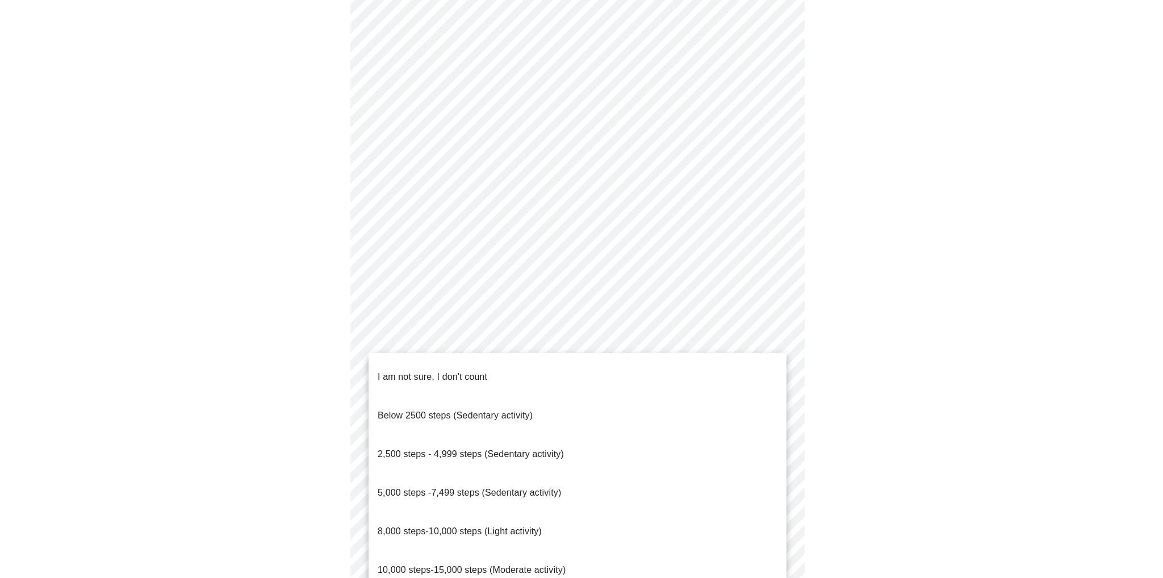
click at [443, 527] on span "8,000 steps-10,000 steps (Light activity)" at bounding box center [460, 532] width 164 height 10
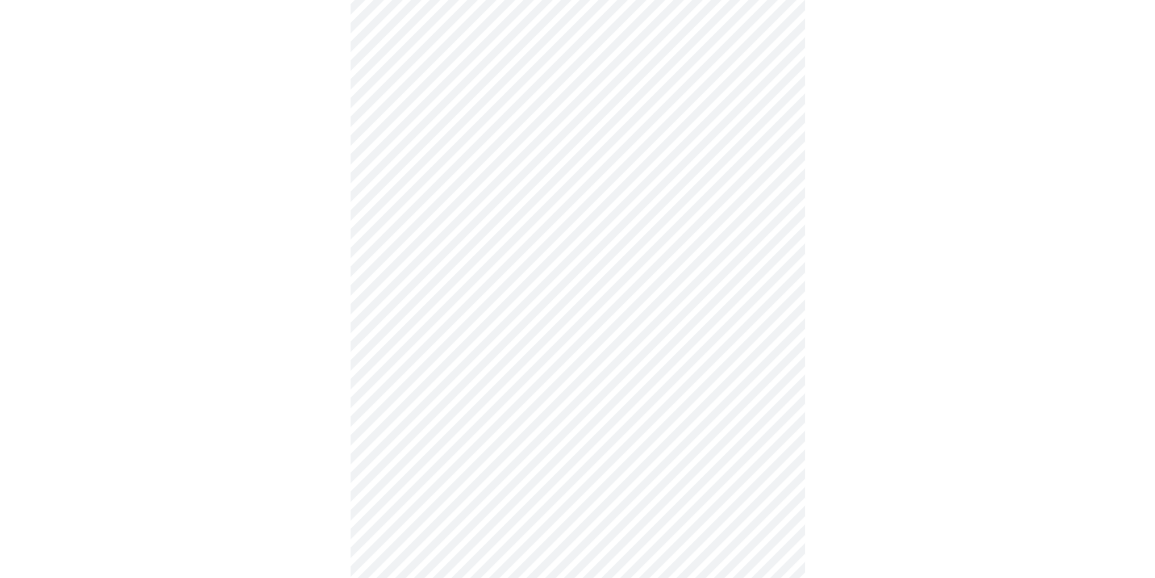
scroll to position [852, 0]
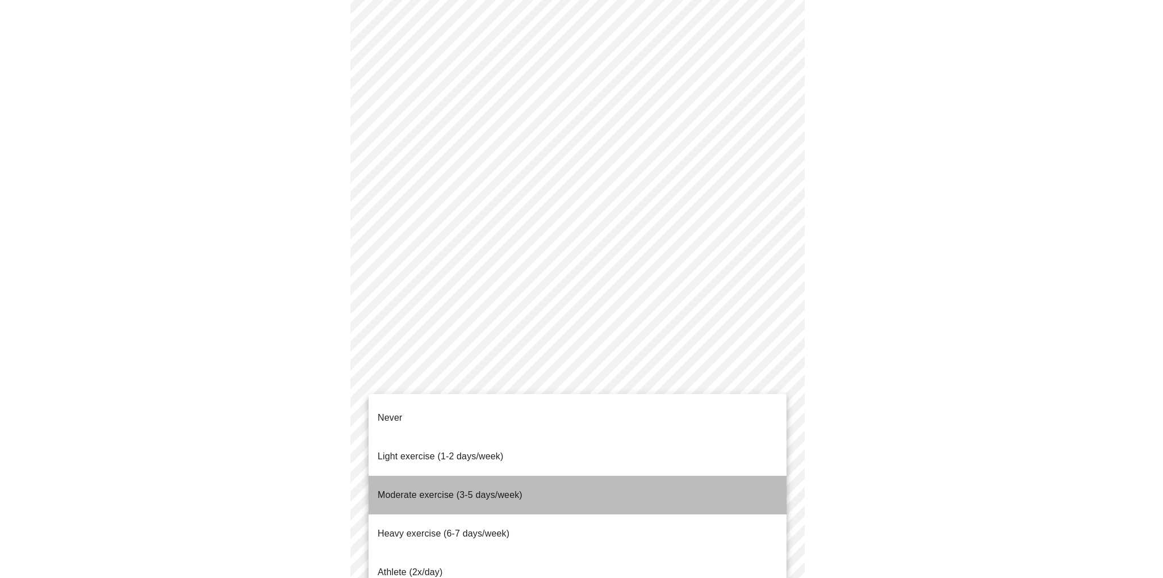
click at [403, 490] on span "Moderate exercise (3-5 days/week)" at bounding box center [450, 495] width 145 height 10
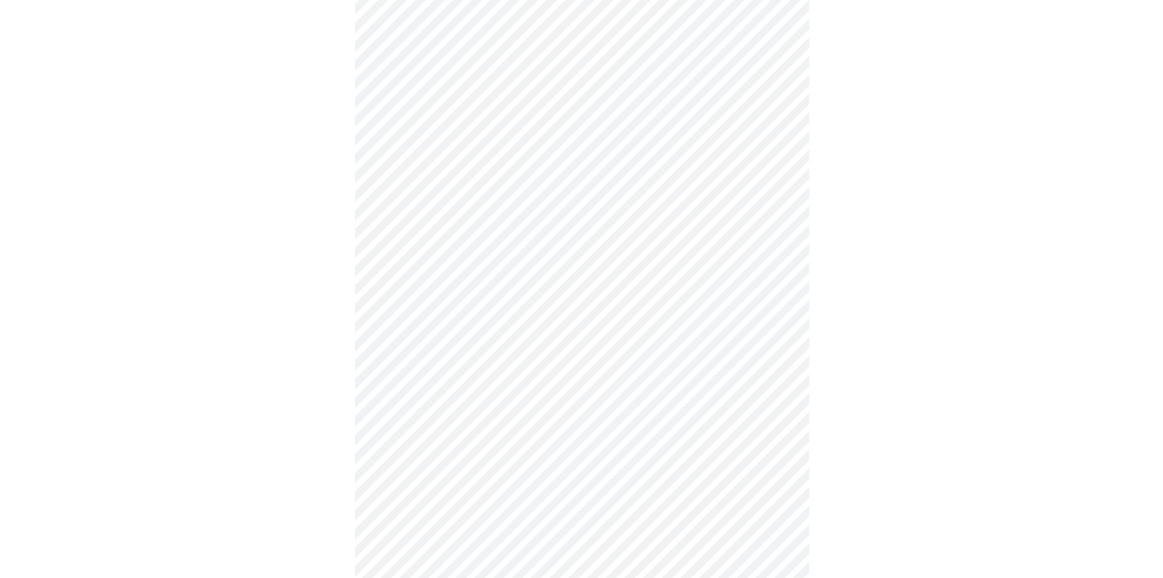
scroll to position [894, 0]
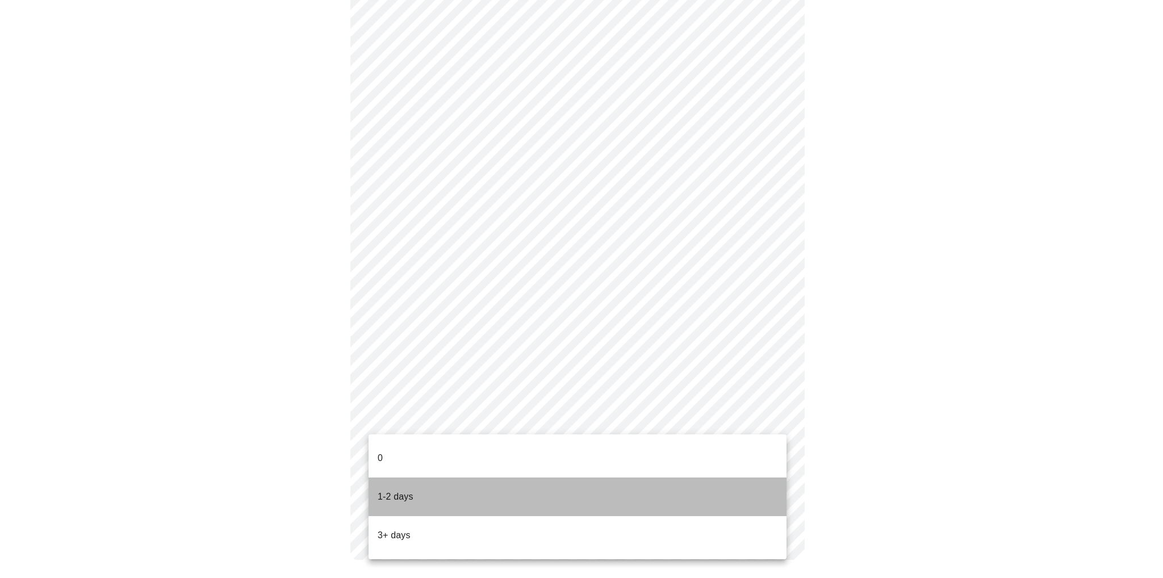
click at [403, 490] on p "1-2 days" at bounding box center [396, 497] width 36 height 14
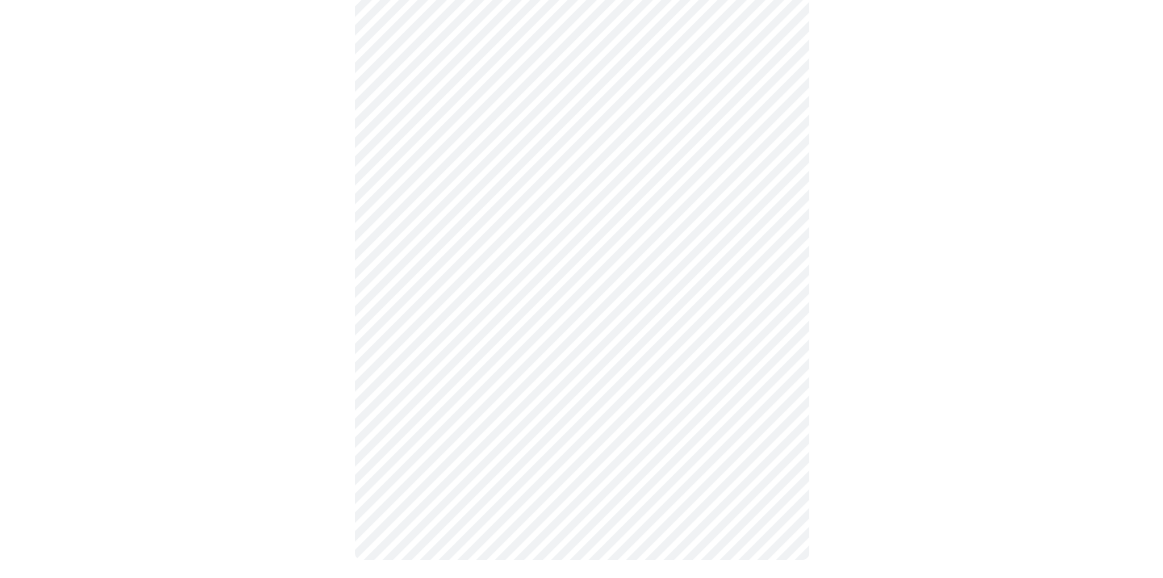
scroll to position [0, 0]
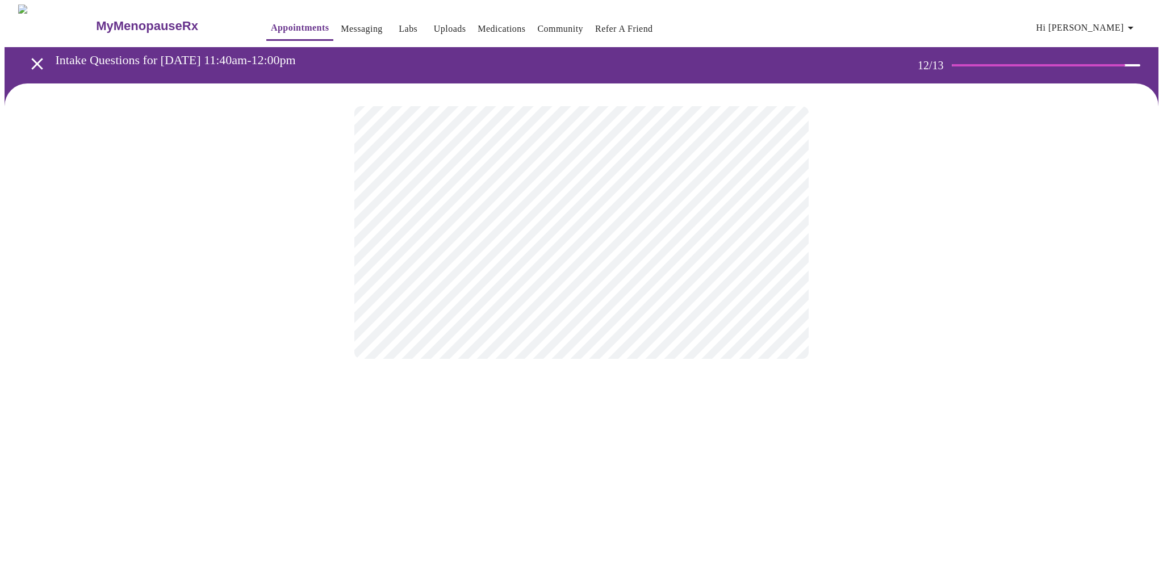
click at [475, 233] on body "MyMenopauseRx Appointments Messaging Labs Uploads Medications Community Refer a…" at bounding box center [582, 193] width 1154 height 377
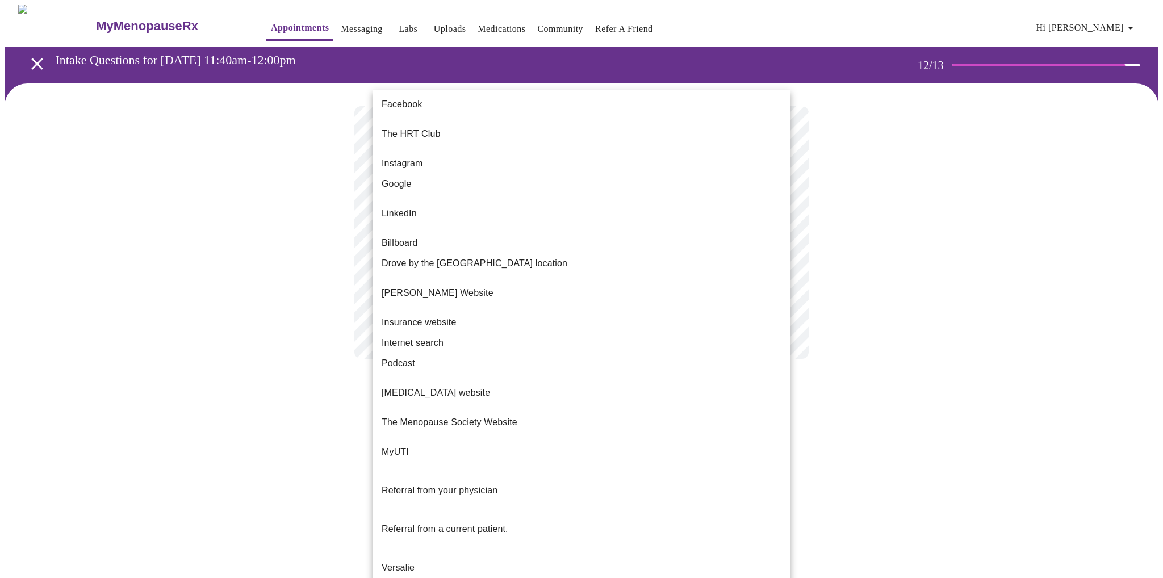
click at [415, 127] on p "The HRT Club" at bounding box center [411, 134] width 59 height 14
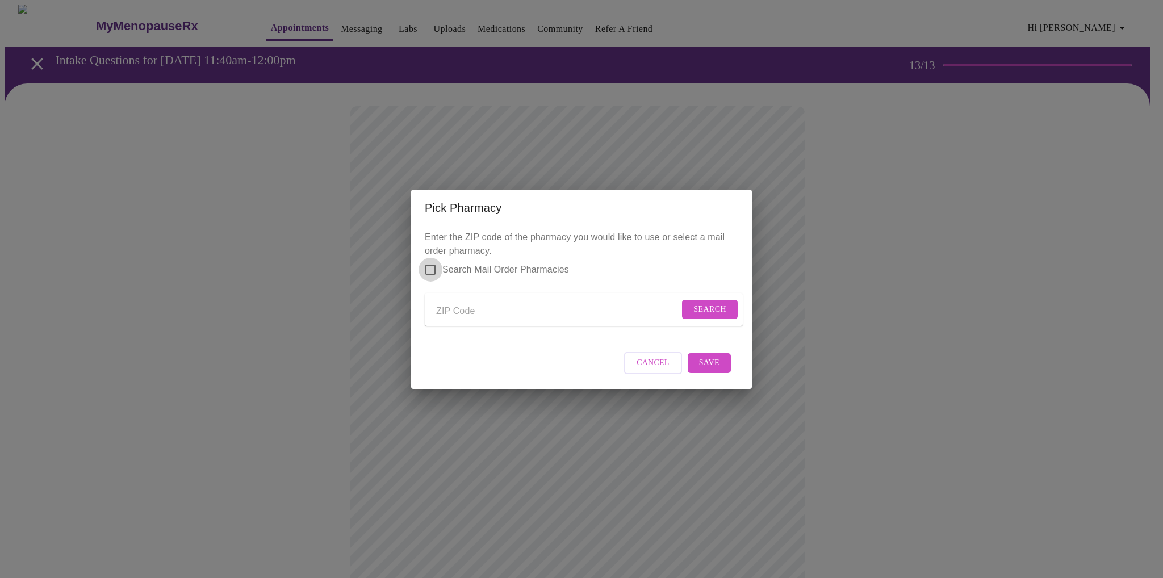
click at [432, 260] on input "Search Mail Order Pharmacies" at bounding box center [431, 270] width 24 height 24
checkbox input "true"
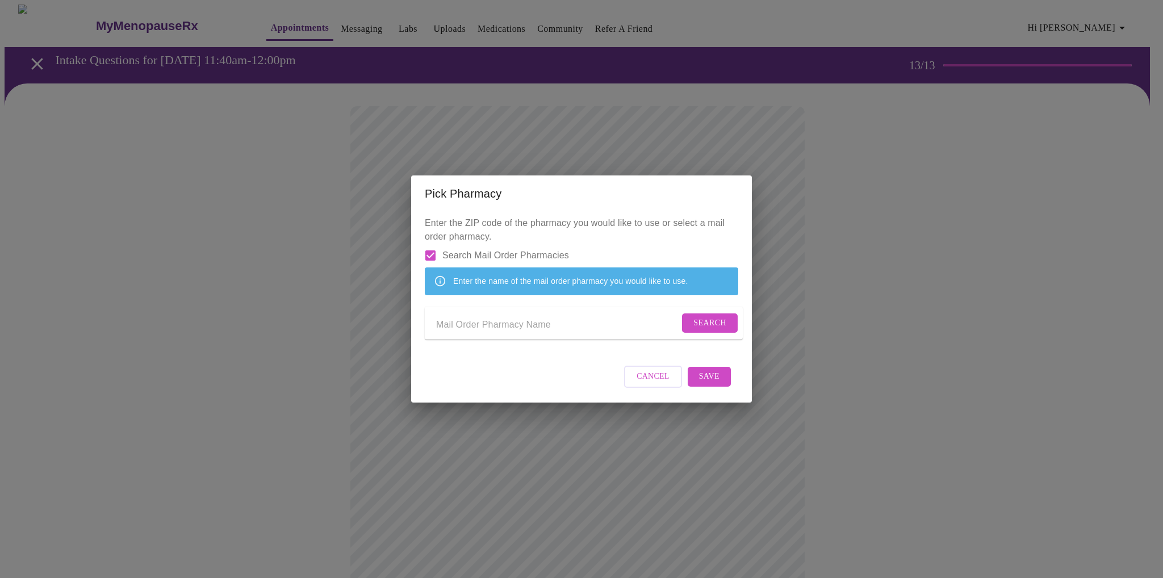
click at [480, 331] on input "Send a message to your care team" at bounding box center [557, 325] width 243 height 18
drag, startPoint x: 520, startPoint y: 330, endPoint x: 371, endPoint y: 328, distance: 148.8
click at [371, 328] on div "Pick Pharmacy Enter the ZIP code of the pharmacy you would like to use or selec…" at bounding box center [581, 289] width 1163 height 578
type input "98513"
click at [709, 324] on span "Search" at bounding box center [710, 323] width 33 height 14
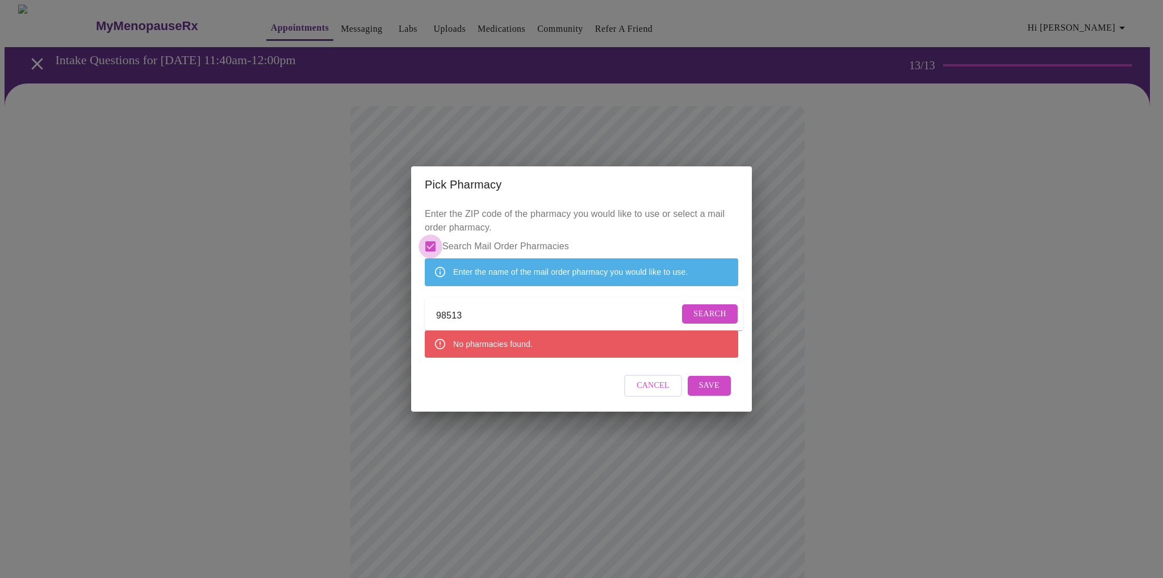
click at [435, 235] on input "Search Mail Order Pharmacies" at bounding box center [431, 247] width 24 height 24
checkbox input "false"
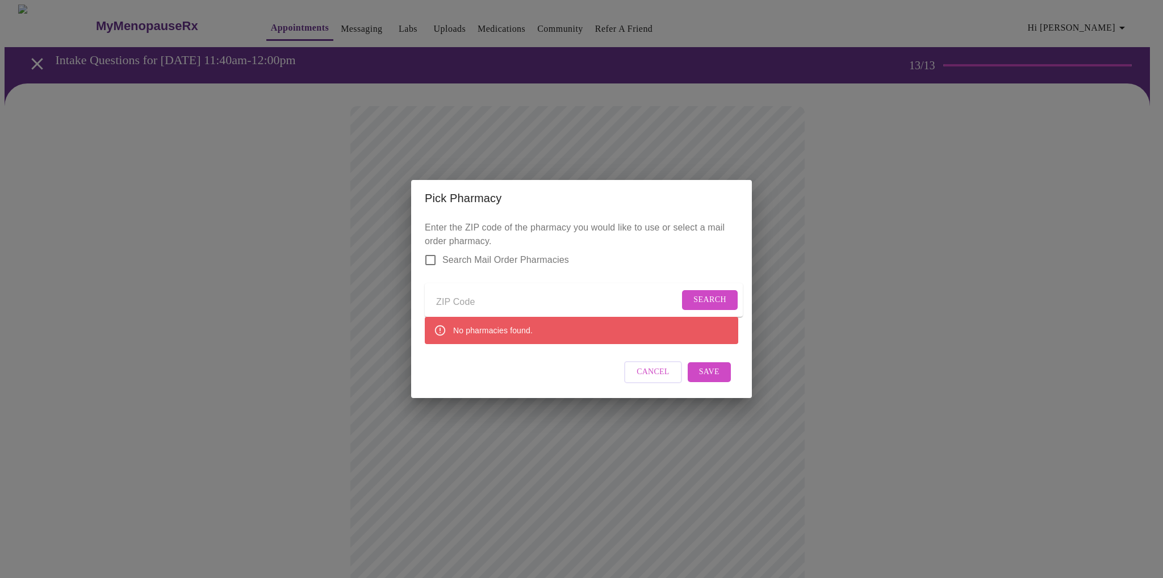
click at [553, 296] on input "Send a message to your care team" at bounding box center [557, 303] width 243 height 18
click at [696, 307] on form "98513 Search" at bounding box center [584, 300] width 318 height 34
click at [694, 293] on span "Search" at bounding box center [710, 300] width 33 height 14
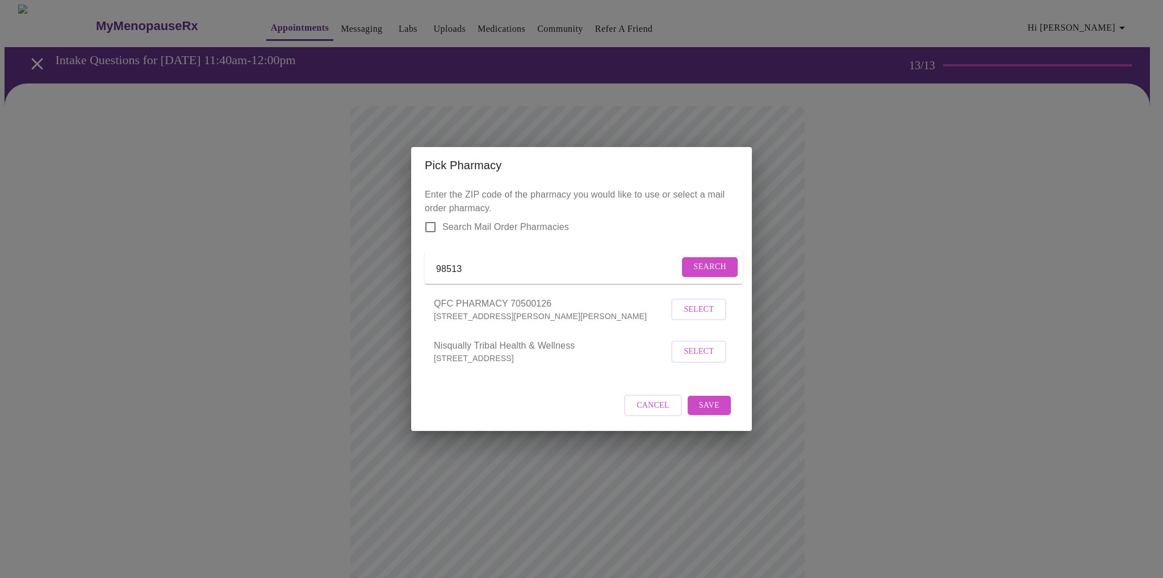
click at [475, 266] on input "98513" at bounding box center [557, 269] width 243 height 18
type input "98503"
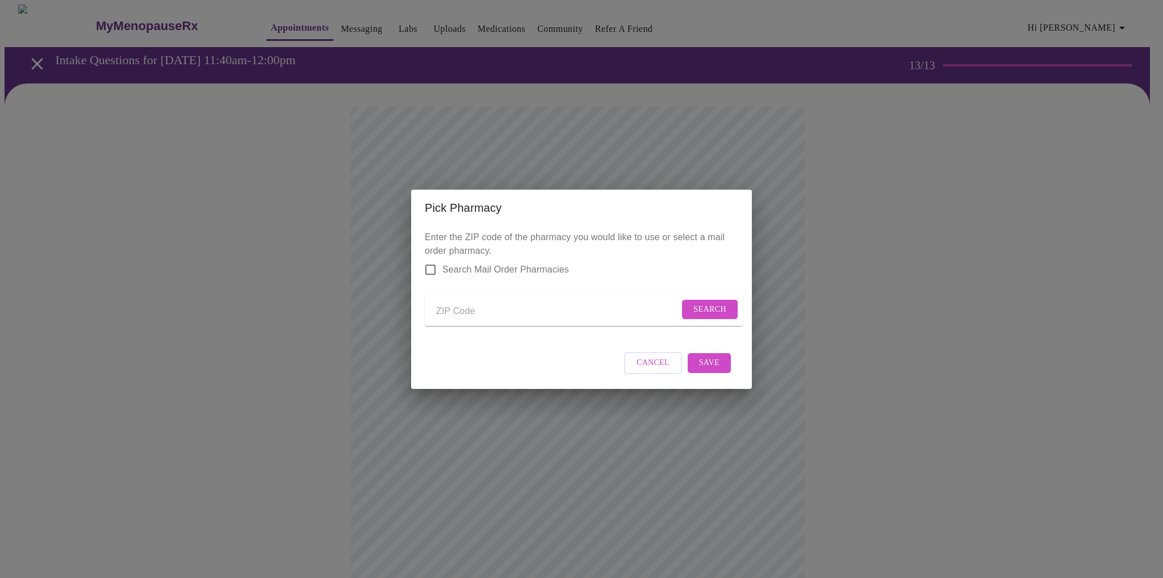
click at [499, 314] on input "Send a message to your care team" at bounding box center [557, 312] width 243 height 18
type input "98503"
click at [711, 307] on span "Search" at bounding box center [710, 310] width 33 height 14
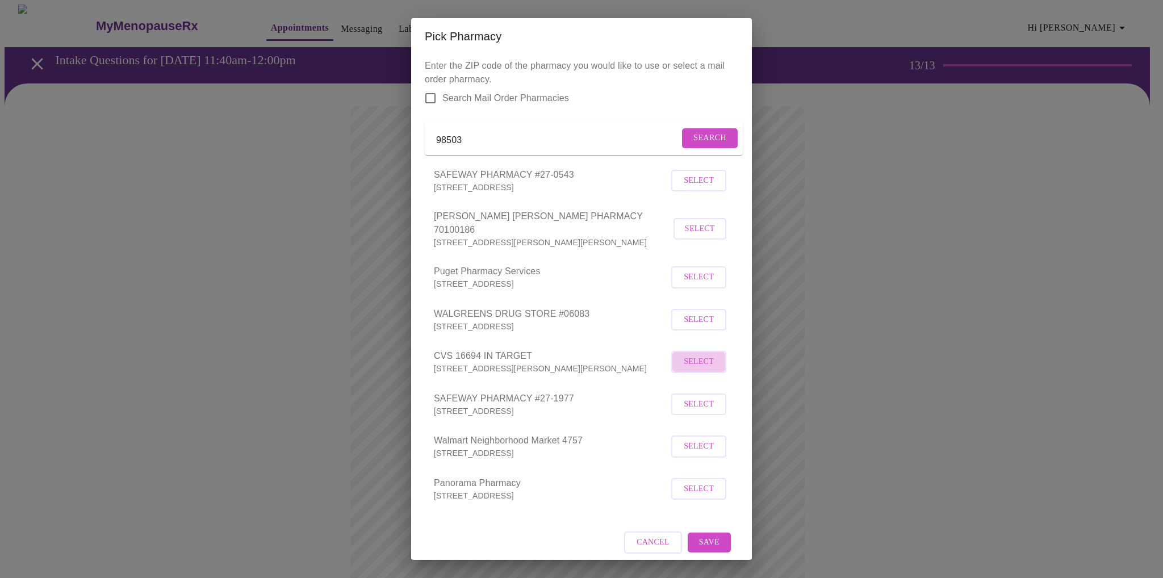
click at [684, 364] on span "Select" at bounding box center [699, 362] width 30 height 14
click at [703, 538] on span "Save" at bounding box center [709, 542] width 20 height 14
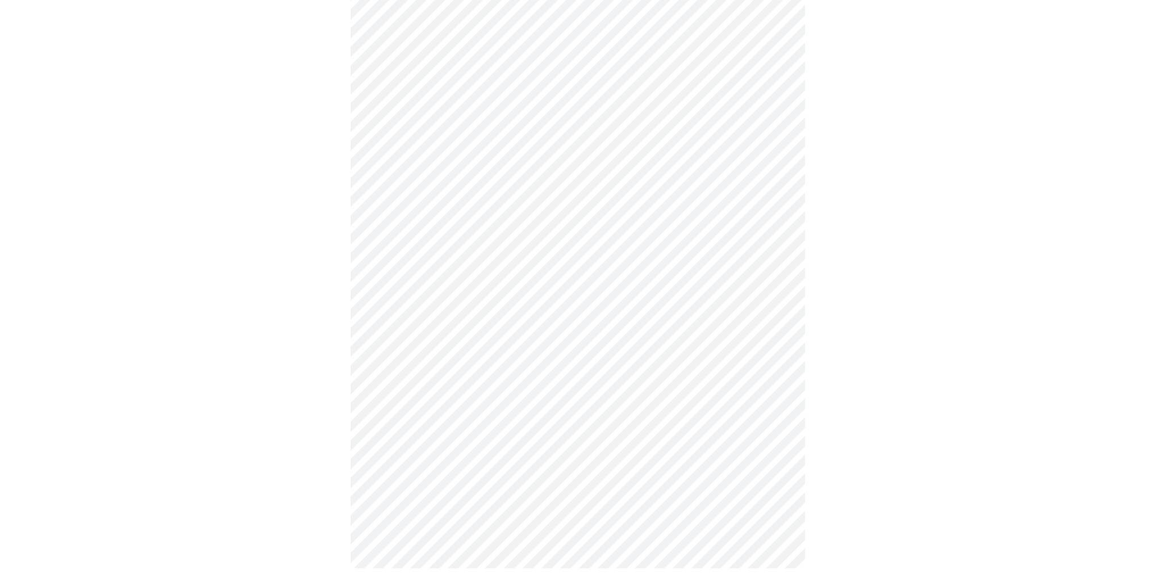
scroll to position [274, 0]
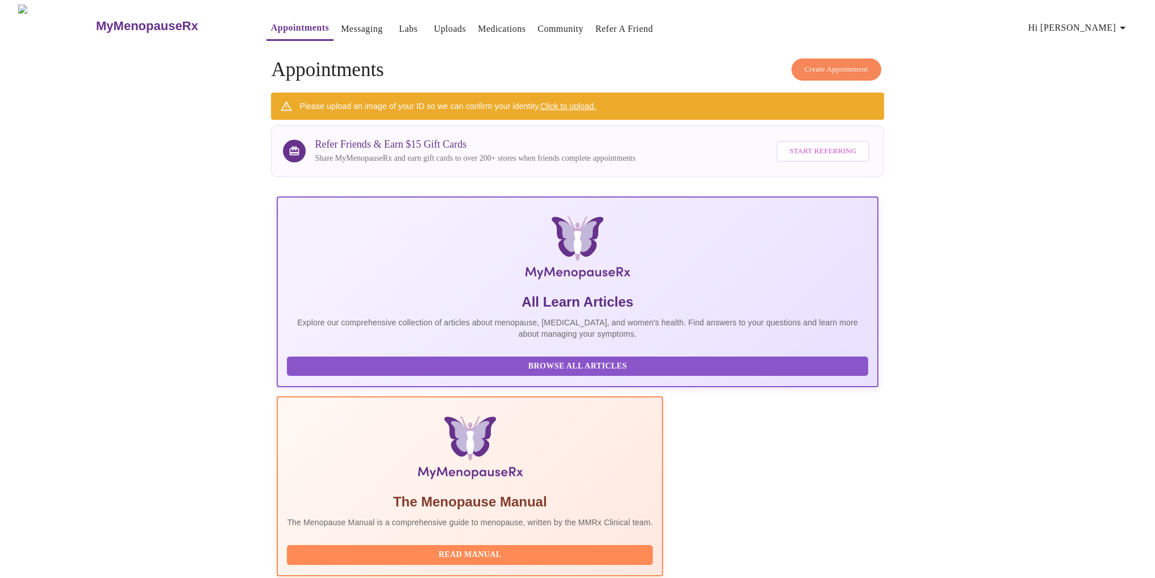
click at [567, 103] on link "Click to upload." at bounding box center [568, 106] width 56 height 9
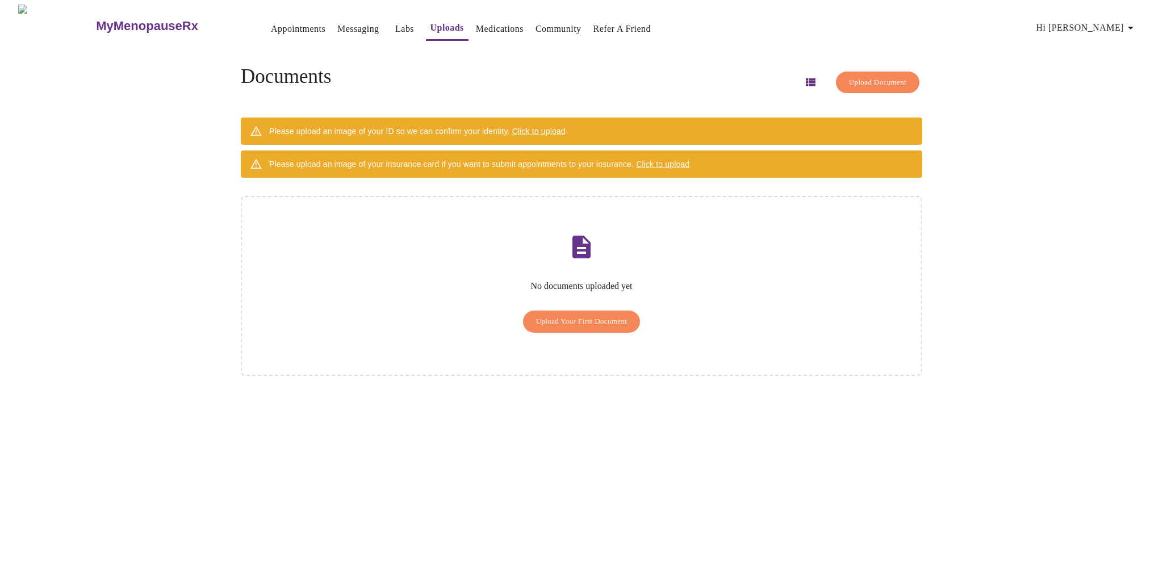
click at [591, 315] on span "Upload Your First Document" at bounding box center [581, 321] width 91 height 13
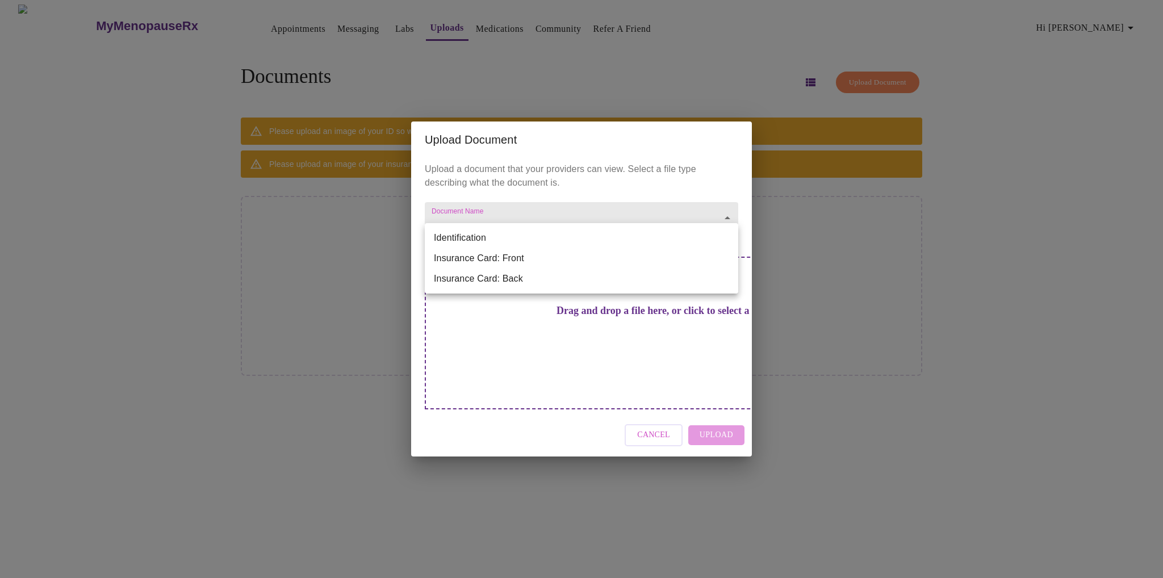
click at [691, 238] on body "MyMenopauseRx Appointments Messaging Labs Uploads Medications Community Refer a…" at bounding box center [582, 294] width 1154 height 578
click at [807, 270] on div at bounding box center [581, 289] width 1163 height 578
click at [711, 244] on body "MyMenopauseRx Appointments Messaging Labs Uploads Medications Community Refer a…" at bounding box center [582, 294] width 1154 height 578
click at [471, 237] on li "Identification" at bounding box center [582, 238] width 314 height 20
type input "Identification"
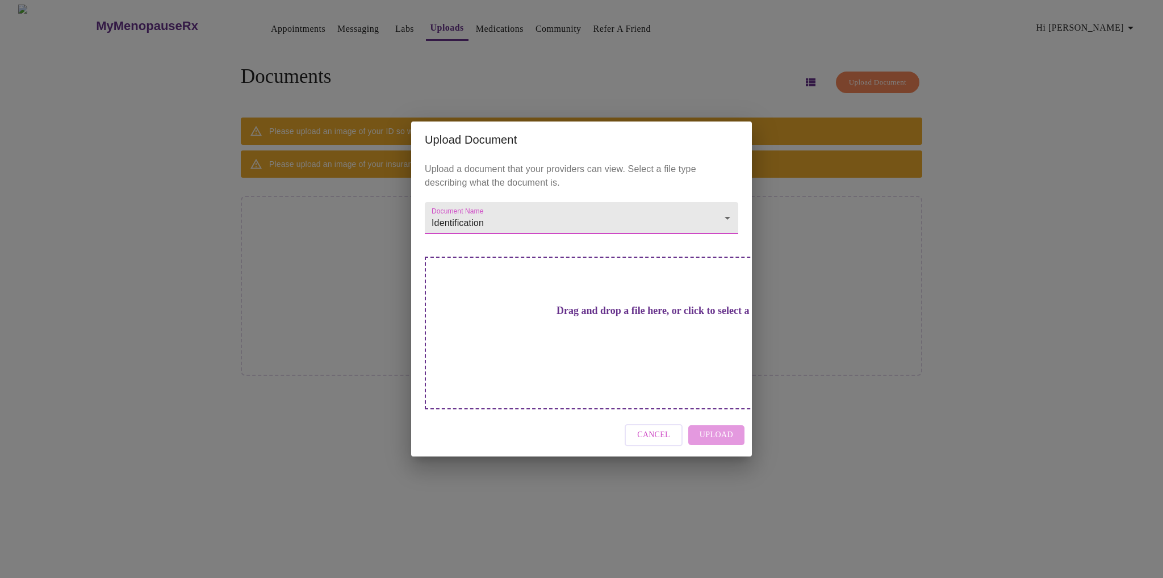
click at [715, 417] on div "Cancel Upload" at bounding box center [581, 435] width 341 height 43
click at [596, 317] on h3 "Drag and drop a file here, or click to select a file" at bounding box center [661, 311] width 314 height 12
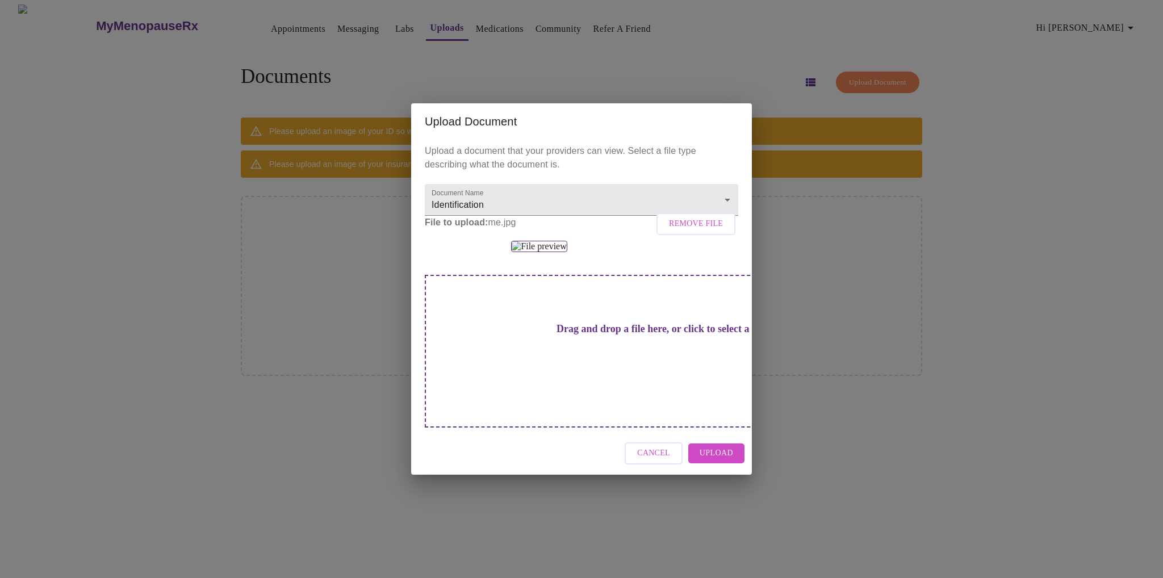
click at [716, 461] on span "Upload" at bounding box center [717, 453] width 34 height 14
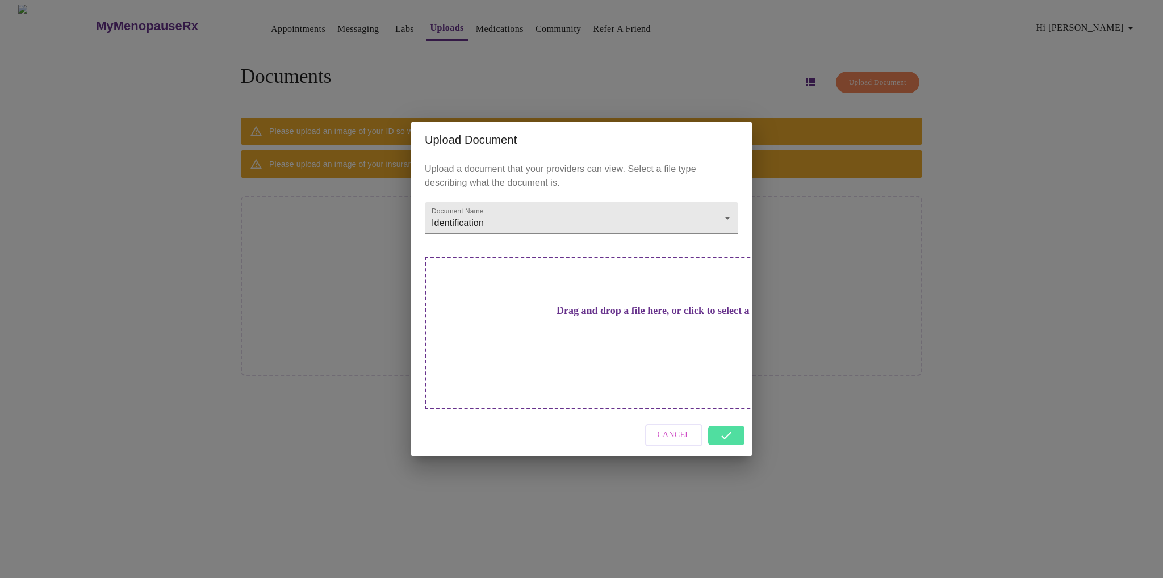
click at [728, 415] on div "Cancel" at bounding box center [581, 435] width 341 height 43
click at [727, 419] on div "Cancel" at bounding box center [581, 435] width 341 height 43
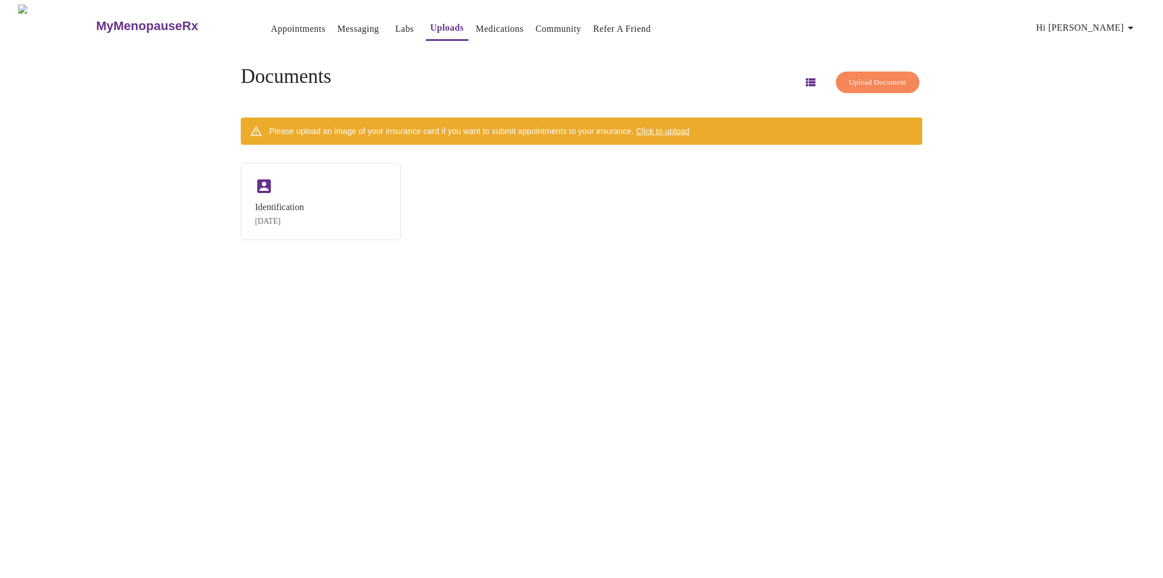
click at [1104, 28] on span "Hi [PERSON_NAME]" at bounding box center [1087, 28] width 101 height 16
click at [1113, 91] on li "Log out" at bounding box center [1115, 85] width 52 height 20
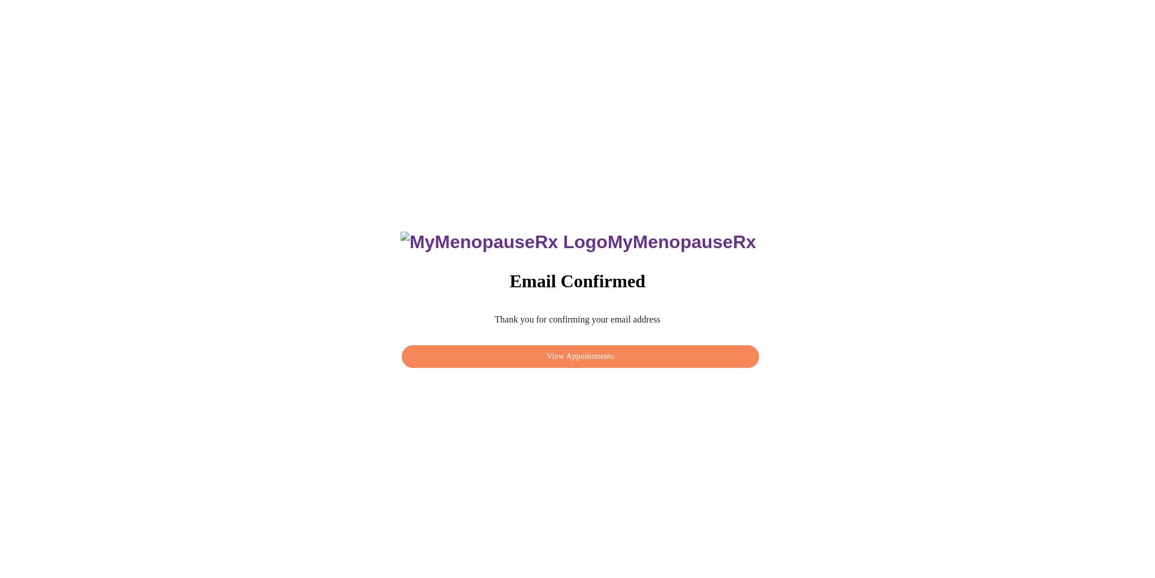
click at [740, 408] on div "MyMenopauseRx Email Confirmed Thank you for confirming your email address View …" at bounding box center [578, 294] width 1146 height 578
